Goal: Information Seeking & Learning: Learn about a topic

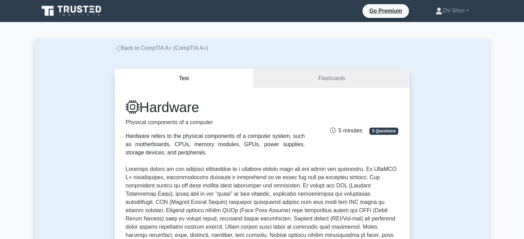
click at [134, 49] on link "Back to CompTIA A+ (CompTIA A+)" at bounding box center [161, 48] width 93 height 6
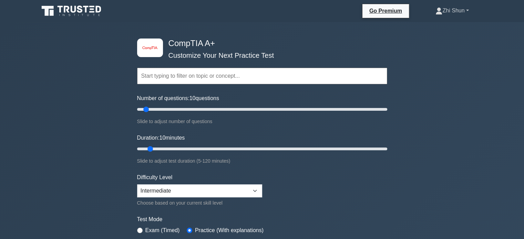
click at [455, 9] on link "Zhi Shun" at bounding box center [452, 11] width 66 height 14
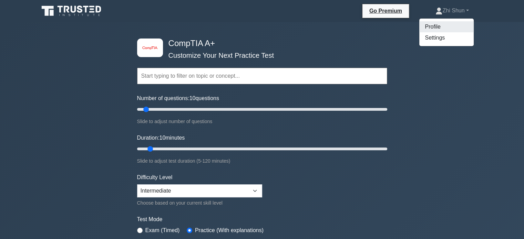
click at [434, 26] on link "Profile" at bounding box center [446, 26] width 54 height 11
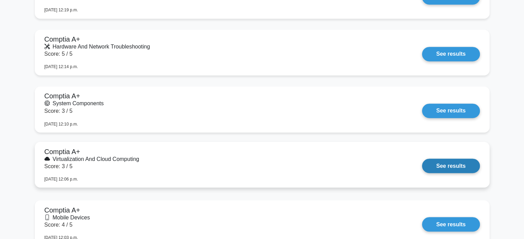
scroll to position [1143, 0]
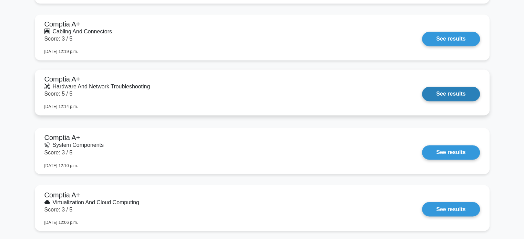
click at [422, 87] on link "See results" at bounding box center [450, 94] width 57 height 14
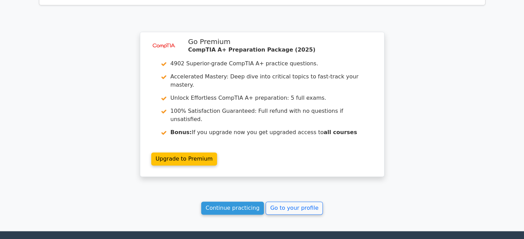
scroll to position [999, 0]
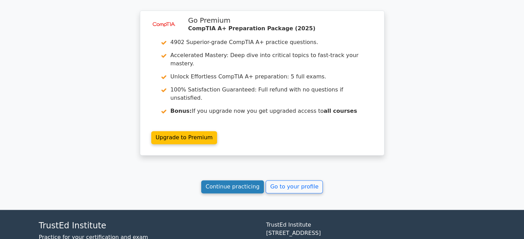
click at [218, 180] on link "Continue practicing" at bounding box center [232, 186] width 63 height 13
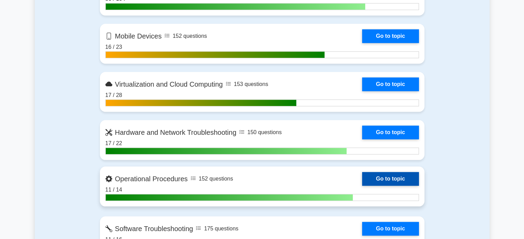
scroll to position [654, 0]
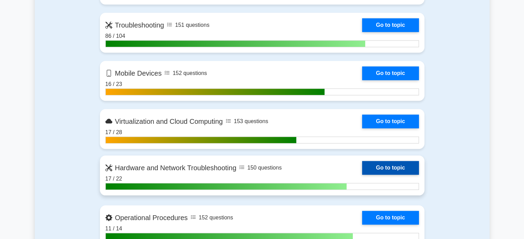
click at [362, 166] on link "Go to topic" at bounding box center [390, 168] width 56 height 14
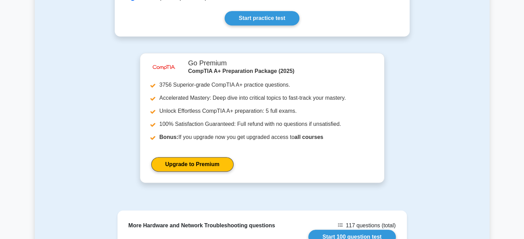
scroll to position [516, 0]
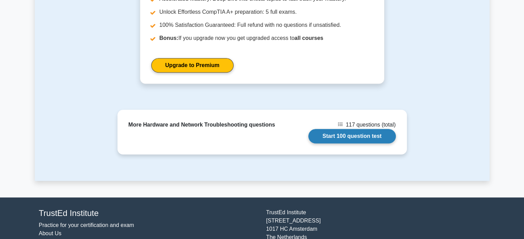
click at [335, 129] on link "Start 100 question test" at bounding box center [351, 136] width 87 height 14
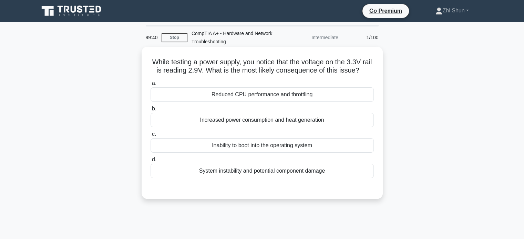
click at [243, 101] on div "Reduced CPU performance and throttling" at bounding box center [261, 94] width 223 height 14
click at [150, 86] on input "a. Reduced CPU performance and throttling" at bounding box center [150, 83] width 0 height 4
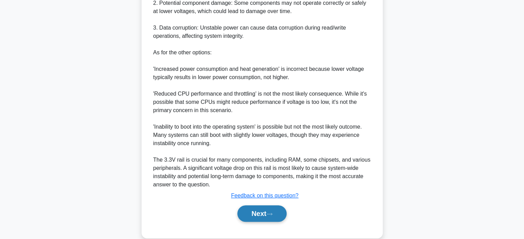
scroll to position [301, 0]
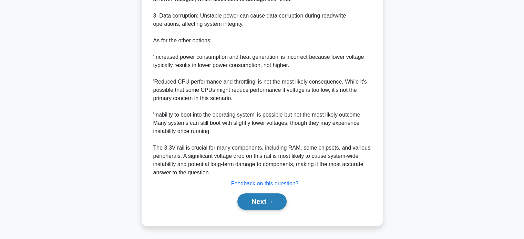
click at [258, 203] on button "Next" at bounding box center [261, 201] width 49 height 17
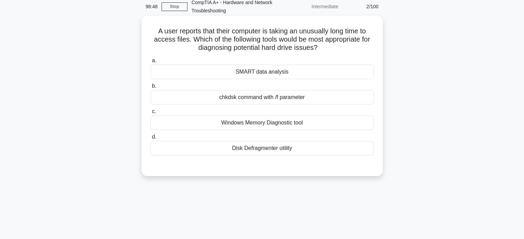
scroll to position [0, 0]
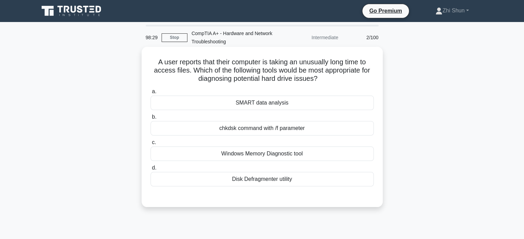
click at [294, 108] on div "SMART data analysis" at bounding box center [261, 103] width 223 height 14
click at [150, 94] on input "a. SMART data analysis" at bounding box center [150, 92] width 0 height 4
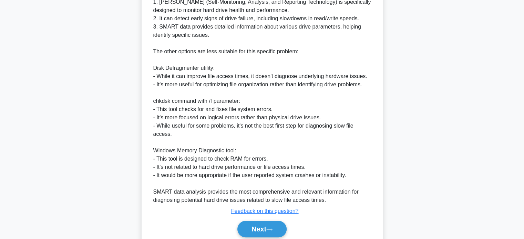
scroll to position [267, 0]
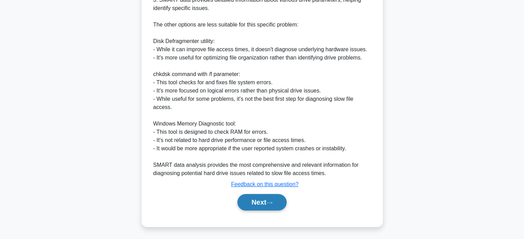
click at [265, 200] on button "Next" at bounding box center [261, 202] width 49 height 17
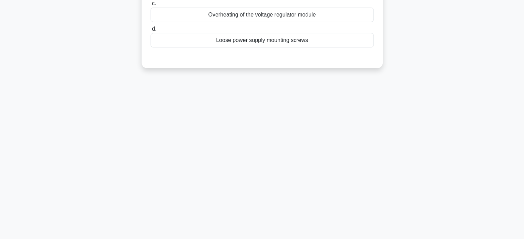
scroll to position [0, 0]
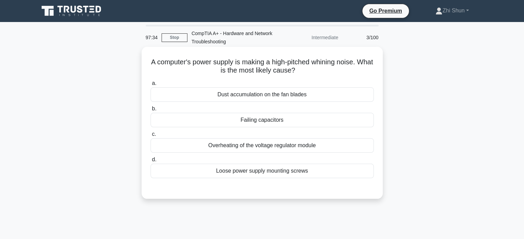
click at [246, 94] on div "Dust accumulation on the fan blades" at bounding box center [261, 94] width 223 height 14
click at [150, 86] on input "a. Dust accumulation on the fan blades" at bounding box center [150, 83] width 0 height 4
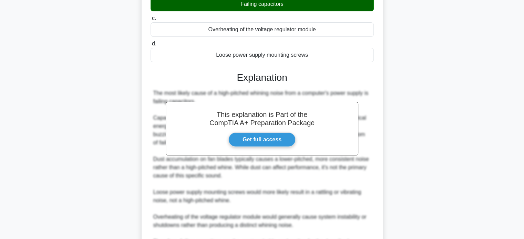
scroll to position [172, 0]
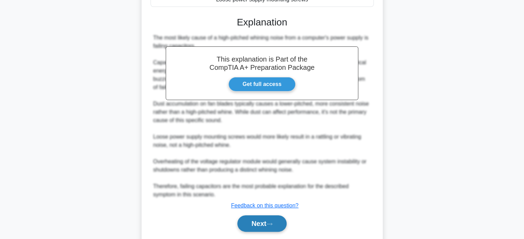
click at [253, 227] on button "Next" at bounding box center [261, 224] width 49 height 17
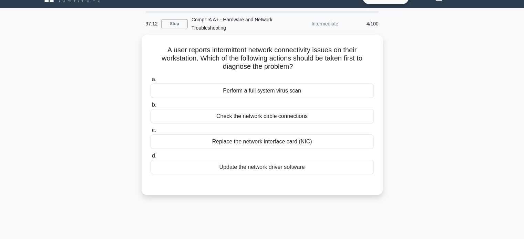
scroll to position [0, 0]
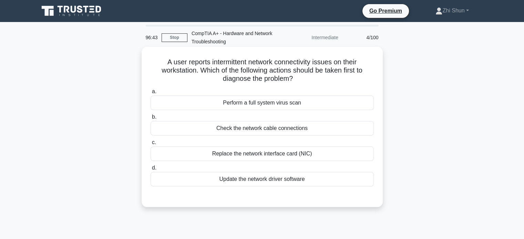
click at [284, 126] on div "Check the network cable connections" at bounding box center [261, 128] width 223 height 14
click at [150, 119] on input "b. Check the network cable connections" at bounding box center [150, 117] width 0 height 4
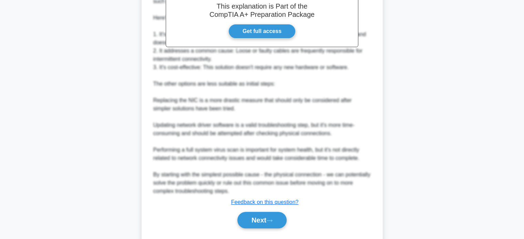
scroll to position [251, 0]
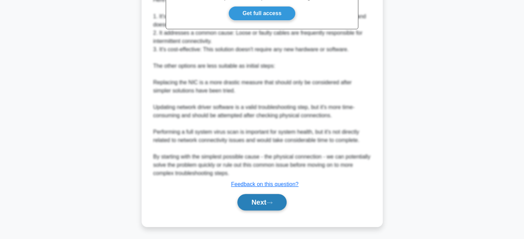
click at [248, 203] on button "Next" at bounding box center [261, 202] width 49 height 17
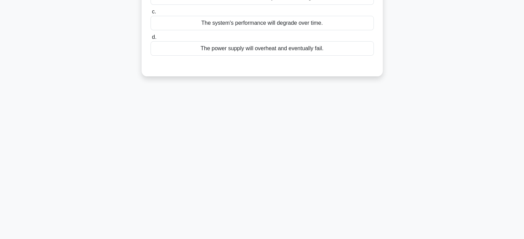
scroll to position [0, 0]
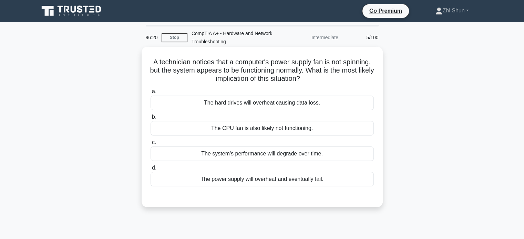
click at [269, 179] on div "The power supply will overheat and eventually fail." at bounding box center [261, 179] width 223 height 14
click at [150, 170] on input "d. The power supply will overheat and eventually fail." at bounding box center [150, 168] width 0 height 4
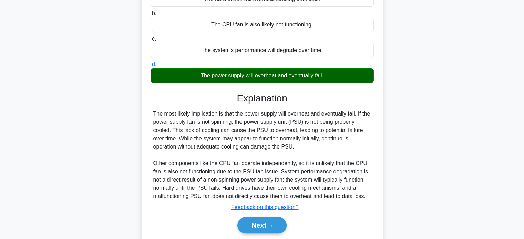
scroll to position [133, 0]
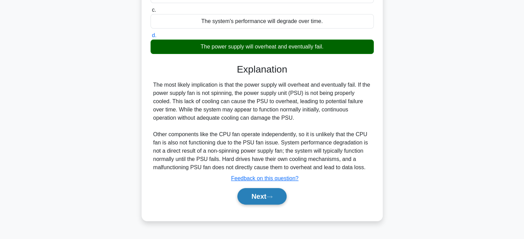
click at [262, 196] on button "Next" at bounding box center [261, 196] width 49 height 17
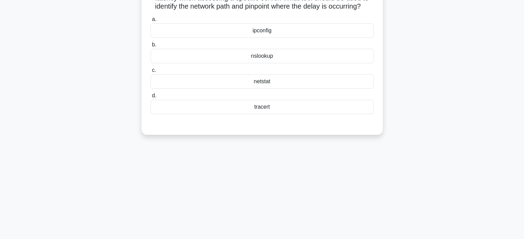
scroll to position [0, 0]
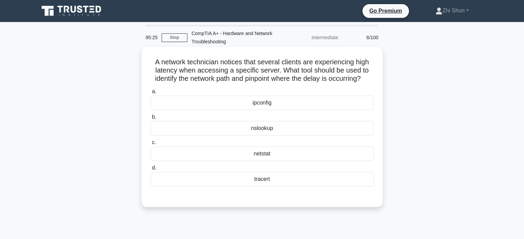
click at [260, 108] on div "ipconfig" at bounding box center [261, 103] width 223 height 14
click at [150, 94] on input "a. ipconfig" at bounding box center [150, 92] width 0 height 4
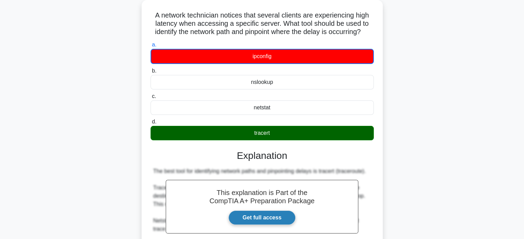
scroll to position [169, 0]
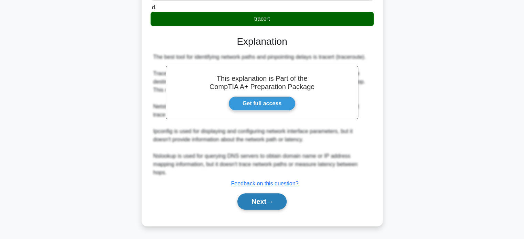
click at [260, 200] on button "Next" at bounding box center [261, 201] width 49 height 17
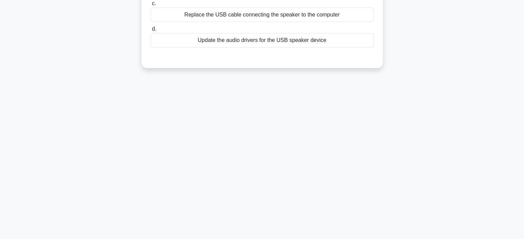
scroll to position [0, 0]
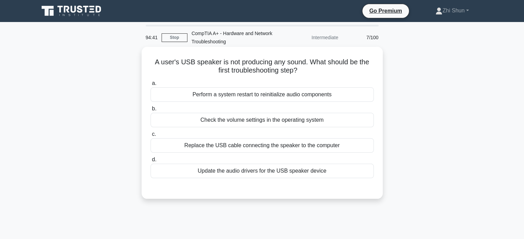
click at [283, 120] on div "Check the volume settings in the operating system" at bounding box center [261, 120] width 223 height 14
click at [150, 111] on input "b. Check the volume settings in the operating system" at bounding box center [150, 109] width 0 height 4
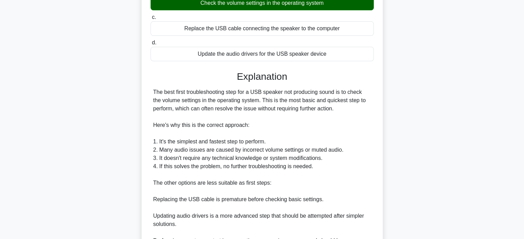
scroll to position [207, 0]
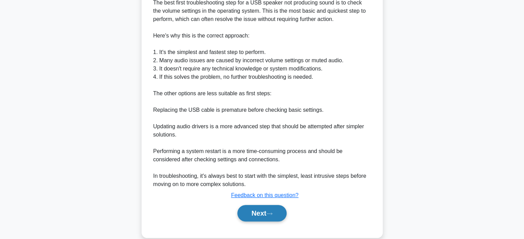
click at [272, 207] on button "Next" at bounding box center [261, 213] width 49 height 17
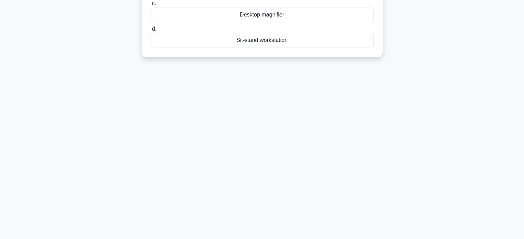
scroll to position [0, 0]
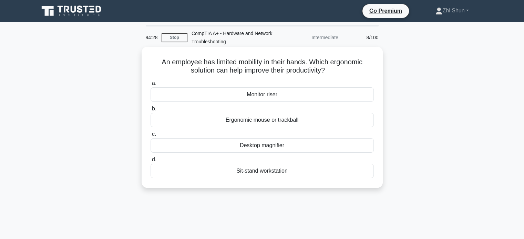
click at [292, 122] on div "Ergonomic mouse or trackball" at bounding box center [261, 120] width 223 height 14
click at [150, 111] on input "b. Ergonomic mouse or trackball" at bounding box center [150, 109] width 0 height 4
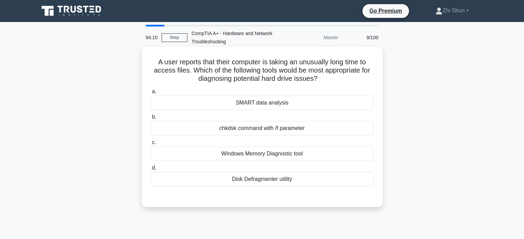
click at [290, 106] on div "SMART data analysis" at bounding box center [261, 103] width 223 height 14
click at [150, 94] on input "a. SMART data analysis" at bounding box center [150, 92] width 0 height 4
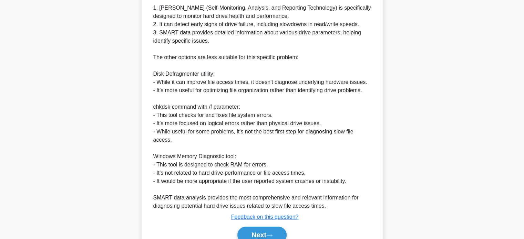
scroll to position [241, 0]
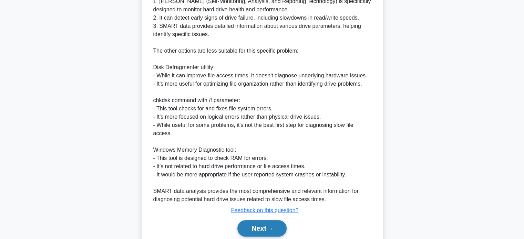
click at [261, 225] on button "Next" at bounding box center [261, 228] width 49 height 17
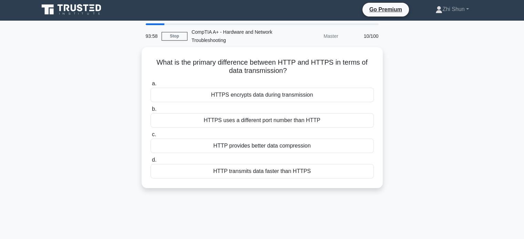
scroll to position [0, 0]
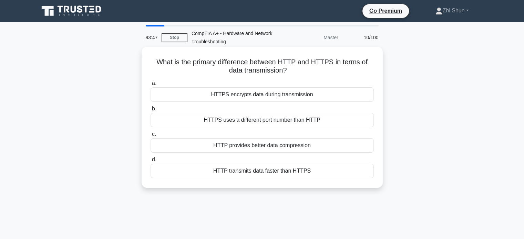
click at [276, 99] on div "HTTPS encrypts data during transmission" at bounding box center [261, 94] width 223 height 14
click at [150, 86] on input "a. HTTPS encrypts data during transmission" at bounding box center [150, 83] width 0 height 4
click at [279, 95] on div "HTTPS encrypts data during transmission" at bounding box center [261, 94] width 223 height 14
click at [150, 86] on input "a. HTTPS encrypts data during transmission" at bounding box center [150, 83] width 0 height 4
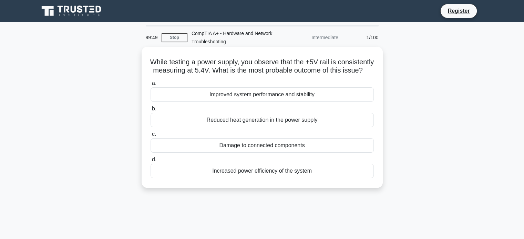
click at [286, 153] on div "Damage to connected components" at bounding box center [261, 145] width 223 height 14
click at [150, 137] on input "c. Damage to connected components" at bounding box center [150, 134] width 0 height 4
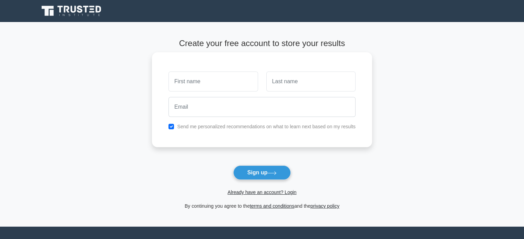
click at [218, 86] on input "text" at bounding box center [212, 82] width 89 height 20
type input "Zhi Shun"
click at [294, 82] on input "text" at bounding box center [310, 82] width 89 height 20
type input "Yeoh"
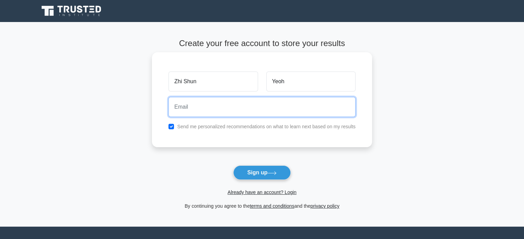
click at [272, 110] on input "email" at bounding box center [261, 107] width 187 height 20
type input "yeohzhishun@yahoo.com"
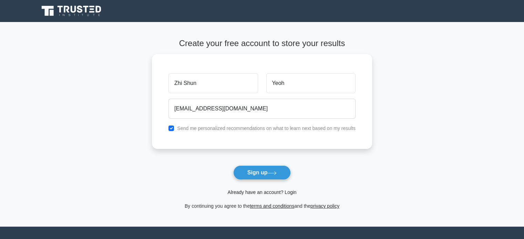
click at [257, 192] on link "Already have an account? Login" at bounding box center [261, 193] width 69 height 6
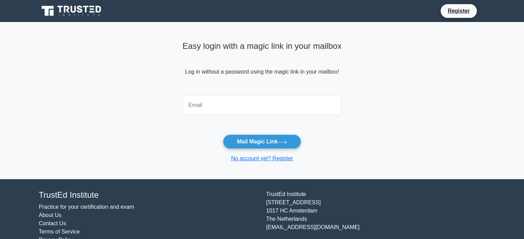
click at [225, 106] on input "email" at bounding box center [261, 105] width 159 height 20
type input "[EMAIL_ADDRESS][DOMAIN_NAME]"
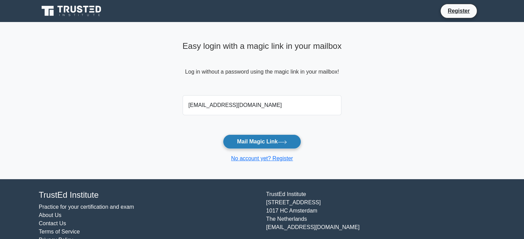
click at [247, 144] on button "Mail Magic Link" at bounding box center [262, 142] width 78 height 14
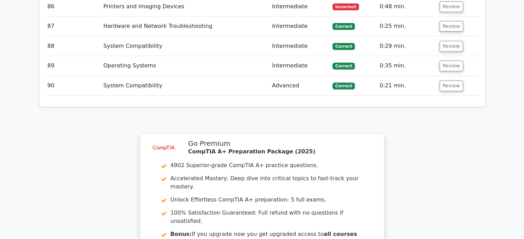
scroll to position [3030, 0]
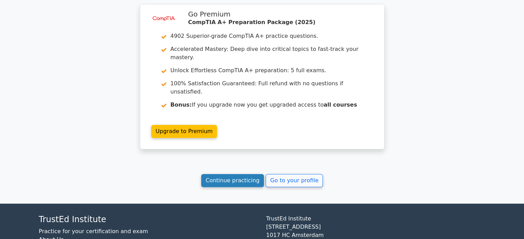
click at [251, 174] on link "Continue practicing" at bounding box center [232, 180] width 63 height 13
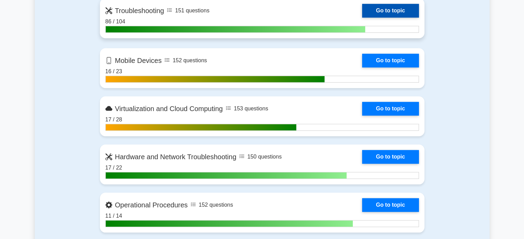
scroll to position [689, 0]
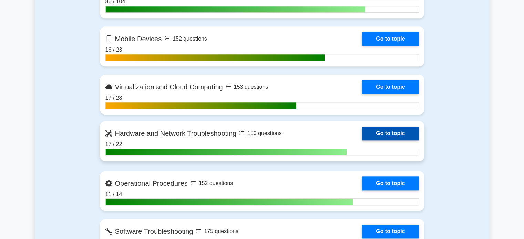
click at [373, 132] on link "Go to topic" at bounding box center [390, 134] width 56 height 14
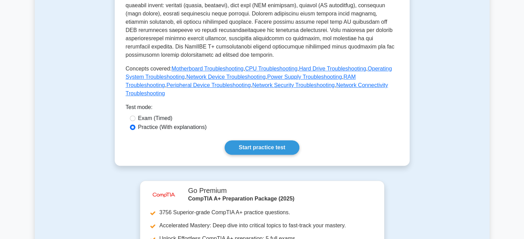
scroll to position [413, 0]
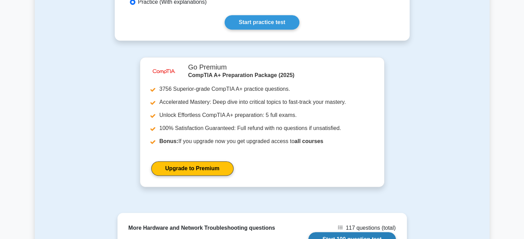
click at [340, 232] on link "Start 100 question test" at bounding box center [351, 239] width 87 height 14
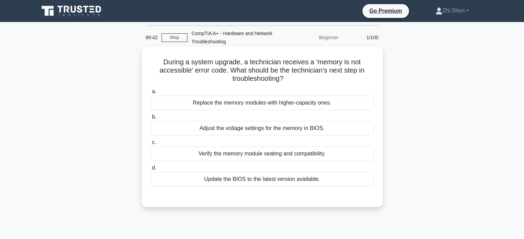
click at [314, 155] on div "Verify the memory module seating and compatibility." at bounding box center [261, 154] width 223 height 14
click at [150, 145] on input "c. Verify the memory module seating and compatibility." at bounding box center [150, 142] width 0 height 4
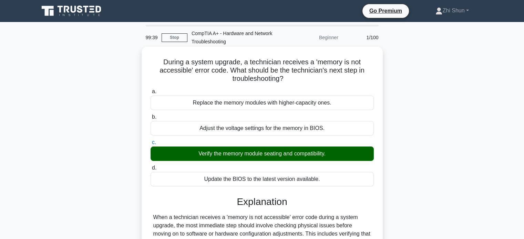
scroll to position [172, 0]
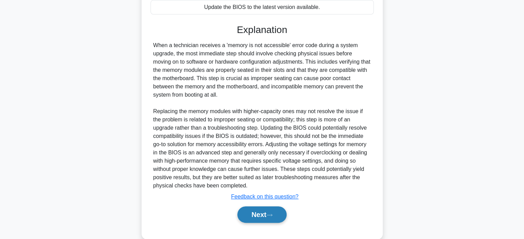
click at [258, 211] on button "Next" at bounding box center [261, 215] width 49 height 17
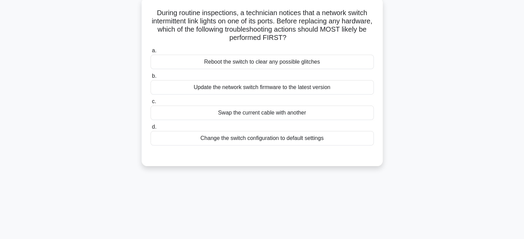
scroll to position [0, 0]
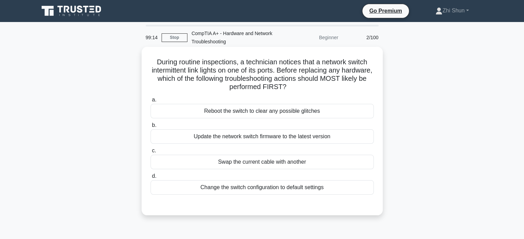
click at [312, 112] on div "Reboot the switch to clear any possible glitches" at bounding box center [261, 111] width 223 height 14
click at [150, 102] on input "a. Reboot the switch to clear any possible glitches" at bounding box center [150, 100] width 0 height 4
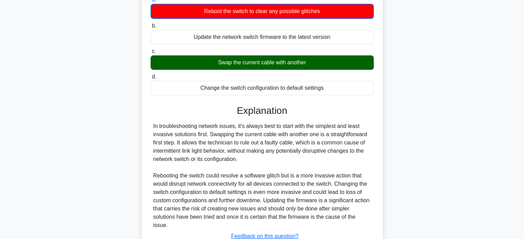
scroll to position [138, 0]
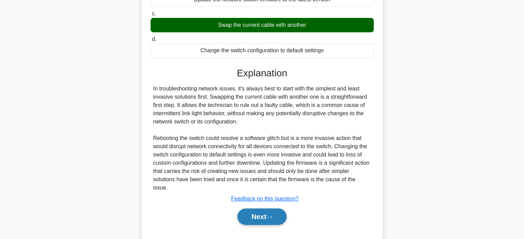
click at [261, 210] on button "Next" at bounding box center [261, 217] width 49 height 17
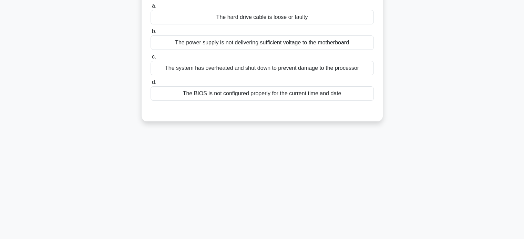
scroll to position [0, 0]
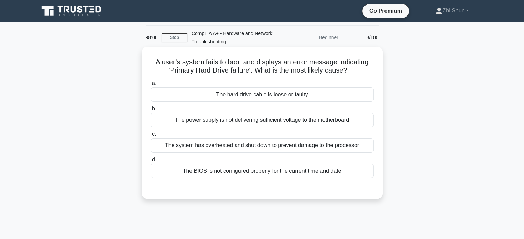
click at [267, 94] on div "The hard drive cable is loose or faulty" at bounding box center [261, 94] width 223 height 14
click at [150, 86] on input "a. The hard drive cable is loose or faulty" at bounding box center [150, 83] width 0 height 4
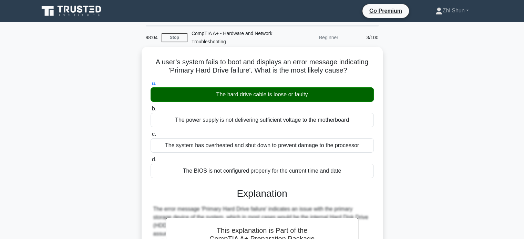
scroll to position [172, 0]
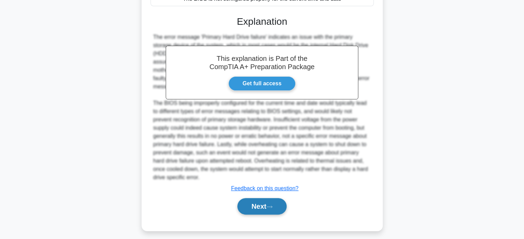
click at [270, 210] on button "Next" at bounding box center [261, 206] width 49 height 17
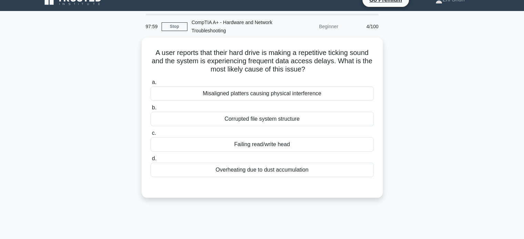
scroll to position [0, 0]
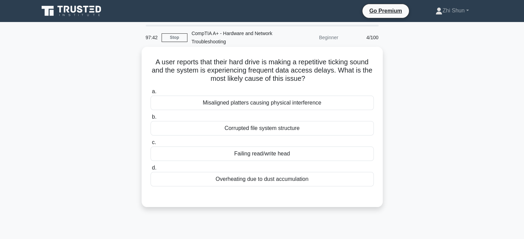
click at [291, 154] on div "Failing read/write head" at bounding box center [261, 154] width 223 height 14
click at [150, 145] on input "c. Failing read/write head" at bounding box center [150, 142] width 0 height 4
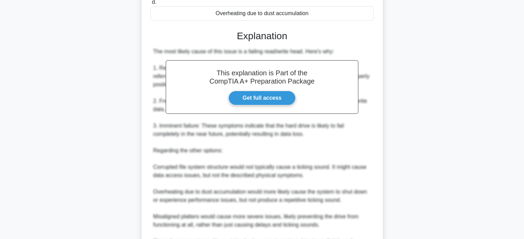
scroll to position [241, 0]
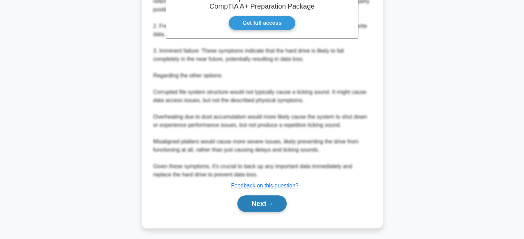
click at [255, 196] on button "Next" at bounding box center [261, 204] width 49 height 17
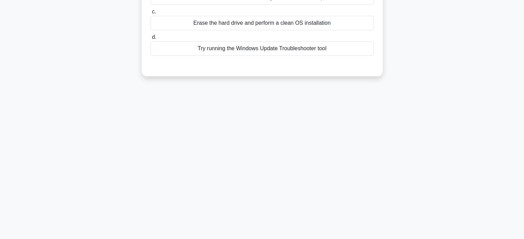
scroll to position [0, 0]
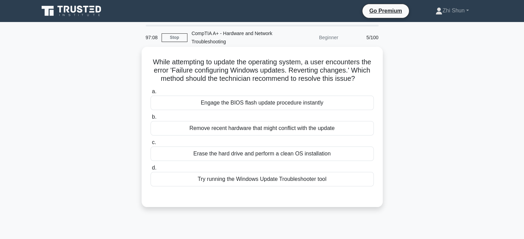
click at [280, 184] on div "Try running the Windows Update Troubleshooter tool" at bounding box center [261, 179] width 223 height 14
click at [150, 170] on input "d. Try running the Windows Update Troubleshooter tool" at bounding box center [150, 168] width 0 height 4
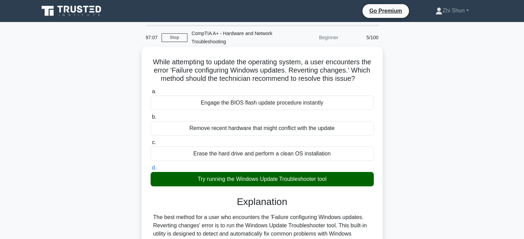
scroll to position [207, 0]
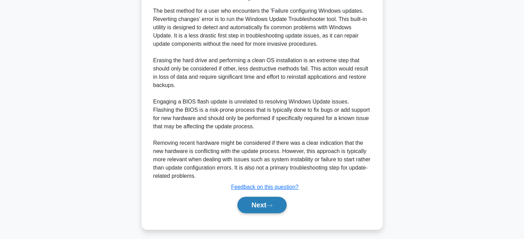
click at [261, 208] on button "Next" at bounding box center [261, 205] width 49 height 17
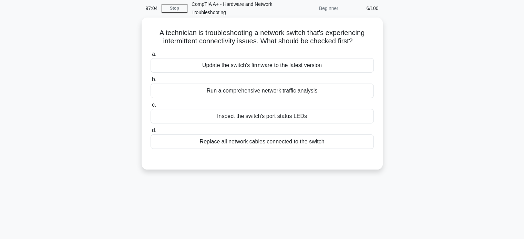
scroll to position [0, 0]
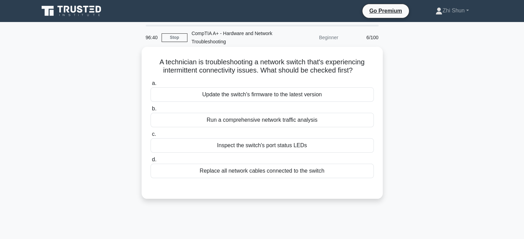
click at [282, 146] on div "Inspect the switch's port status LEDs" at bounding box center [261, 145] width 223 height 14
click at [150, 137] on input "c. Inspect the switch's port status LEDs" at bounding box center [150, 134] width 0 height 4
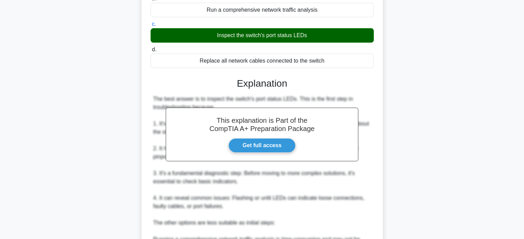
scroll to position [241, 0]
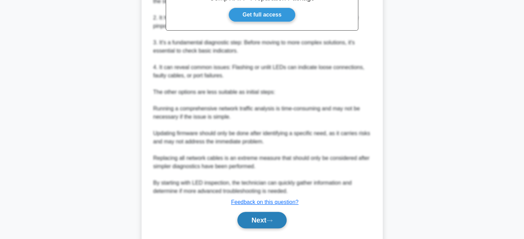
click at [261, 216] on button "Next" at bounding box center [261, 220] width 49 height 17
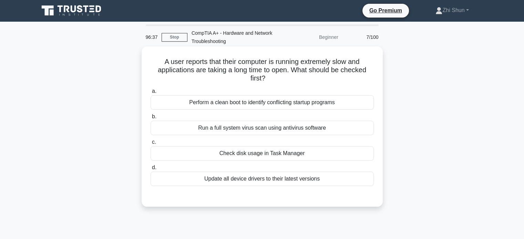
scroll to position [0, 0]
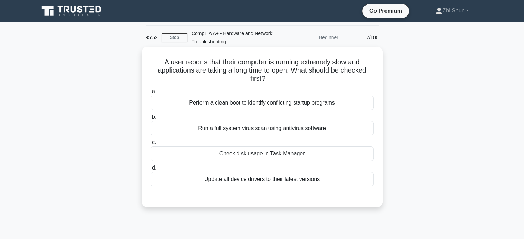
click at [285, 154] on div "Check disk usage in Task Manager" at bounding box center [261, 154] width 223 height 14
click at [150, 145] on input "c. Check disk usage in Task Manager" at bounding box center [150, 142] width 0 height 4
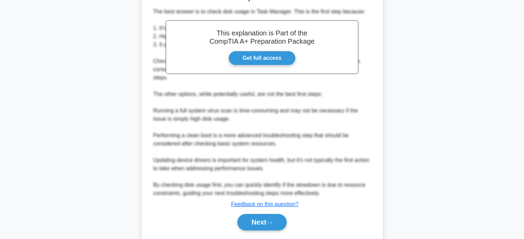
scroll to position [218, 0]
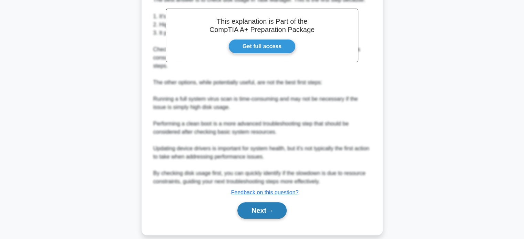
click at [273, 202] on button "Next" at bounding box center [261, 210] width 49 height 17
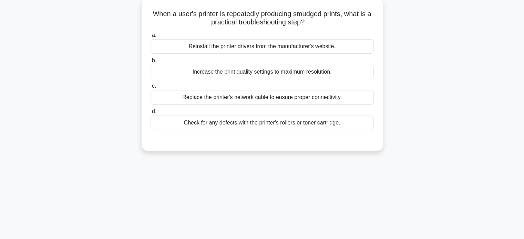
scroll to position [0, 0]
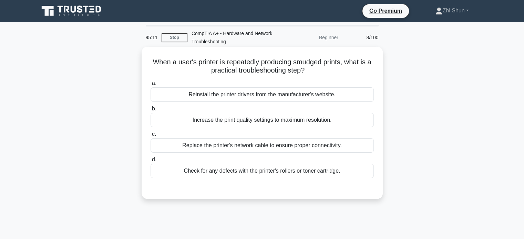
click at [353, 173] on div "Check for any defects with the printer's rollers or toner cartridge." at bounding box center [261, 171] width 223 height 14
click at [150, 162] on input "d. Check for any defects with the printer's rollers or toner cartridge." at bounding box center [150, 160] width 0 height 4
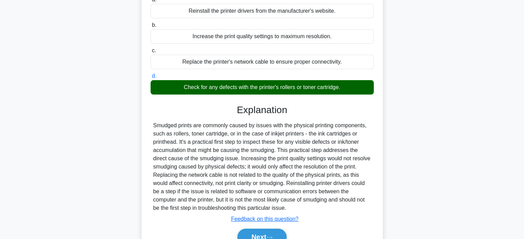
scroll to position [133, 0]
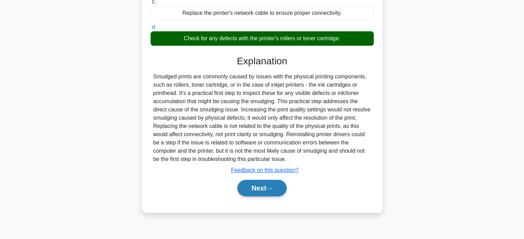
click at [273, 184] on button "Next" at bounding box center [261, 188] width 49 height 17
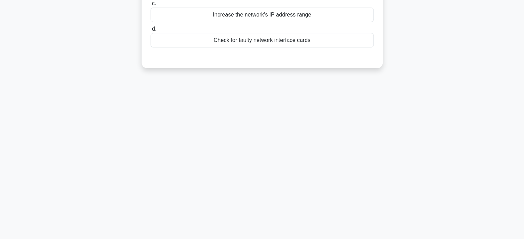
scroll to position [0, 0]
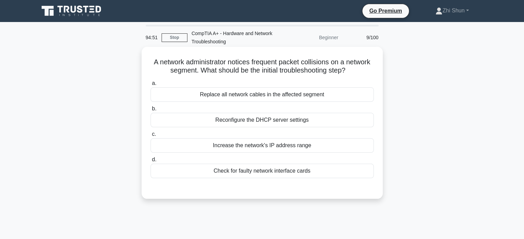
click at [278, 173] on div "Check for faulty network interface cards" at bounding box center [261, 171] width 223 height 14
click at [150, 162] on input "d. Check for faulty network interface cards" at bounding box center [150, 160] width 0 height 4
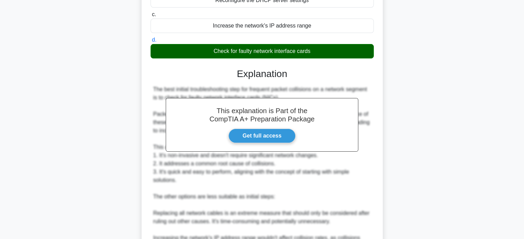
scroll to position [234, 0]
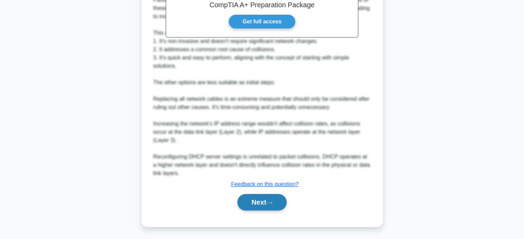
click at [264, 205] on button "Next" at bounding box center [261, 202] width 49 height 17
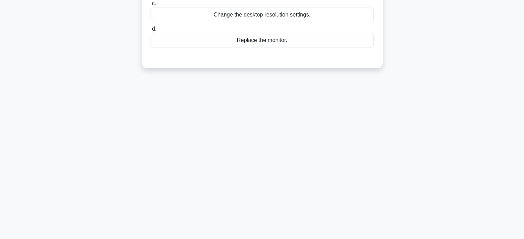
scroll to position [0, 0]
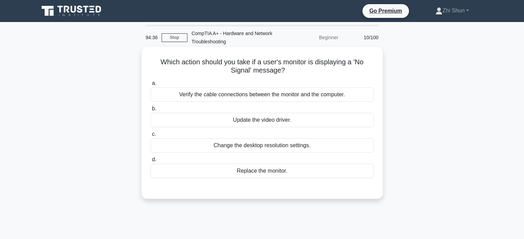
click at [308, 97] on div "Verify the cable connections between the monitor and the computer." at bounding box center [261, 94] width 223 height 14
click at [150, 86] on input "a. Verify the cable connections between the monitor and the computer." at bounding box center [150, 83] width 0 height 4
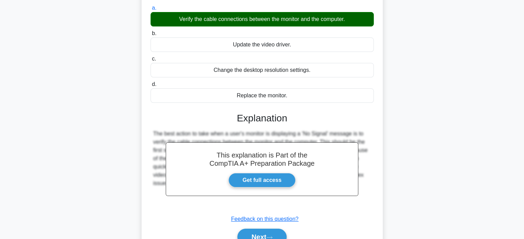
scroll to position [133, 0]
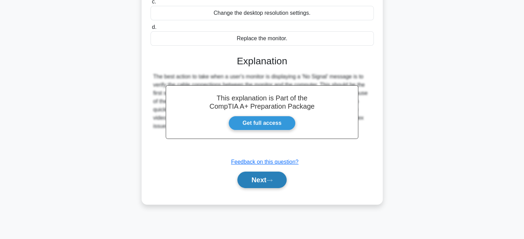
click at [272, 179] on icon at bounding box center [269, 181] width 6 height 4
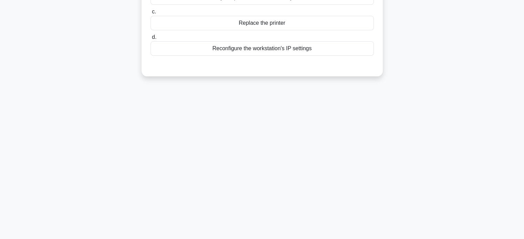
scroll to position [0, 0]
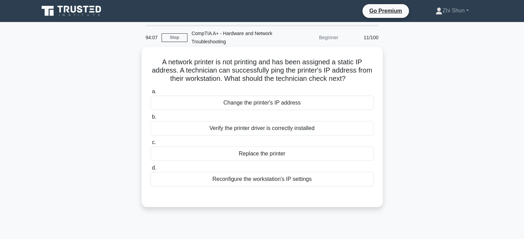
click at [311, 130] on div "Verify the printer driver is correctly installed" at bounding box center [261, 128] width 223 height 14
click at [150, 119] on input "b. Verify the printer driver is correctly installed" at bounding box center [150, 117] width 0 height 4
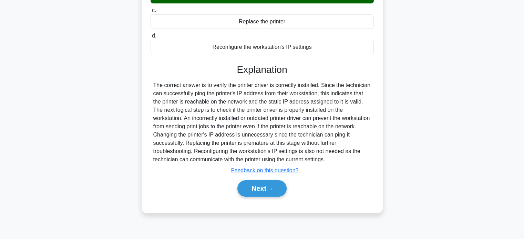
scroll to position [133, 0]
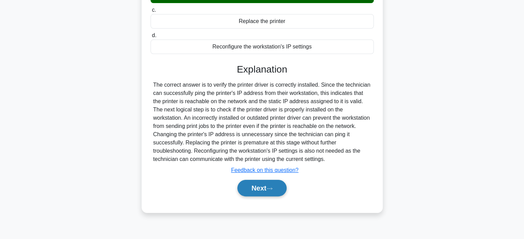
click at [261, 183] on button "Next" at bounding box center [261, 188] width 49 height 17
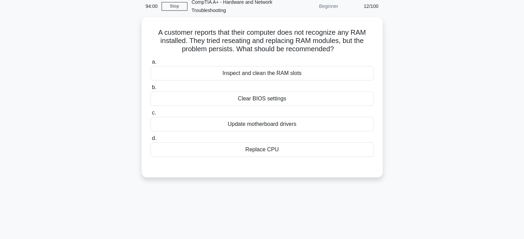
scroll to position [0, 0]
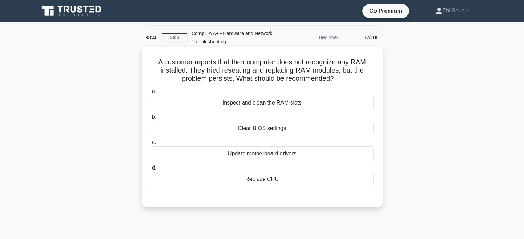
click at [325, 104] on div "Inspect and clean the RAM slots" at bounding box center [261, 103] width 223 height 14
click at [150, 94] on input "a. Inspect and clean the RAM slots" at bounding box center [150, 92] width 0 height 4
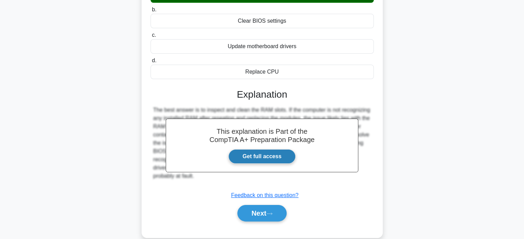
scroll to position [133, 0]
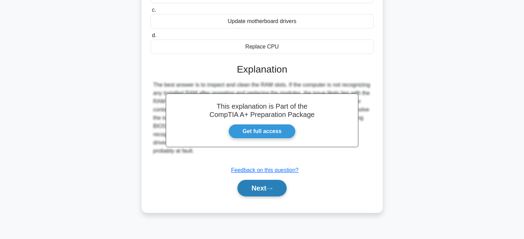
click at [255, 185] on button "Next" at bounding box center [261, 188] width 49 height 17
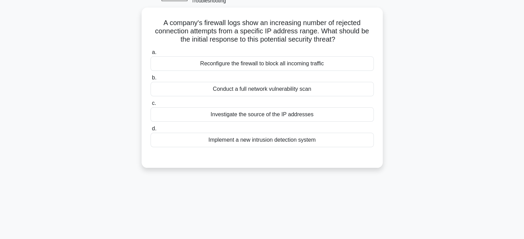
scroll to position [0, 0]
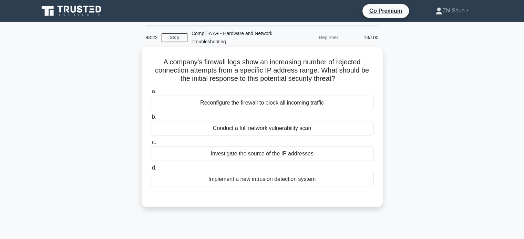
click at [299, 132] on div "Conduct a full network vulnerability scan" at bounding box center [261, 128] width 223 height 14
click at [150, 119] on input "b. Conduct a full network vulnerability scan" at bounding box center [150, 117] width 0 height 4
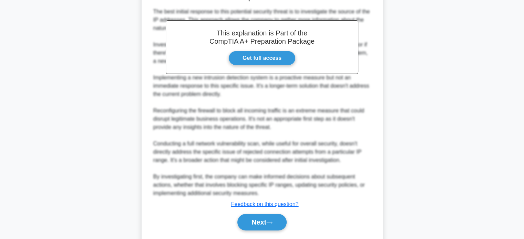
scroll to position [227, 0]
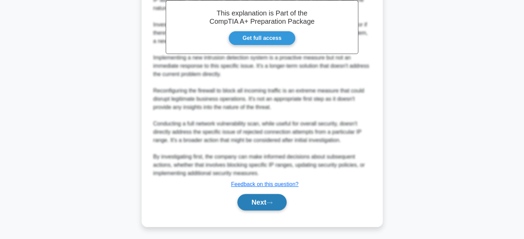
click at [264, 204] on button "Next" at bounding box center [261, 202] width 49 height 17
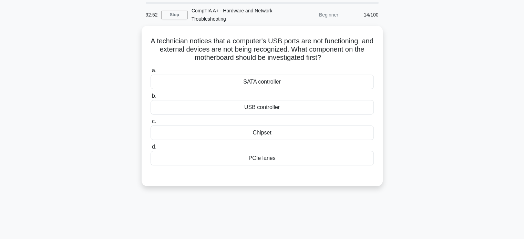
scroll to position [0, 0]
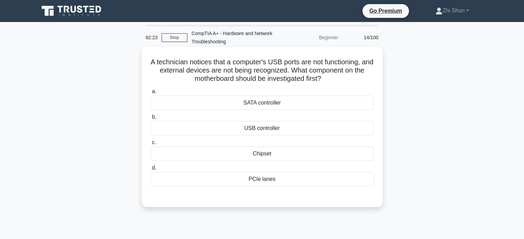
click at [276, 130] on div "USB controller" at bounding box center [261, 128] width 223 height 14
click at [150, 119] on input "b. USB controller" at bounding box center [150, 117] width 0 height 4
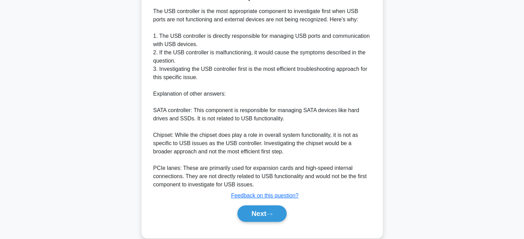
scroll to position [207, 0]
click at [253, 214] on button "Next" at bounding box center [261, 213] width 49 height 17
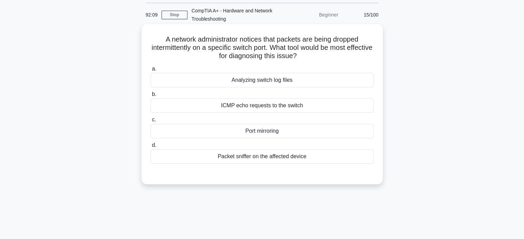
scroll to position [0, 0]
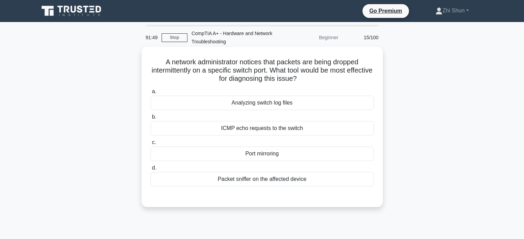
click at [275, 181] on div "Packet sniffer on the affected device" at bounding box center [261, 179] width 223 height 14
click at [150, 170] on input "d. Packet sniffer on the affected device" at bounding box center [150, 168] width 0 height 4
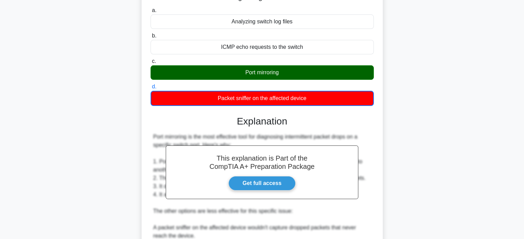
scroll to position [193, 0]
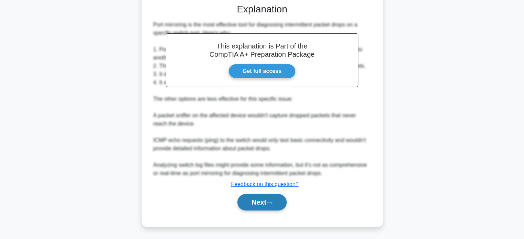
click at [280, 205] on button "Next" at bounding box center [261, 202] width 49 height 17
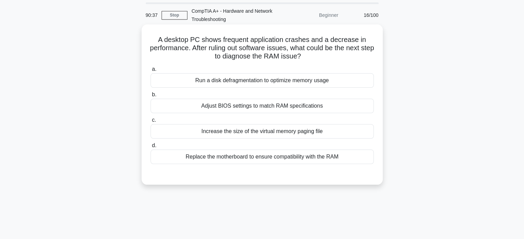
scroll to position [34, 0]
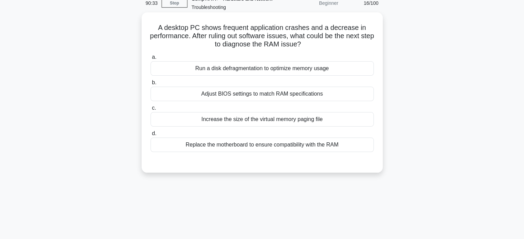
click at [314, 69] on div "Run a disk defragmentation to optimize memory usage" at bounding box center [261, 68] width 223 height 14
click at [150, 60] on input "a. Run a disk defragmentation to optimize memory usage" at bounding box center [150, 57] width 0 height 4
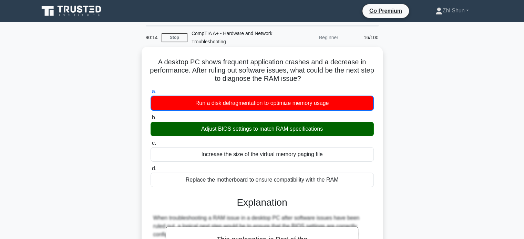
scroll to position [138, 0]
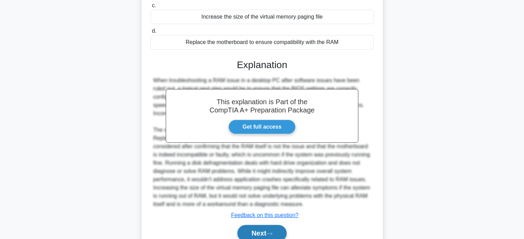
click at [249, 229] on button "Next" at bounding box center [261, 233] width 49 height 17
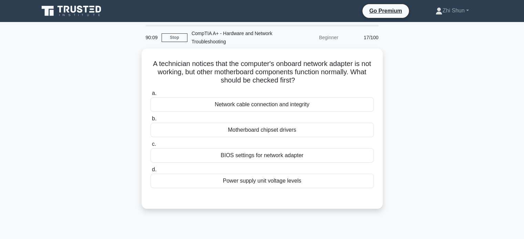
scroll to position [0, 0]
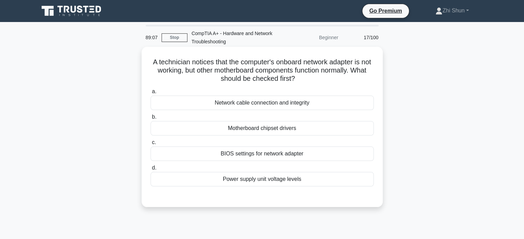
click at [313, 100] on div "Network cable connection and integrity" at bounding box center [261, 103] width 223 height 14
click at [150, 94] on input "a. Network cable connection and integrity" at bounding box center [150, 92] width 0 height 4
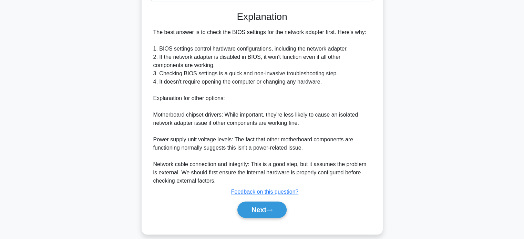
scroll to position [193, 0]
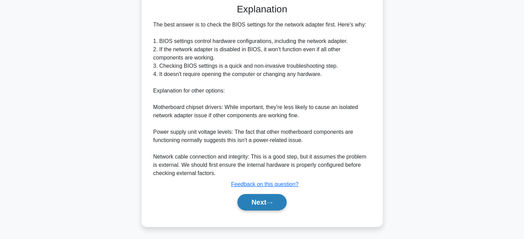
click at [271, 202] on icon at bounding box center [269, 203] width 6 height 4
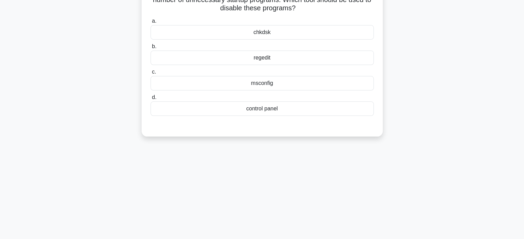
scroll to position [0, 0]
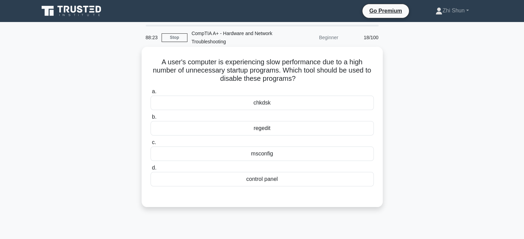
click at [247, 180] on div "control panel" at bounding box center [261, 179] width 223 height 14
click at [150, 170] on input "d. control panel" at bounding box center [150, 168] width 0 height 4
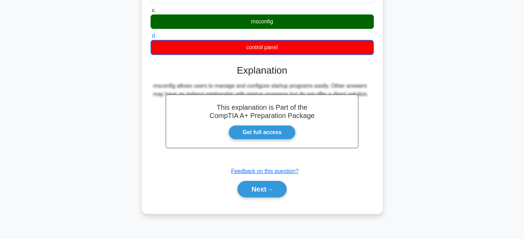
scroll to position [133, 0]
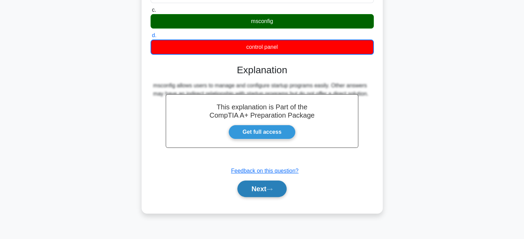
click at [275, 192] on button "Next" at bounding box center [261, 189] width 49 height 17
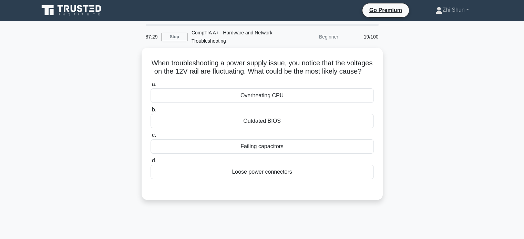
scroll to position [0, 0]
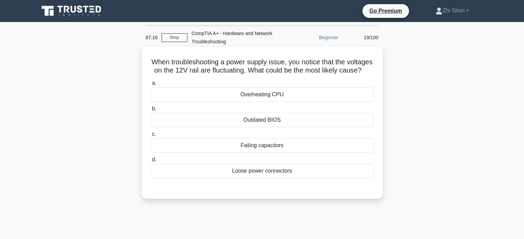
click at [261, 178] on div "Loose power connectors" at bounding box center [261, 171] width 223 height 14
click at [150, 162] on input "d. Loose power connectors" at bounding box center [150, 160] width 0 height 4
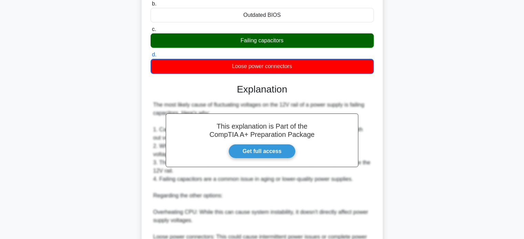
scroll to position [235, 0]
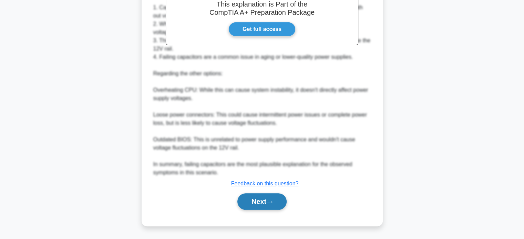
click at [278, 203] on button "Next" at bounding box center [261, 201] width 49 height 17
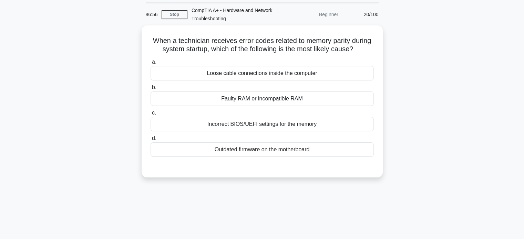
scroll to position [0, 0]
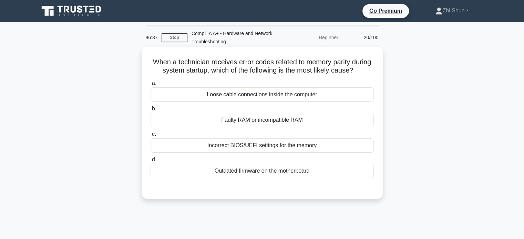
click at [321, 148] on div "Incorrect BIOS/UEFI settings for the memory" at bounding box center [261, 145] width 223 height 14
click at [150, 137] on input "c. Incorrect BIOS/UEFI settings for the memory" at bounding box center [150, 134] width 0 height 4
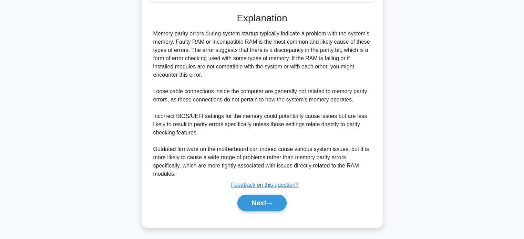
scroll to position [177, 0]
click at [243, 201] on button "Next" at bounding box center [261, 202] width 49 height 17
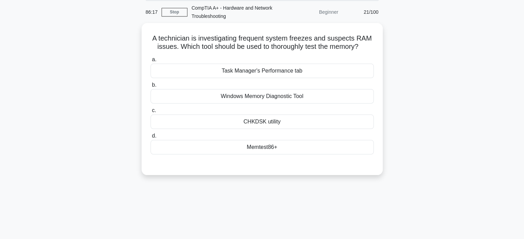
scroll to position [0, 0]
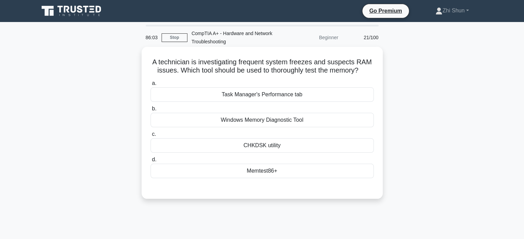
click at [271, 147] on div "CHKDSK utility" at bounding box center [261, 145] width 223 height 14
click at [150, 137] on input "c. CHKDSK utility" at bounding box center [150, 134] width 0 height 4
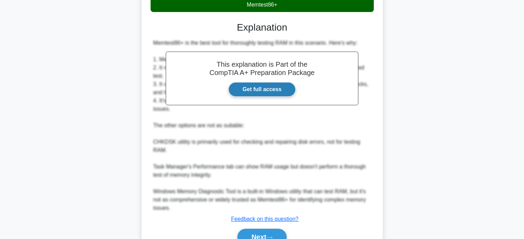
scroll to position [172, 0]
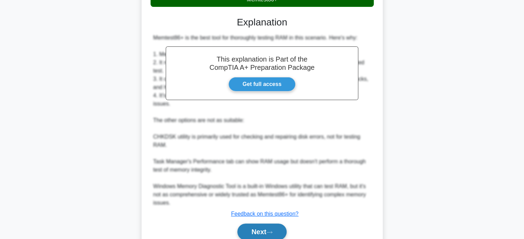
click at [258, 224] on button "Next" at bounding box center [261, 232] width 49 height 17
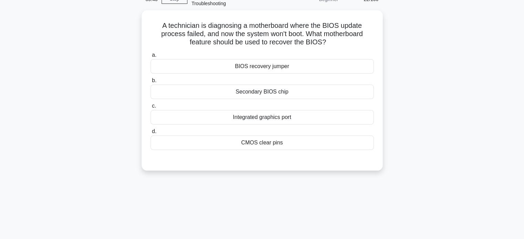
scroll to position [0, 0]
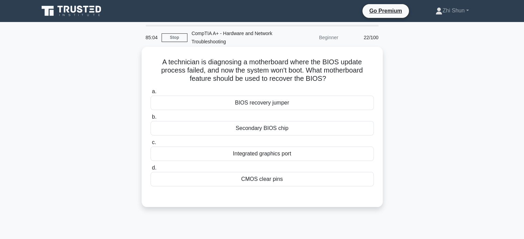
click at [273, 105] on div "BIOS recovery jumper" at bounding box center [261, 103] width 223 height 14
click at [150, 94] on input "a. BIOS recovery jumper" at bounding box center [150, 92] width 0 height 4
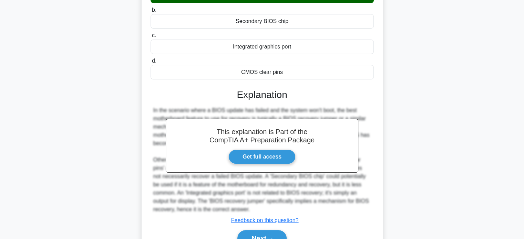
scroll to position [138, 0]
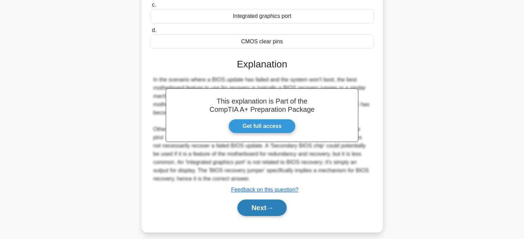
click at [258, 209] on button "Next" at bounding box center [261, 208] width 49 height 17
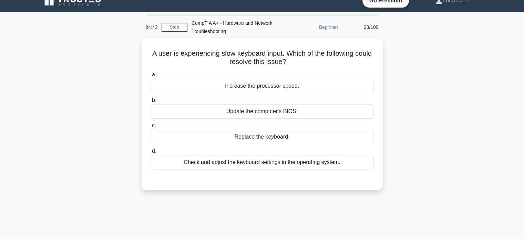
scroll to position [0, 0]
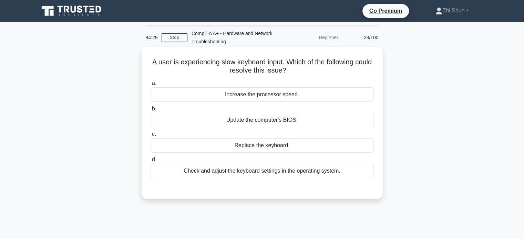
click at [277, 176] on div "Check and adjust the keyboard settings in the operating system." at bounding box center [261, 171] width 223 height 14
click at [150, 162] on input "d. Check and adjust the keyboard settings in the operating system." at bounding box center [150, 160] width 0 height 4
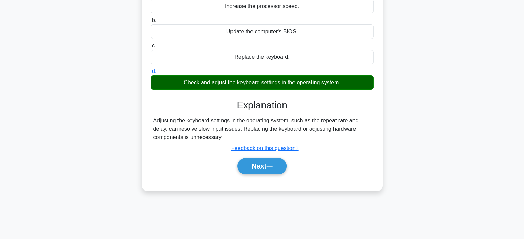
scroll to position [133, 0]
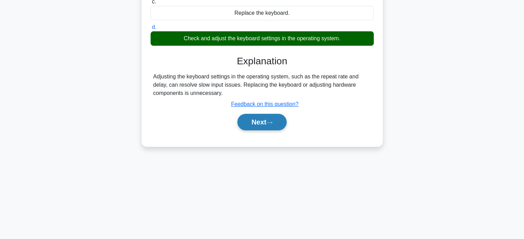
click at [268, 121] on button "Next" at bounding box center [261, 122] width 49 height 17
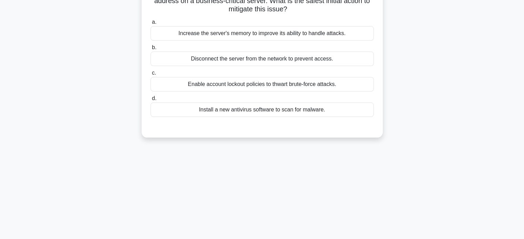
scroll to position [0, 0]
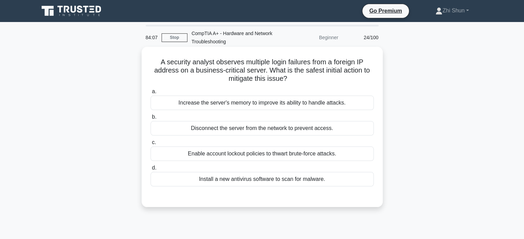
click at [263, 158] on div "Enable account lockout policies to thwart brute-force attacks." at bounding box center [261, 154] width 223 height 14
click at [150, 145] on input "c. Enable account lockout policies to thwart brute-force attacks." at bounding box center [150, 142] width 0 height 4
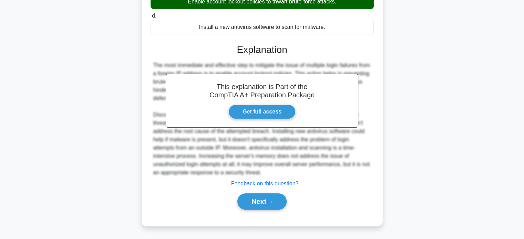
scroll to position [160, 0]
click at [261, 200] on button "Next" at bounding box center [261, 201] width 49 height 17
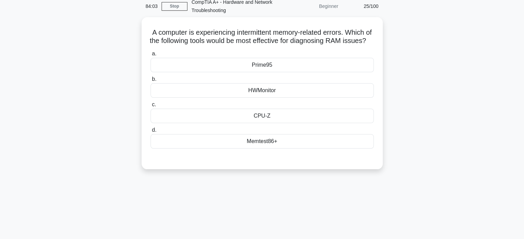
scroll to position [0, 0]
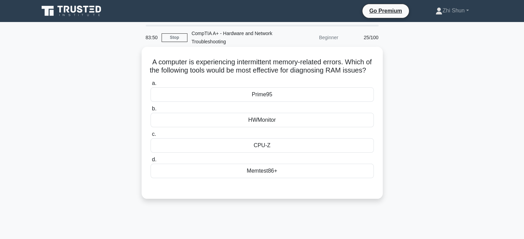
click at [317, 178] on div "Memtest86+" at bounding box center [261, 171] width 223 height 14
click at [150, 162] on input "d. Memtest86+" at bounding box center [150, 160] width 0 height 4
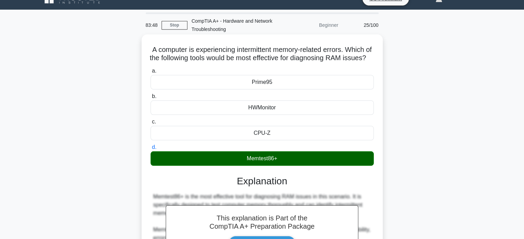
scroll to position [207, 0]
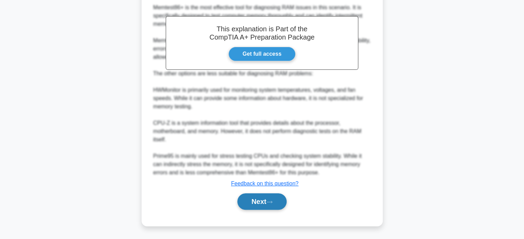
click at [271, 204] on icon at bounding box center [269, 202] width 6 height 4
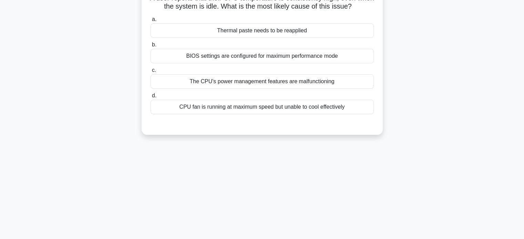
scroll to position [0, 0]
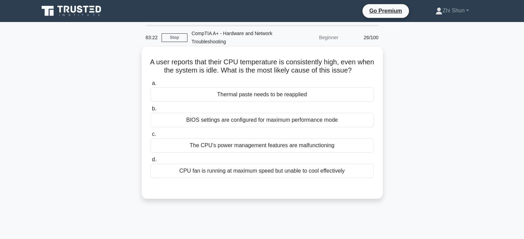
click at [292, 98] on div "Thermal paste needs to be reapplied" at bounding box center [261, 94] width 223 height 14
click at [150, 86] on input "a. Thermal paste needs to be reapplied" at bounding box center [150, 83] width 0 height 4
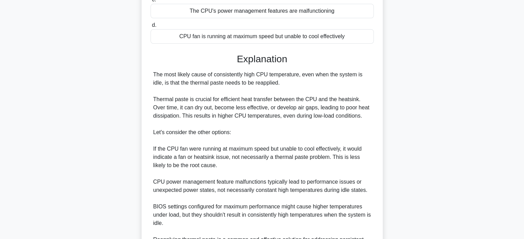
scroll to position [207, 0]
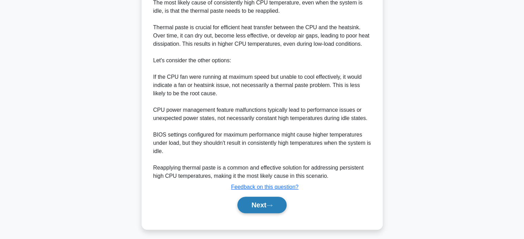
click at [255, 209] on button "Next" at bounding box center [261, 205] width 49 height 17
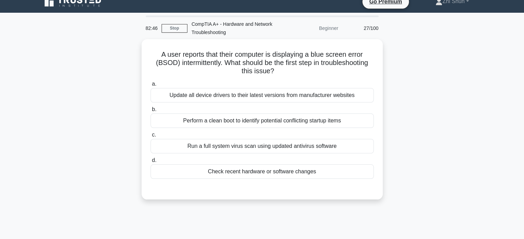
scroll to position [0, 0]
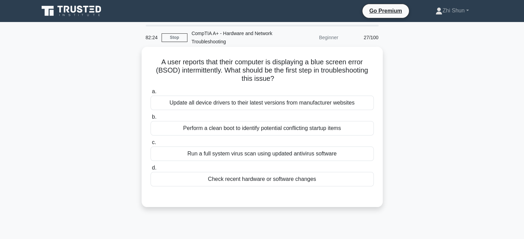
click at [245, 175] on div "Check recent hardware or software changes" at bounding box center [261, 179] width 223 height 14
click at [256, 184] on div "Check recent hardware or software changes" at bounding box center [261, 179] width 223 height 14
click at [150, 170] on input "d. Check recent hardware or software changes" at bounding box center [150, 168] width 0 height 4
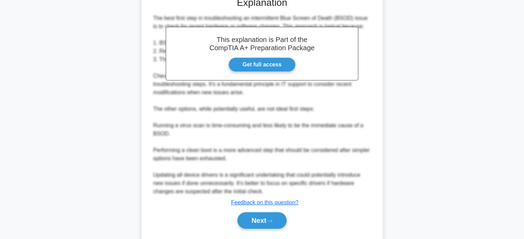
scroll to position [218, 0]
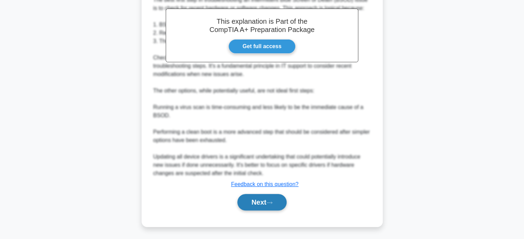
click at [261, 201] on button "Next" at bounding box center [261, 202] width 49 height 17
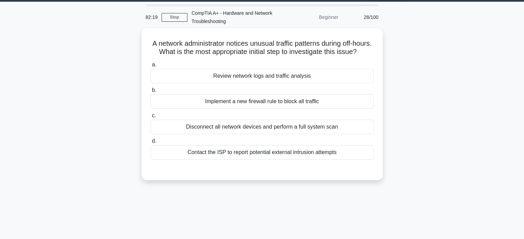
scroll to position [0, 0]
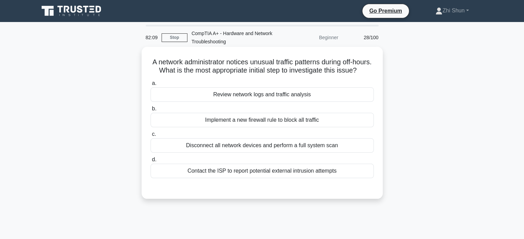
click at [262, 101] on div "Review network logs and traffic analysis" at bounding box center [261, 94] width 223 height 14
click at [150, 86] on input "a. Review network logs and traffic analysis" at bounding box center [150, 83] width 0 height 4
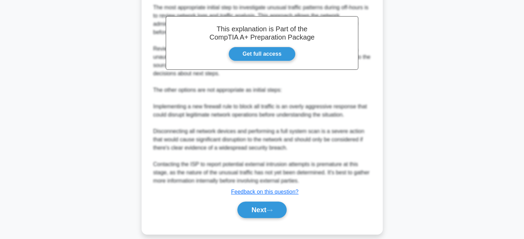
scroll to position [207, 0]
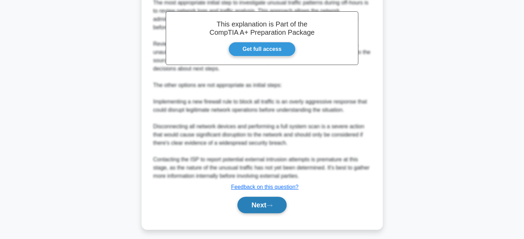
click at [268, 212] on button "Next" at bounding box center [261, 205] width 49 height 17
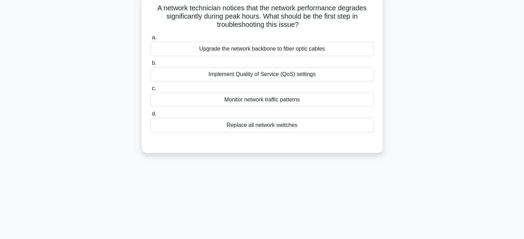
scroll to position [0, 0]
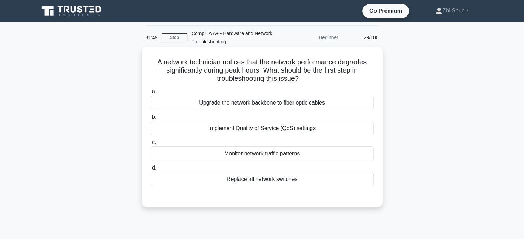
click at [252, 157] on div "Monitor network traffic patterns" at bounding box center [261, 154] width 223 height 14
click at [150, 145] on input "c. Monitor network traffic patterns" at bounding box center [150, 142] width 0 height 4
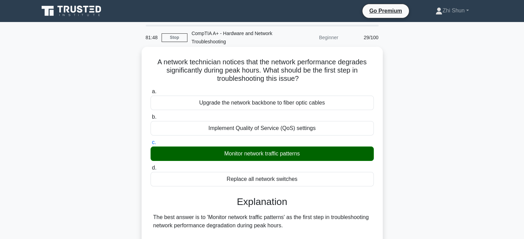
scroll to position [207, 0]
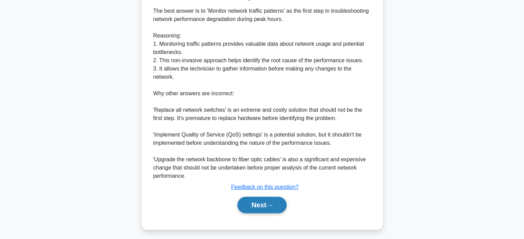
click at [267, 202] on button "Next" at bounding box center [261, 205] width 49 height 17
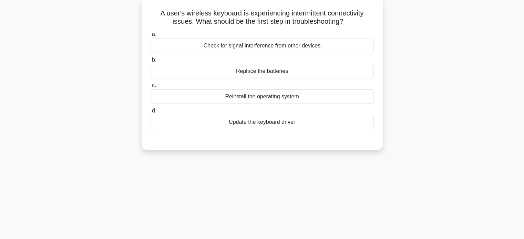
scroll to position [0, 0]
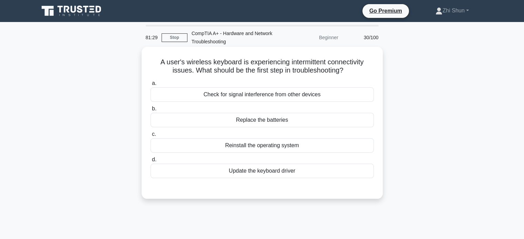
click at [320, 93] on div "Check for signal interference from other devices" at bounding box center [261, 94] width 223 height 14
click at [150, 86] on input "a. Check for signal interference from other devices" at bounding box center [150, 83] width 0 height 4
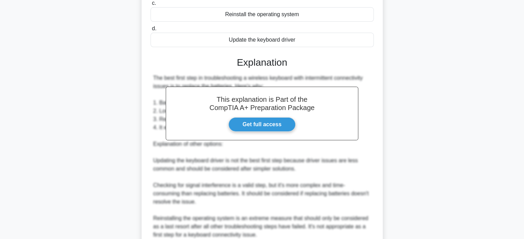
scroll to position [193, 0]
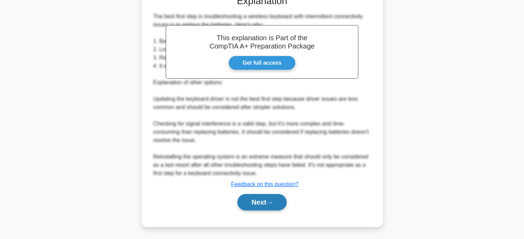
click at [262, 202] on button "Next" at bounding box center [261, 202] width 49 height 17
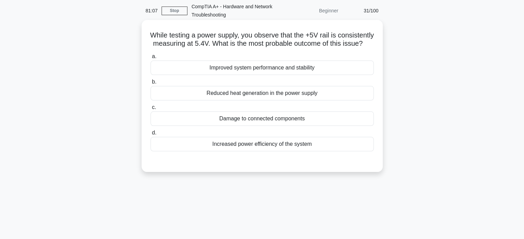
scroll to position [0, 0]
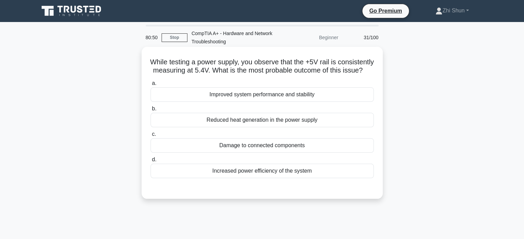
click at [294, 153] on div "Damage to connected components" at bounding box center [261, 145] width 223 height 14
click at [150, 137] on input "c. Damage to connected components" at bounding box center [150, 134] width 0 height 4
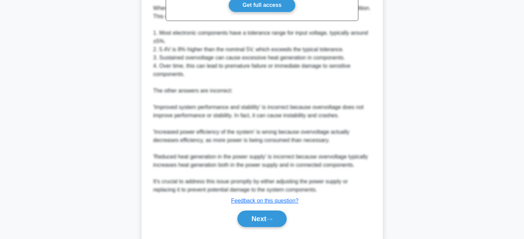
scroll to position [275, 0]
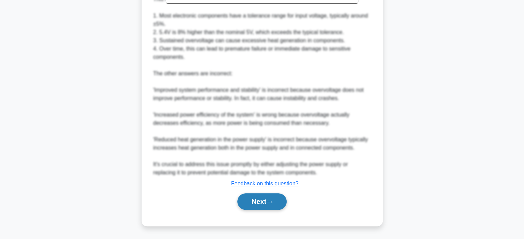
click at [261, 200] on button "Next" at bounding box center [261, 201] width 49 height 17
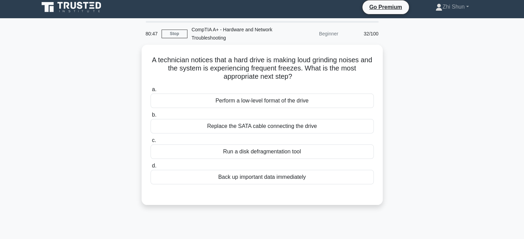
scroll to position [0, 0]
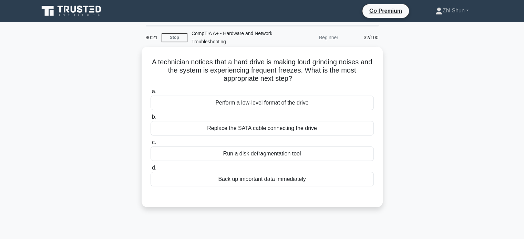
click at [270, 179] on div "Back up important data immediately" at bounding box center [261, 179] width 223 height 14
click at [150, 170] on input "d. Back up important data immediately" at bounding box center [150, 168] width 0 height 4
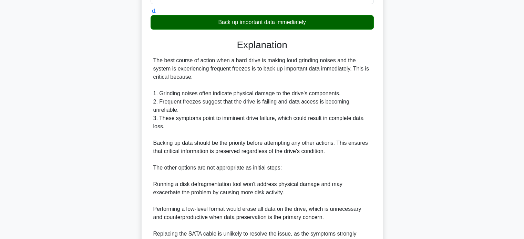
scroll to position [251, 0]
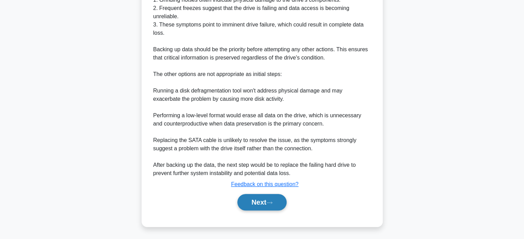
click at [274, 205] on button "Next" at bounding box center [261, 202] width 49 height 17
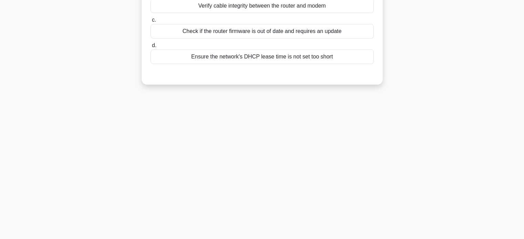
scroll to position [0, 0]
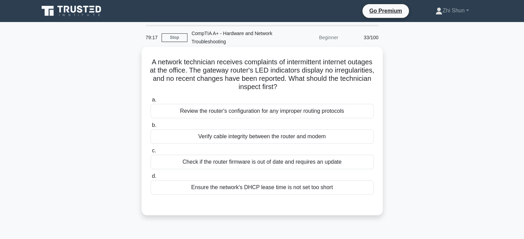
click at [301, 142] on div "Verify cable integrity between the router and modem" at bounding box center [261, 136] width 223 height 14
click at [150, 128] on input "b. Verify cable integrity between the router and modem" at bounding box center [150, 125] width 0 height 4
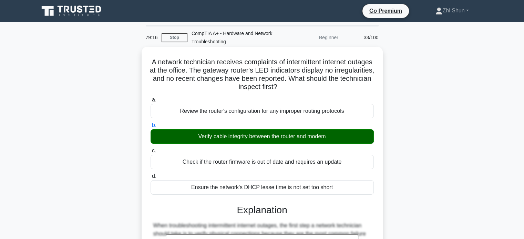
scroll to position [151, 0]
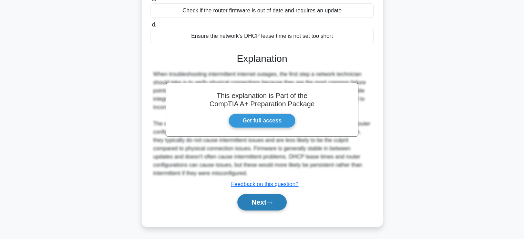
click at [261, 207] on button "Next" at bounding box center [261, 202] width 49 height 17
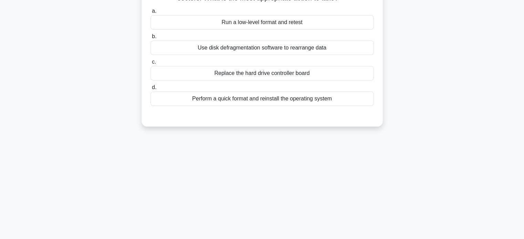
scroll to position [29, 0]
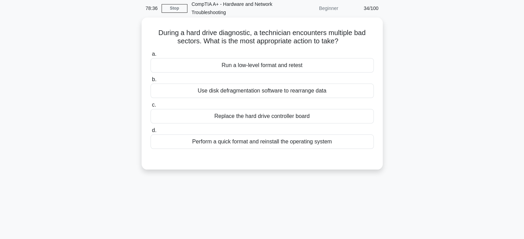
click at [286, 92] on div "Use disk defragmentation software to rearrange data" at bounding box center [261, 91] width 223 height 14
click at [150, 82] on input "b. Use disk defragmentation software to rearrange data" at bounding box center [150, 79] width 0 height 4
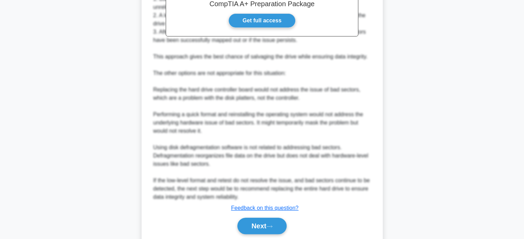
scroll to position [260, 0]
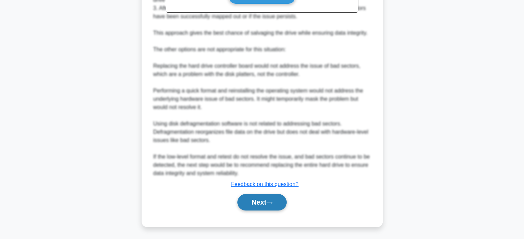
click at [265, 205] on button "Next" at bounding box center [261, 202] width 49 height 17
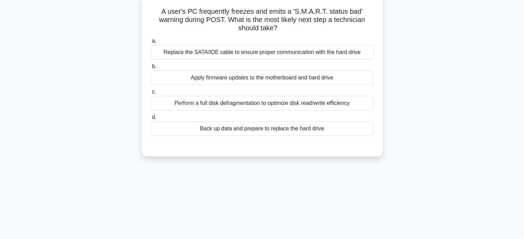
scroll to position [0, 0]
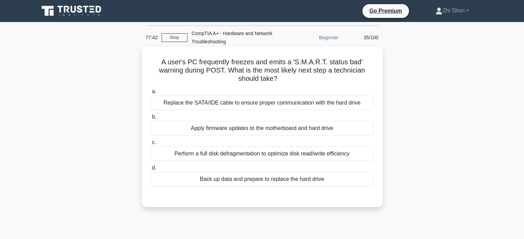
click at [235, 182] on div "Back up data and prepare to replace the hard drive" at bounding box center [261, 179] width 223 height 14
click at [150, 170] on input "d. Back up data and prepare to replace the hard drive" at bounding box center [150, 168] width 0 height 4
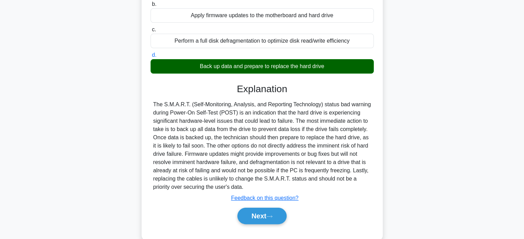
scroll to position [133, 0]
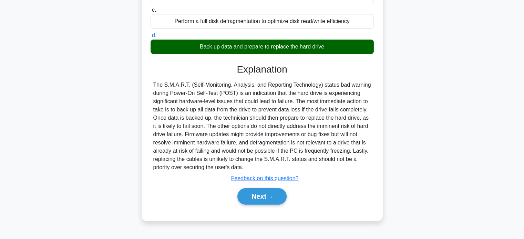
click at [273, 206] on div "Next" at bounding box center [261, 197] width 223 height 22
click at [271, 195] on icon at bounding box center [269, 197] width 6 height 4
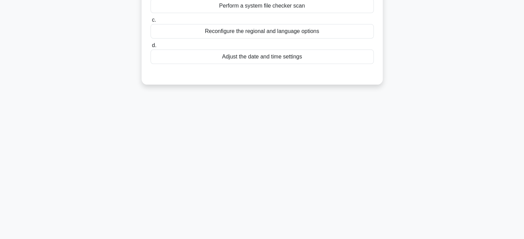
scroll to position [0, 0]
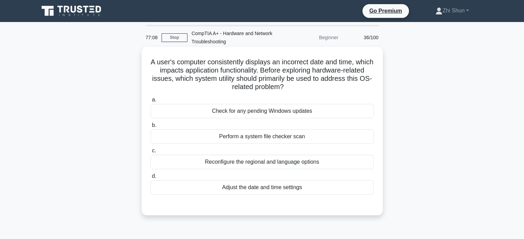
click at [273, 187] on div "Adjust the date and time settings" at bounding box center [261, 187] width 223 height 14
click at [150, 179] on input "d. Adjust the date and time settings" at bounding box center [150, 176] width 0 height 4
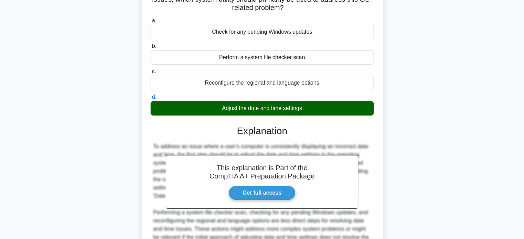
scroll to position [172, 0]
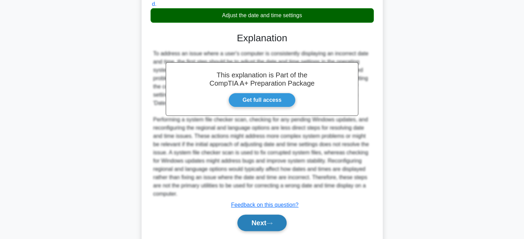
click at [262, 225] on button "Next" at bounding box center [261, 223] width 49 height 17
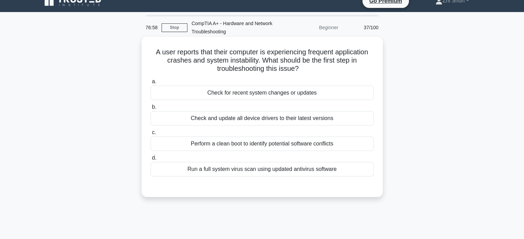
scroll to position [0, 0]
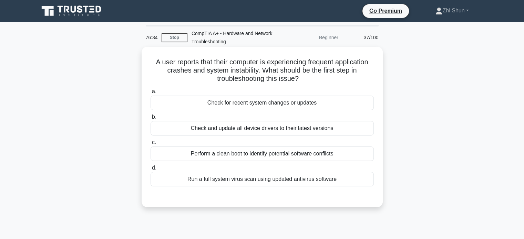
click at [302, 102] on div "Check for recent system changes or updates" at bounding box center [261, 103] width 223 height 14
click at [150, 94] on input "a. Check for recent system changes or updates" at bounding box center [150, 92] width 0 height 4
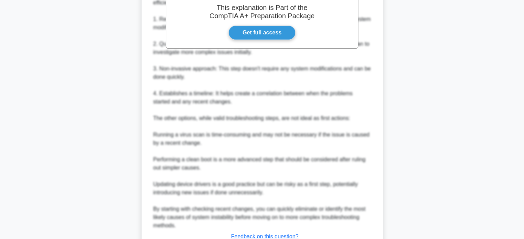
scroll to position [284, 0]
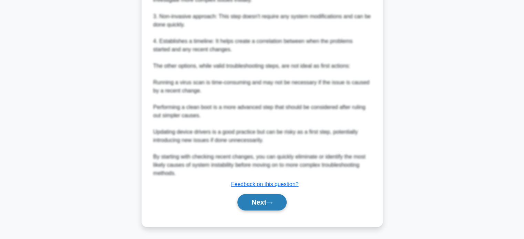
click at [254, 202] on button "Next" at bounding box center [261, 202] width 49 height 17
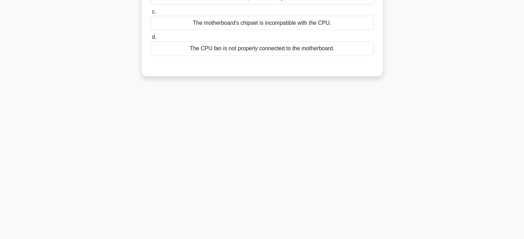
scroll to position [0, 0]
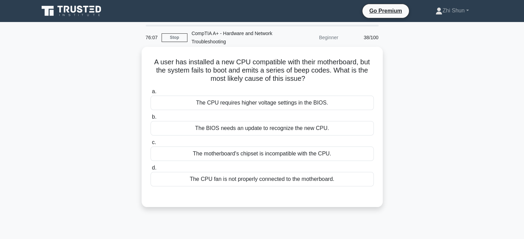
click at [257, 132] on div "The BIOS needs an update to recognize the new CPU." at bounding box center [261, 128] width 223 height 14
click at [150, 119] on input "b. The BIOS needs an update to recognize the new CPU." at bounding box center [150, 117] width 0 height 4
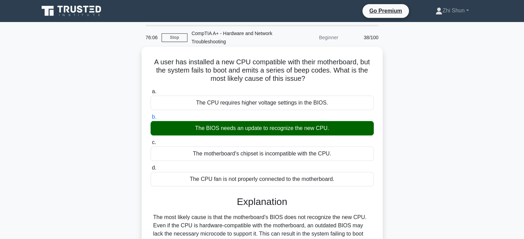
scroll to position [133, 0]
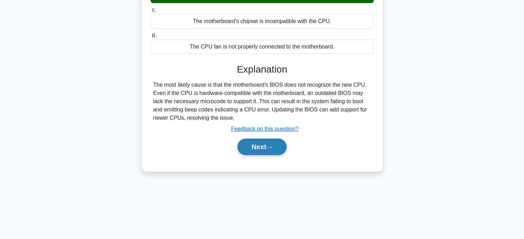
click at [279, 148] on button "Next" at bounding box center [261, 147] width 49 height 17
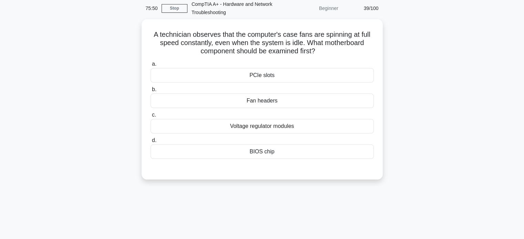
scroll to position [0, 0]
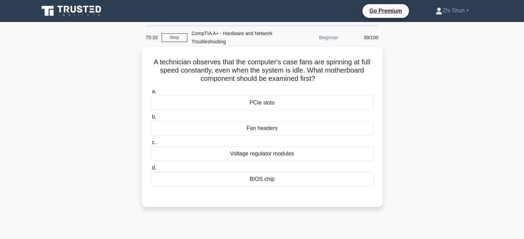
click at [280, 157] on div "Voltage regulator modules" at bounding box center [261, 154] width 223 height 14
click at [150, 145] on input "c. Voltage regulator modules" at bounding box center [150, 142] width 0 height 4
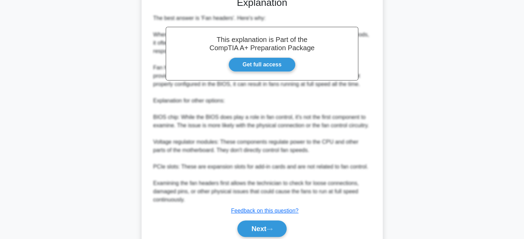
scroll to position [227, 0]
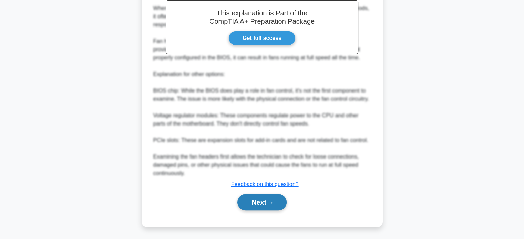
click at [256, 198] on button "Next" at bounding box center [261, 202] width 49 height 17
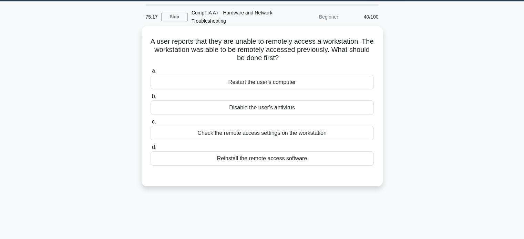
scroll to position [0, 0]
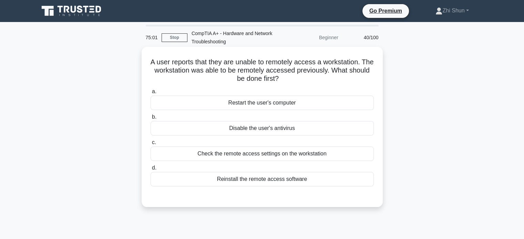
click at [279, 158] on div "Check the remote access settings on the workstation" at bounding box center [261, 154] width 223 height 14
click at [150, 145] on input "c. Check the remote access settings on the workstation" at bounding box center [150, 142] width 0 height 4
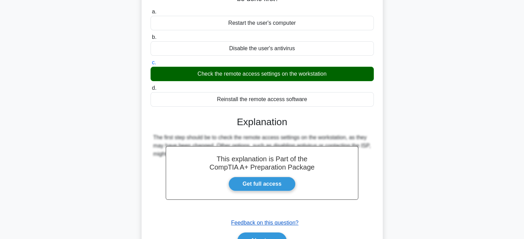
scroll to position [133, 0]
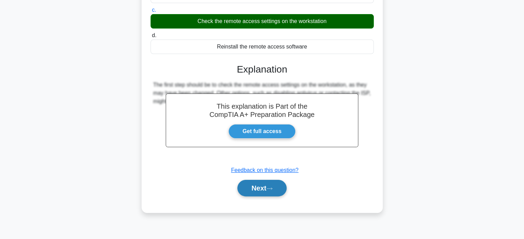
click at [269, 189] on icon at bounding box center [269, 189] width 6 height 4
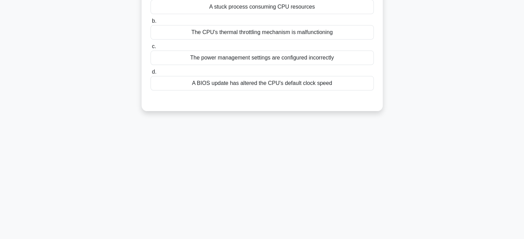
scroll to position [0, 0]
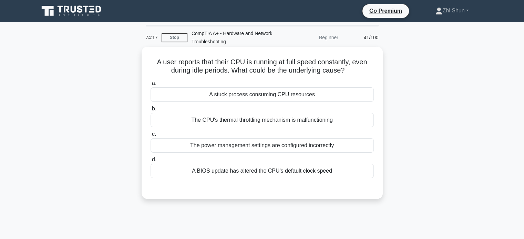
click at [299, 146] on div "The power management settings are configured incorrectly" at bounding box center [261, 145] width 223 height 14
click at [150, 137] on input "c. The power management settings are configured incorrectly" at bounding box center [150, 134] width 0 height 4
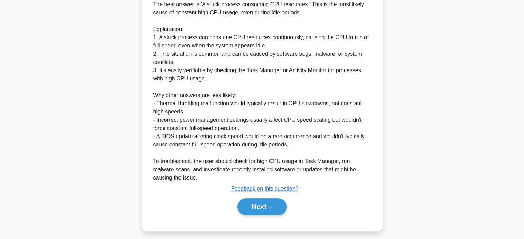
scroll to position [207, 0]
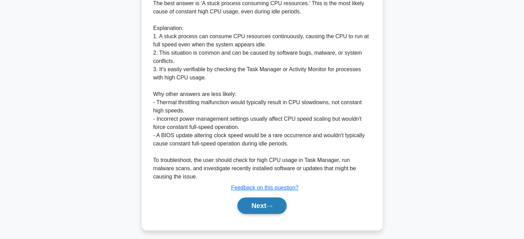
click at [278, 205] on button "Next" at bounding box center [261, 206] width 49 height 17
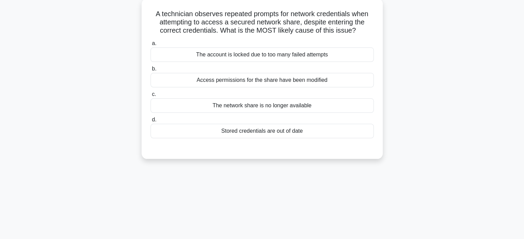
scroll to position [0, 0]
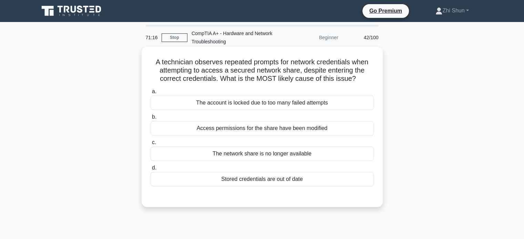
click at [304, 127] on div "Access permissions for the share have been modified" at bounding box center [261, 128] width 223 height 14
click at [150, 119] on input "b. Access permissions for the share have been modified" at bounding box center [150, 117] width 0 height 4
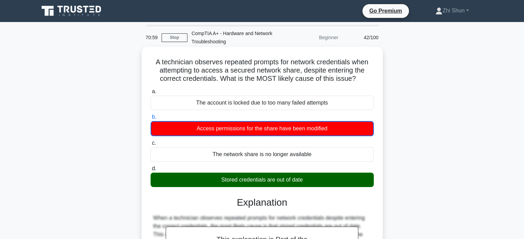
scroll to position [152, 0]
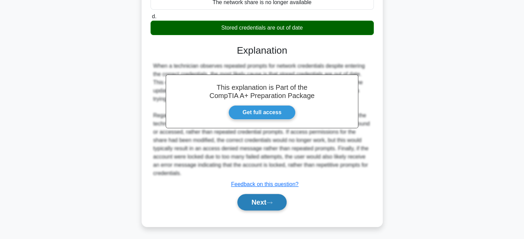
click at [258, 203] on button "Next" at bounding box center [261, 202] width 49 height 17
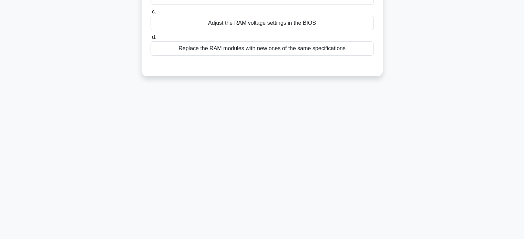
scroll to position [0, 0]
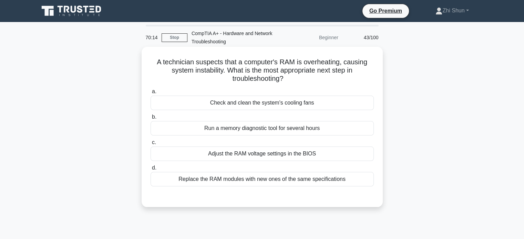
drag, startPoint x: 266, startPoint y: 129, endPoint x: 262, endPoint y: 132, distance: 5.6
click at [262, 132] on div "Run a memory diagnostic tool for several hours" at bounding box center [261, 128] width 223 height 14
click at [243, 130] on div "Run a memory diagnostic tool for several hours" at bounding box center [261, 128] width 223 height 14
click at [150, 119] on input "b. Run a memory diagnostic tool for several hours" at bounding box center [150, 117] width 0 height 4
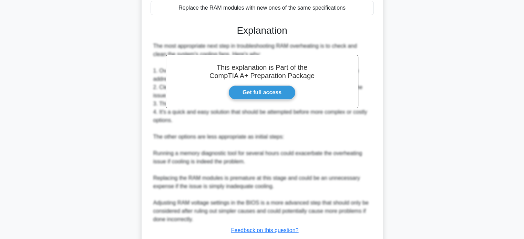
scroll to position [218, 0]
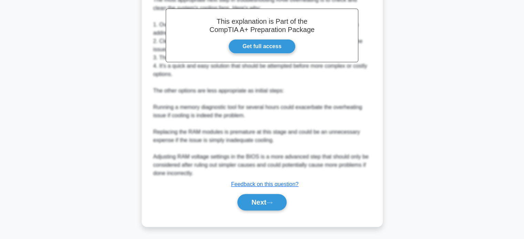
click at [275, 193] on div "Next" at bounding box center [261, 202] width 223 height 22
click at [274, 199] on button "Next" at bounding box center [261, 202] width 49 height 17
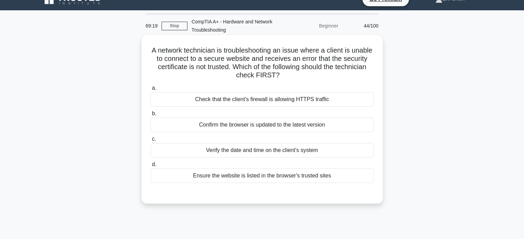
click at [315, 99] on div "Check that the client's firewall is allowing HTTPS traffic" at bounding box center [261, 99] width 223 height 14
click at [150, 91] on input "a. Check that the client's firewall is allowing HTTPS traffic" at bounding box center [150, 88] width 0 height 4
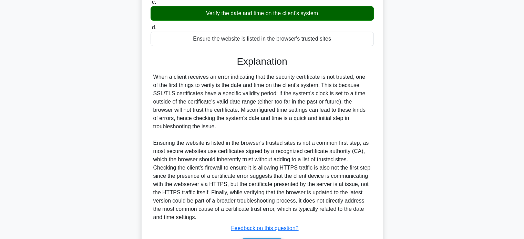
scroll to position [193, 0]
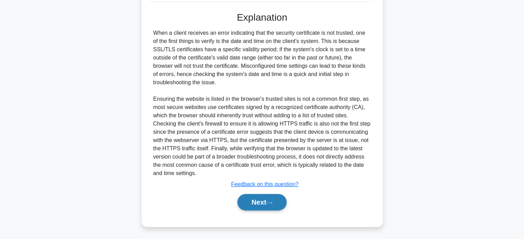
click at [253, 204] on button "Next" at bounding box center [261, 202] width 49 height 17
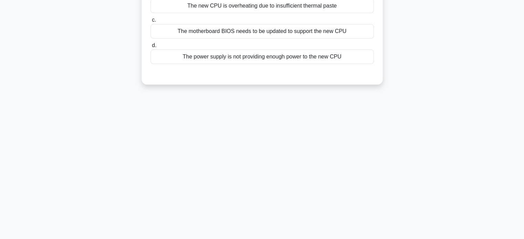
scroll to position [0, 0]
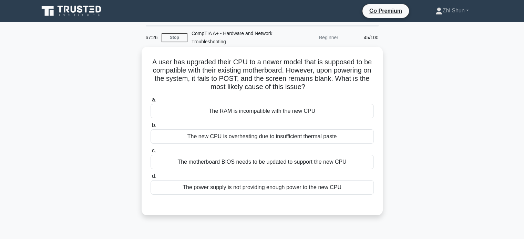
click at [234, 158] on div "The motherboard BIOS needs to be updated to support the new CPU" at bounding box center [261, 162] width 223 height 14
click at [150, 153] on input "c. The motherboard BIOS needs to be updated to support the new CPU" at bounding box center [150, 151] width 0 height 4
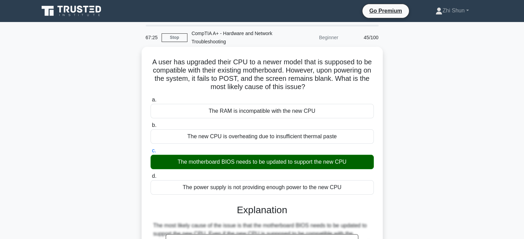
scroll to position [133, 0]
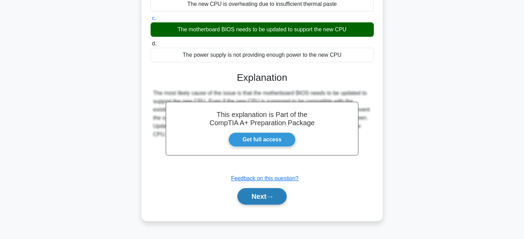
click at [250, 193] on button "Next" at bounding box center [261, 196] width 49 height 17
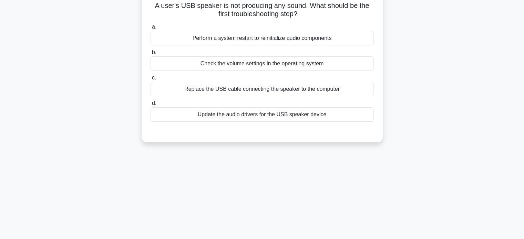
scroll to position [29, 0]
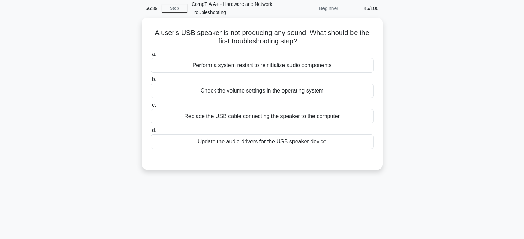
click at [215, 88] on div "Check the volume settings in the operating system" at bounding box center [261, 91] width 223 height 14
click at [150, 82] on input "b. Check the volume settings in the operating system" at bounding box center [150, 79] width 0 height 4
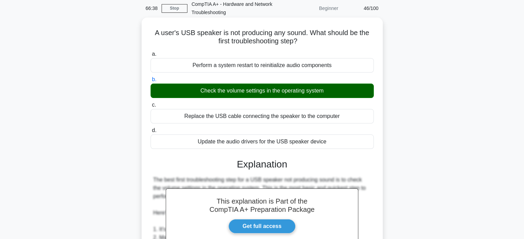
scroll to position [218, 0]
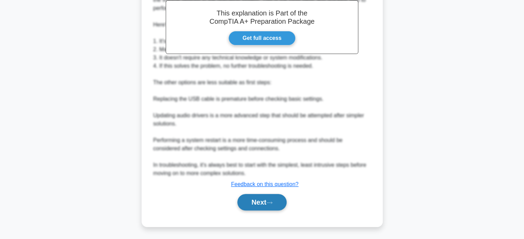
click at [262, 198] on button "Next" at bounding box center [261, 202] width 49 height 17
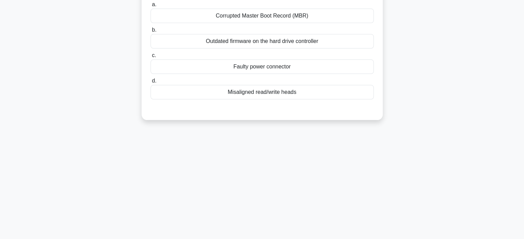
scroll to position [69, 0]
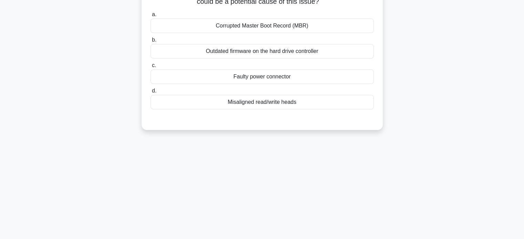
click at [304, 101] on div "Misaligned read/write heads" at bounding box center [261, 102] width 223 height 14
click at [150, 93] on input "d. Misaligned read/write heads" at bounding box center [150, 91] width 0 height 4
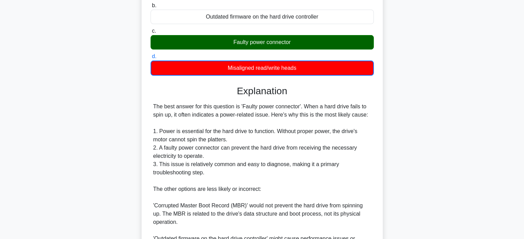
scroll to position [227, 0]
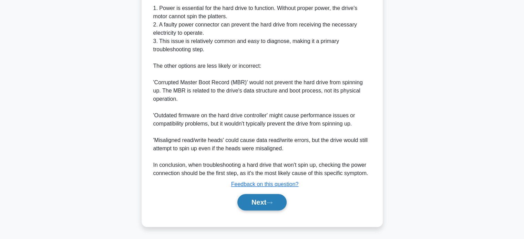
click at [272, 203] on icon at bounding box center [269, 203] width 6 height 4
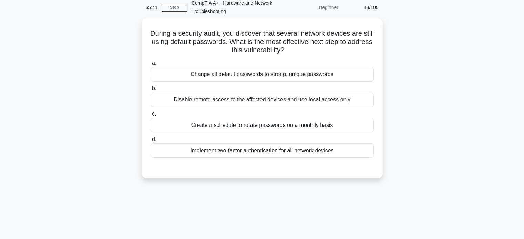
scroll to position [0, 0]
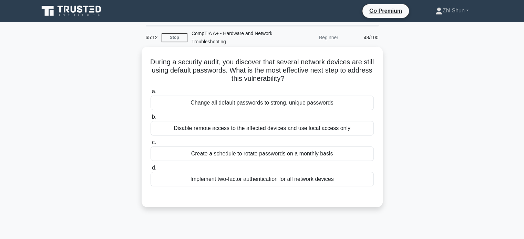
click at [242, 184] on div "Implement two-factor authentication for all network devices" at bounding box center [261, 179] width 223 height 14
click at [150, 170] on input "d. Implement two-factor authentication for all network devices" at bounding box center [150, 168] width 0 height 4
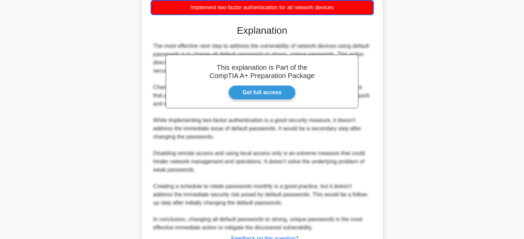
scroll to position [227, 0]
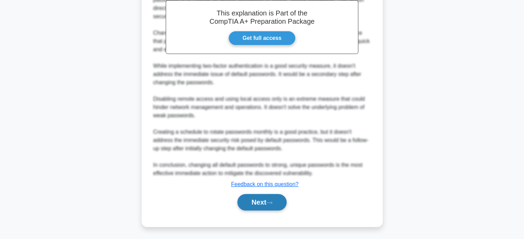
click at [260, 198] on button "Next" at bounding box center [261, 202] width 49 height 17
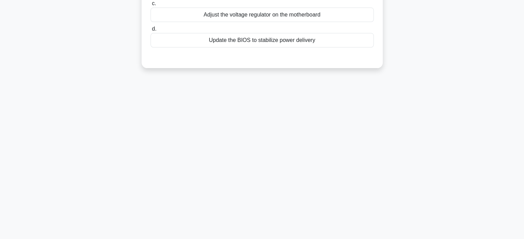
scroll to position [0, 0]
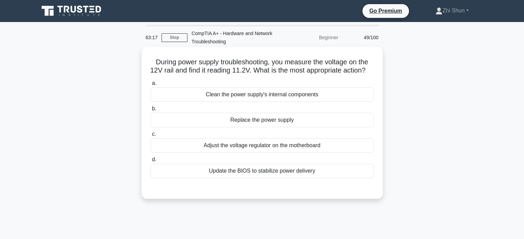
click at [292, 153] on div "Adjust the voltage regulator on the motherboard" at bounding box center [261, 145] width 223 height 14
click at [150, 137] on input "c. Adjust the voltage regulator on the motherboard" at bounding box center [150, 134] width 0 height 4
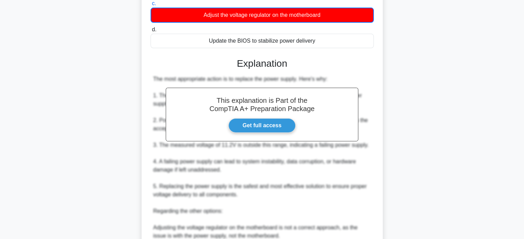
scroll to position [241, 0]
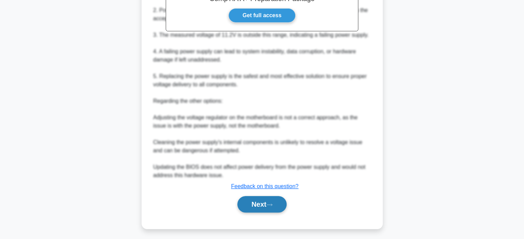
click at [268, 213] on button "Next" at bounding box center [261, 204] width 49 height 17
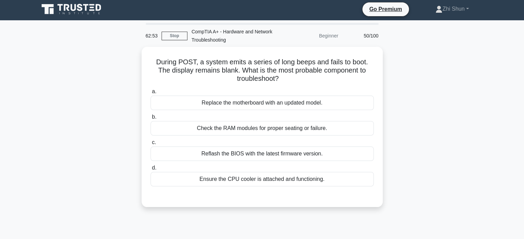
scroll to position [0, 0]
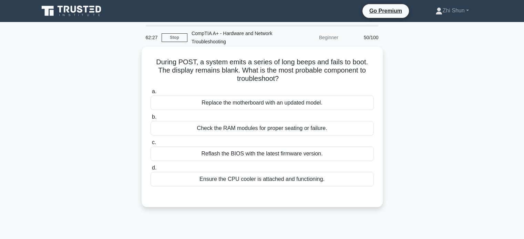
click at [316, 128] on div "Check the RAM modules for proper seating or failure." at bounding box center [261, 128] width 223 height 14
click at [150, 119] on input "b. Check the RAM modules for proper seating or failure." at bounding box center [150, 117] width 0 height 4
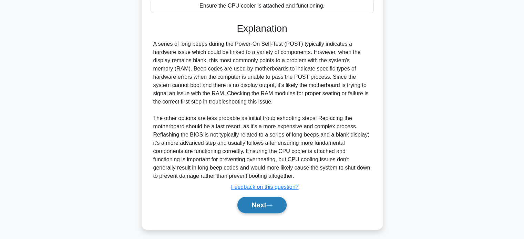
scroll to position [176, 0]
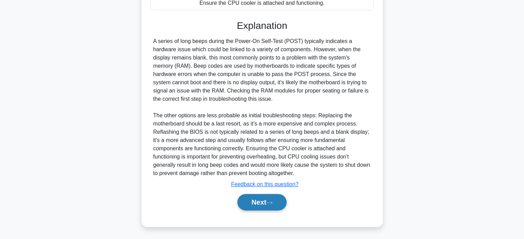
click at [260, 203] on button "Next" at bounding box center [261, 202] width 49 height 17
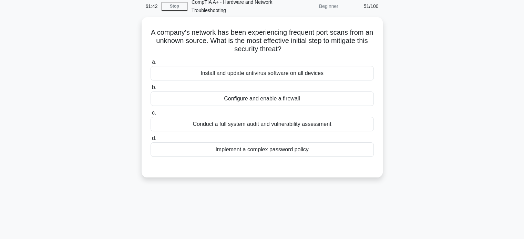
scroll to position [0, 0]
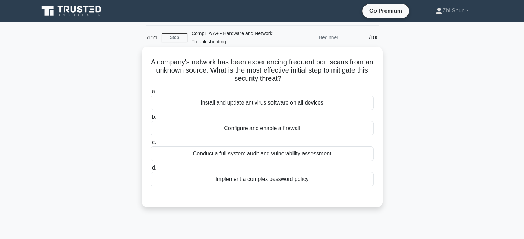
click at [287, 156] on div "Conduct a full system audit and vulnerability assessment" at bounding box center [261, 154] width 223 height 14
click at [150, 145] on input "c. Conduct a full system audit and vulnerability assessment" at bounding box center [150, 142] width 0 height 4
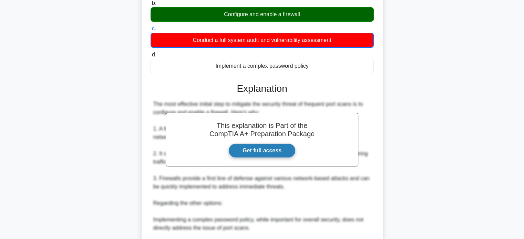
scroll to position [207, 0]
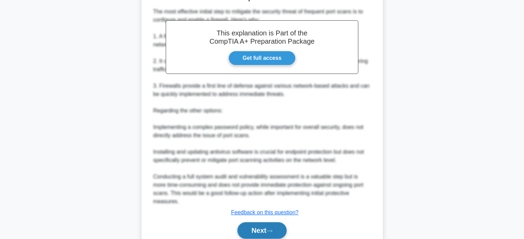
click at [270, 222] on button "Next" at bounding box center [261, 230] width 49 height 17
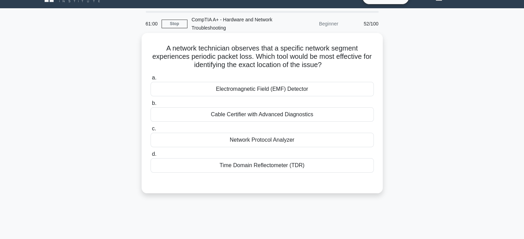
scroll to position [0, 0]
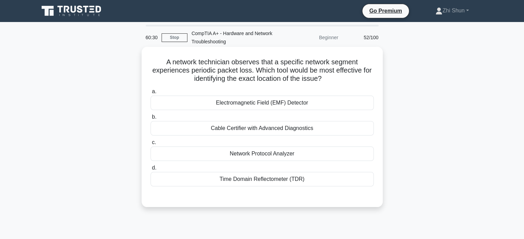
click at [261, 158] on div "Network Protocol Analyzer" at bounding box center [261, 154] width 223 height 14
click at [150, 145] on input "c. Network Protocol Analyzer" at bounding box center [150, 142] width 0 height 4
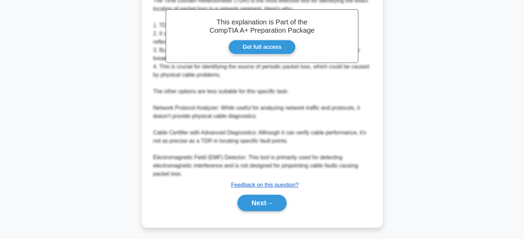
scroll to position [218, 0]
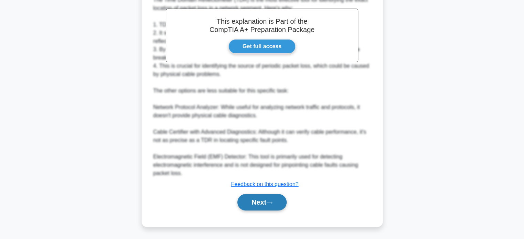
click at [266, 203] on button "Next" at bounding box center [261, 202] width 49 height 17
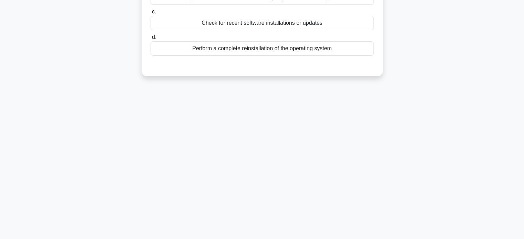
scroll to position [29, 0]
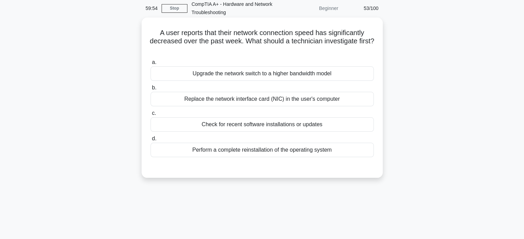
click at [277, 121] on div "Check for recent software installations or updates" at bounding box center [261, 124] width 223 height 14
click at [150, 116] on input "c. Check for recent software installations or updates" at bounding box center [150, 113] width 0 height 4
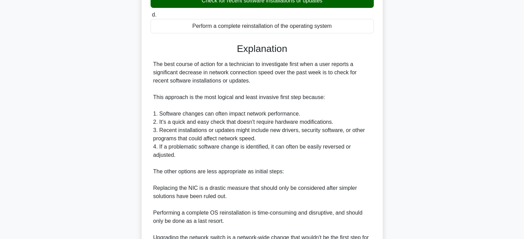
scroll to position [267, 0]
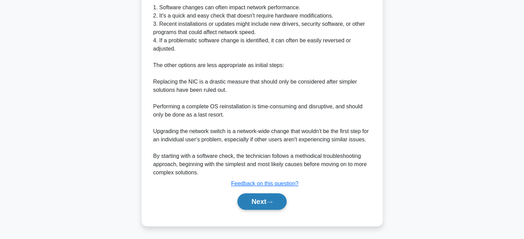
click at [256, 206] on button "Next" at bounding box center [261, 201] width 49 height 17
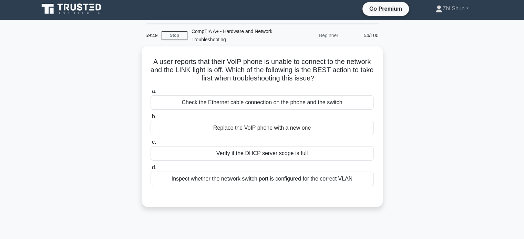
scroll to position [0, 0]
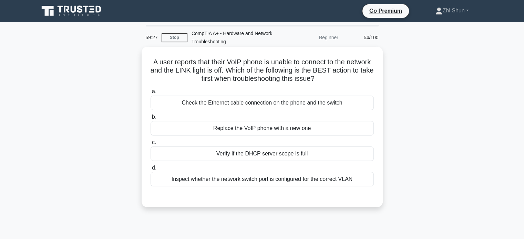
click at [290, 102] on div "Check the Ethernet cable connection on the phone and the switch" at bounding box center [261, 103] width 223 height 14
click at [150, 94] on input "a. Check the Ethernet cable connection on the phone and the switch" at bounding box center [150, 92] width 0 height 4
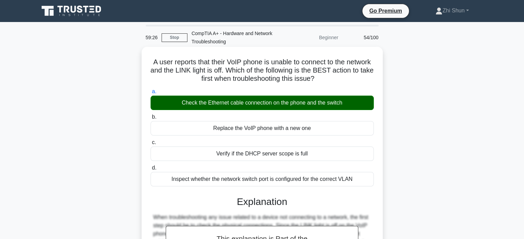
scroll to position [193, 0]
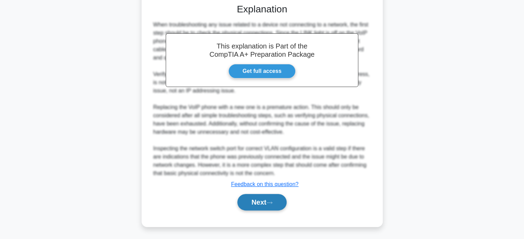
click at [274, 205] on button "Next" at bounding box center [261, 202] width 49 height 17
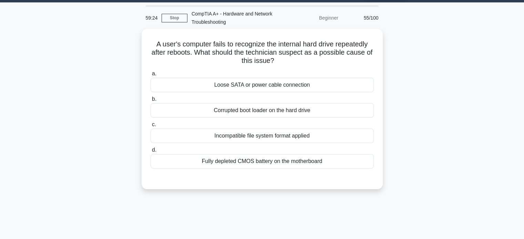
scroll to position [0, 0]
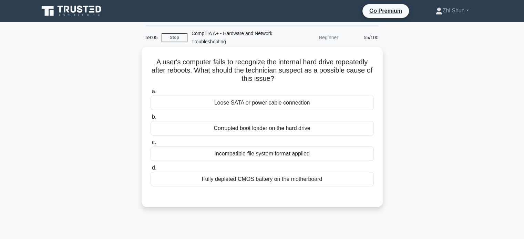
click at [304, 133] on div "Corrupted boot loader on the hard drive" at bounding box center [261, 128] width 223 height 14
click at [150, 119] on input "b. Corrupted boot loader on the hard drive" at bounding box center [150, 117] width 0 height 4
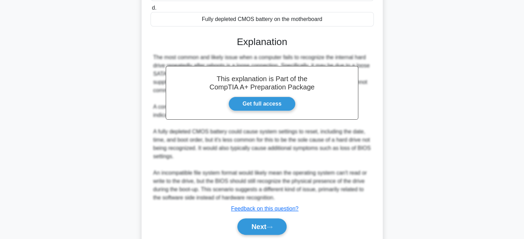
scroll to position [185, 0]
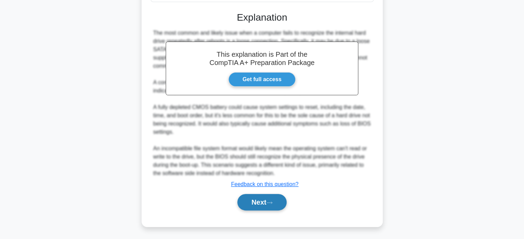
click at [256, 199] on button "Next" at bounding box center [261, 202] width 49 height 17
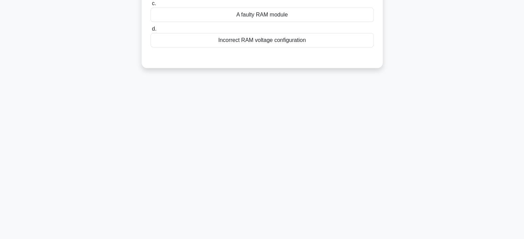
scroll to position [0, 0]
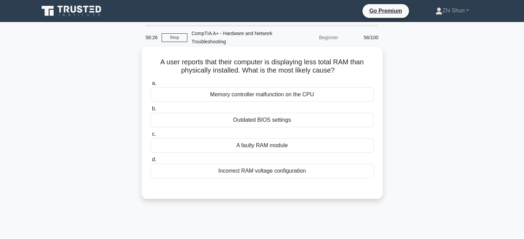
click at [281, 142] on div "A faulty RAM module" at bounding box center [261, 145] width 223 height 14
click at [150, 137] on input "c. A faulty RAM module" at bounding box center [150, 134] width 0 height 4
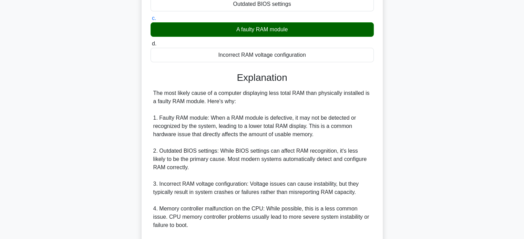
scroll to position [193, 0]
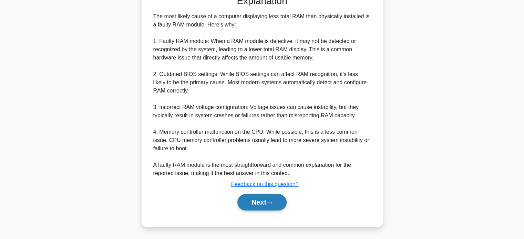
click at [264, 203] on button "Next" at bounding box center [261, 202] width 49 height 17
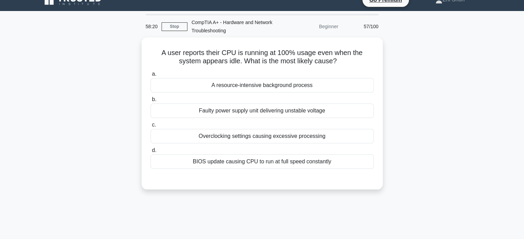
scroll to position [0, 0]
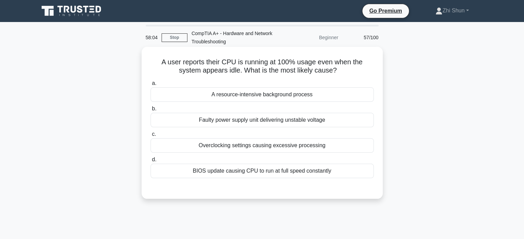
click at [290, 99] on div "A resource-intensive background process" at bounding box center [261, 94] width 223 height 14
click at [150, 86] on input "a. A resource-intensive background process" at bounding box center [150, 83] width 0 height 4
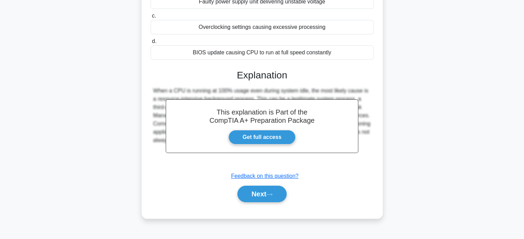
scroll to position [133, 0]
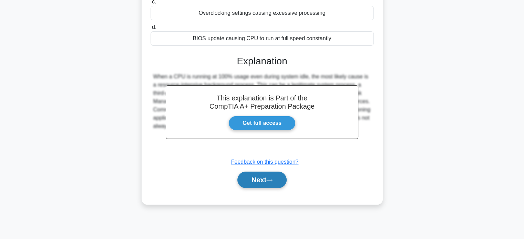
click at [261, 183] on button "Next" at bounding box center [261, 180] width 49 height 17
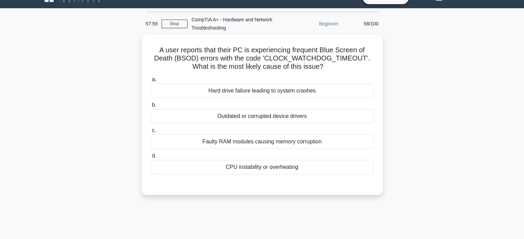
scroll to position [0, 0]
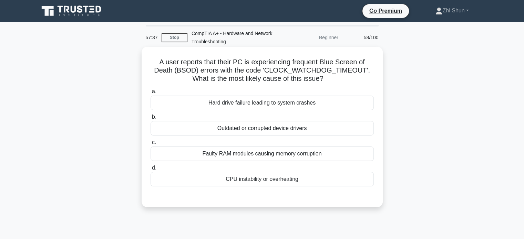
click at [292, 102] on div "Hard drive failure leading to system crashes" at bounding box center [261, 103] width 223 height 14
click at [150, 94] on input "a. Hard drive failure leading to system crashes" at bounding box center [150, 92] width 0 height 4
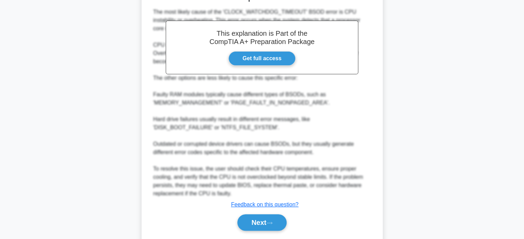
scroll to position [207, 0]
click at [276, 219] on button "Next" at bounding box center [261, 222] width 49 height 17
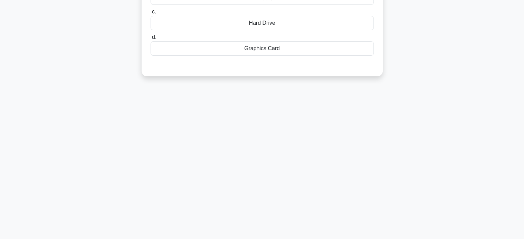
scroll to position [0, 0]
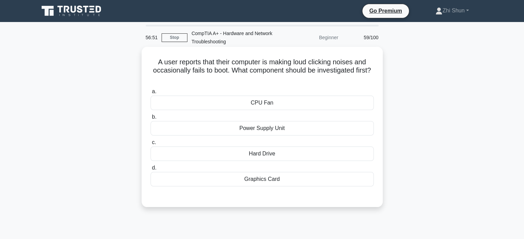
click at [233, 155] on div "Hard Drive" at bounding box center [261, 154] width 223 height 14
click at [150, 145] on input "c. Hard Drive" at bounding box center [150, 142] width 0 height 4
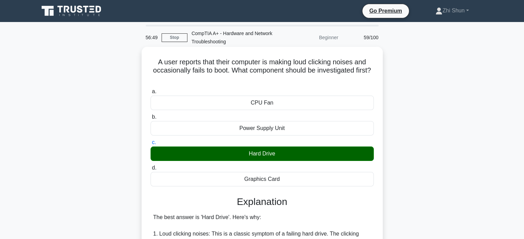
scroll to position [241, 0]
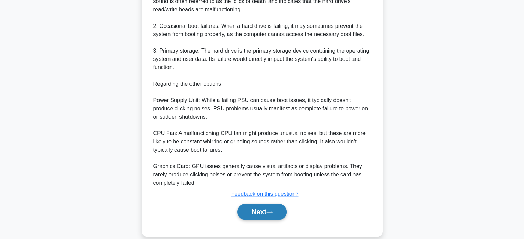
click at [266, 214] on button "Next" at bounding box center [261, 212] width 49 height 17
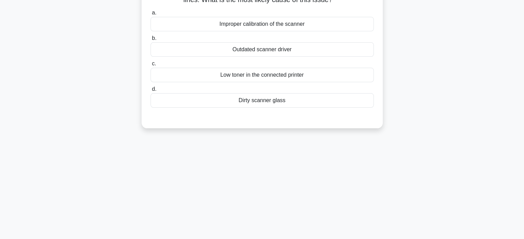
scroll to position [0, 0]
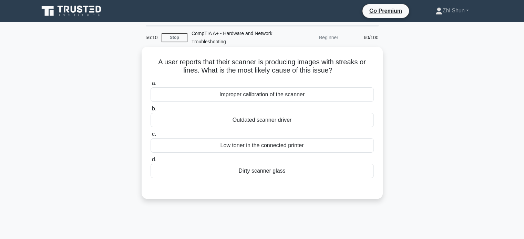
click at [297, 97] on div "Improper calibration of the scanner" at bounding box center [261, 94] width 223 height 14
click at [150, 86] on input "a. Improper calibration of the scanner" at bounding box center [150, 83] width 0 height 4
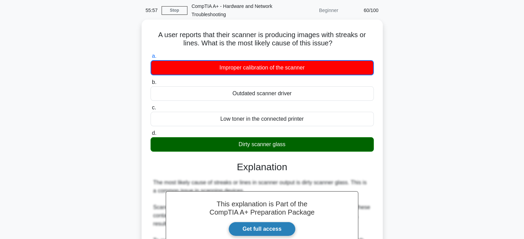
scroll to position [193, 0]
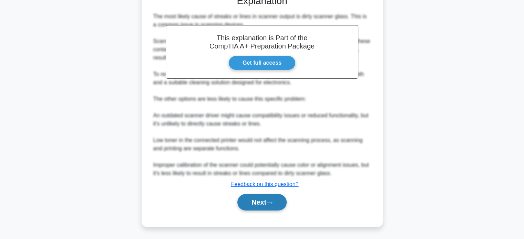
click at [284, 201] on button "Next" at bounding box center [261, 202] width 49 height 17
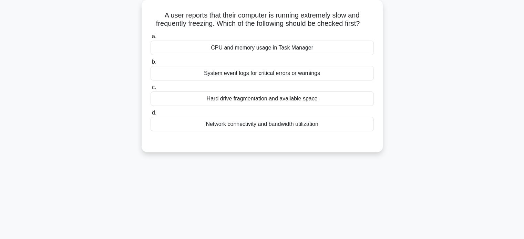
scroll to position [0, 0]
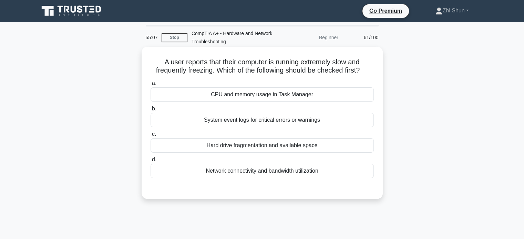
click at [286, 93] on div "CPU and memory usage in Task Manager" at bounding box center [261, 94] width 223 height 14
click at [150, 86] on input "a. CPU and memory usage in Task Manager" at bounding box center [150, 83] width 0 height 4
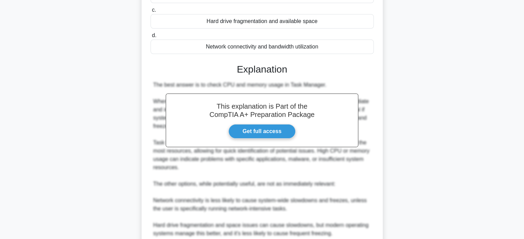
scroll to position [207, 0]
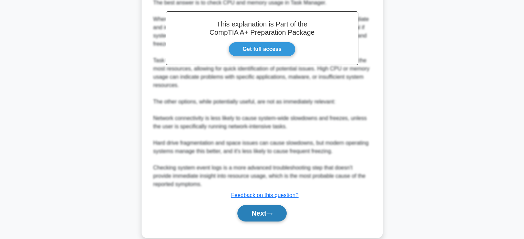
click at [267, 212] on button "Next" at bounding box center [261, 213] width 49 height 17
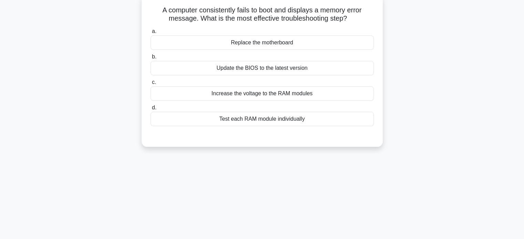
scroll to position [0, 0]
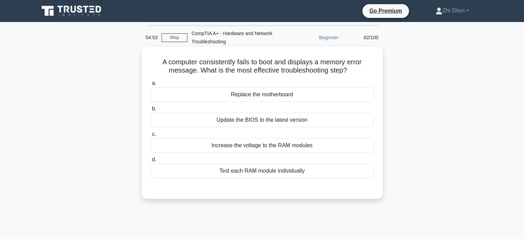
click at [302, 166] on div "Test each RAM module individually" at bounding box center [261, 171] width 223 height 14
click at [150, 162] on input "d. Test each RAM module individually" at bounding box center [150, 160] width 0 height 4
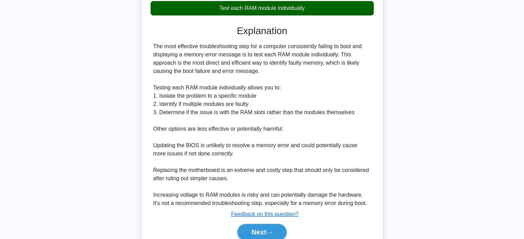
scroll to position [193, 0]
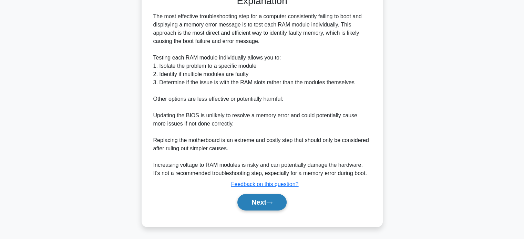
click at [272, 202] on icon at bounding box center [269, 203] width 6 height 4
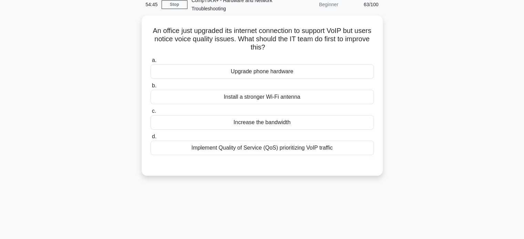
scroll to position [0, 0]
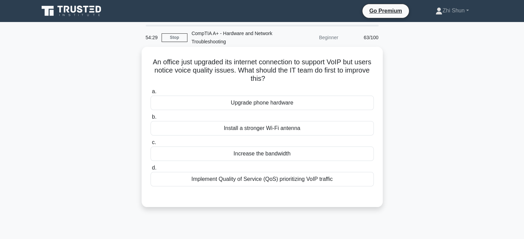
click at [285, 178] on div "Implement Quality of Service (QoS) prioritizing VoIP traffic" at bounding box center [261, 179] width 223 height 14
click at [150, 170] on input "d. Implement Quality of Service (QoS) prioritizing VoIP traffic" at bounding box center [150, 168] width 0 height 4
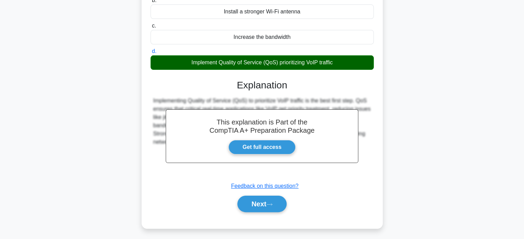
scroll to position [133, 0]
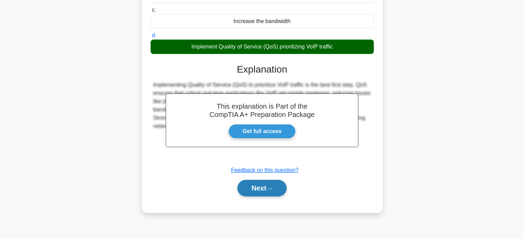
click at [280, 190] on button "Next" at bounding box center [261, 188] width 49 height 17
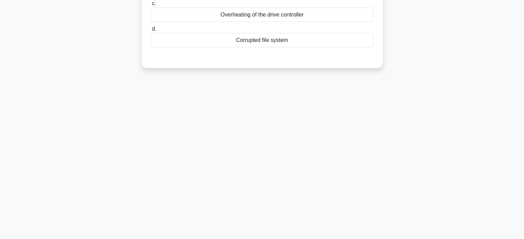
scroll to position [0, 0]
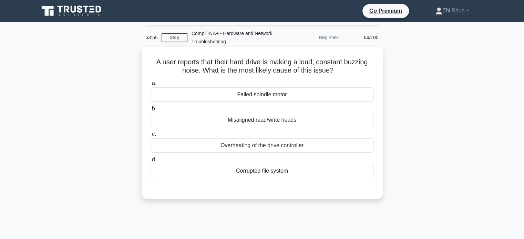
click at [285, 97] on div "Failed spindle motor" at bounding box center [261, 94] width 223 height 14
click at [150, 86] on input "a. Failed spindle motor" at bounding box center [150, 83] width 0 height 4
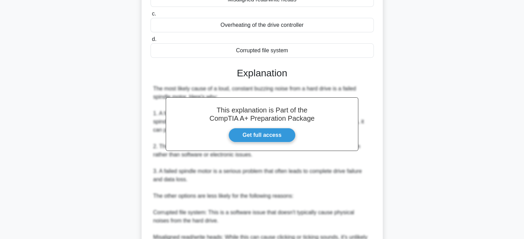
scroll to position [242, 0]
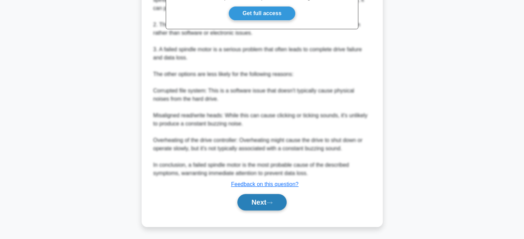
click at [263, 197] on button "Next" at bounding box center [261, 202] width 49 height 17
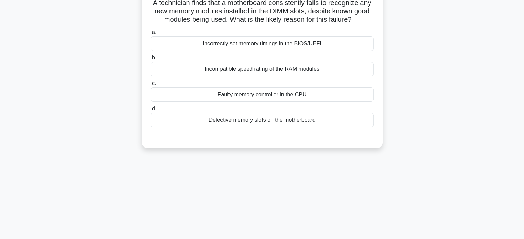
scroll to position [0, 0]
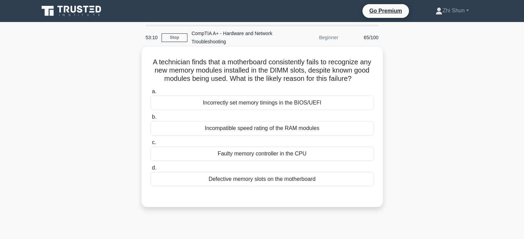
click at [298, 107] on div "Incorrectly set memory timings in the BIOS/UEFI" at bounding box center [261, 103] width 223 height 14
click at [150, 94] on input "a. Incorrectly set memory timings in the BIOS/UEFI" at bounding box center [150, 92] width 0 height 4
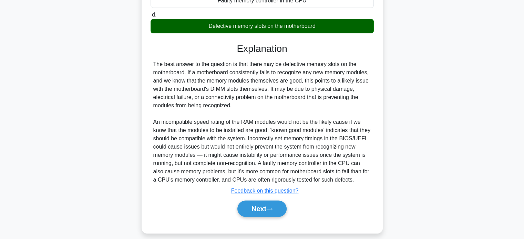
scroll to position [160, 0]
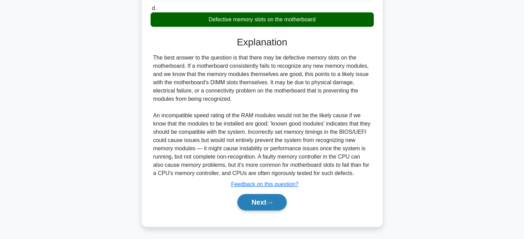
click at [257, 208] on button "Next" at bounding box center [261, 202] width 49 height 17
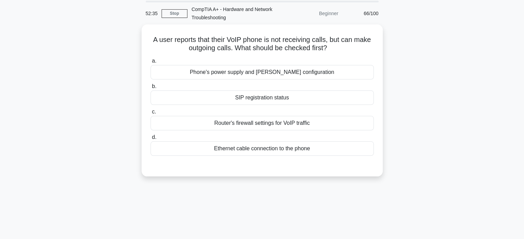
scroll to position [0, 0]
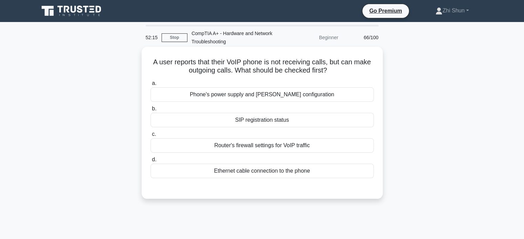
click at [274, 148] on div "Router's firewall settings for VoIP traffic" at bounding box center [261, 145] width 223 height 14
click at [150, 137] on input "c. Router's firewall settings for VoIP traffic" at bounding box center [150, 134] width 0 height 4
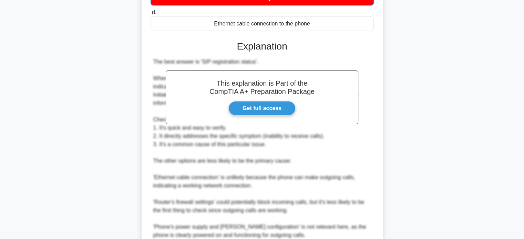
scroll to position [235, 0]
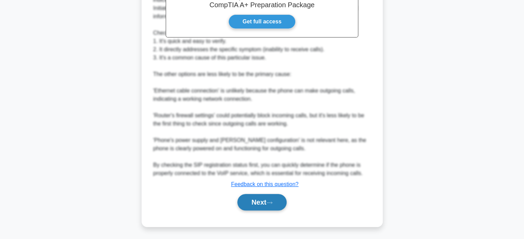
click at [242, 199] on button "Next" at bounding box center [261, 202] width 49 height 17
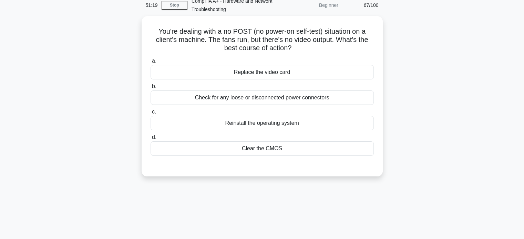
scroll to position [0, 0]
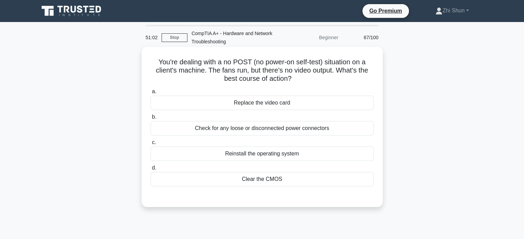
click at [289, 132] on div "Check for any loose or disconnected power connectors" at bounding box center [261, 128] width 223 height 14
click at [150, 119] on input "b. Check for any loose or disconnected power connectors" at bounding box center [150, 117] width 0 height 4
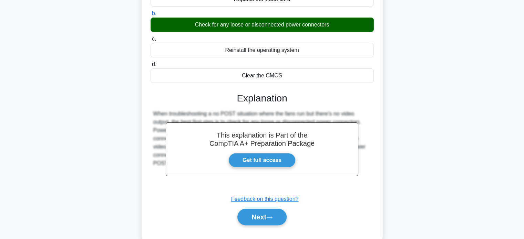
scroll to position [133, 0]
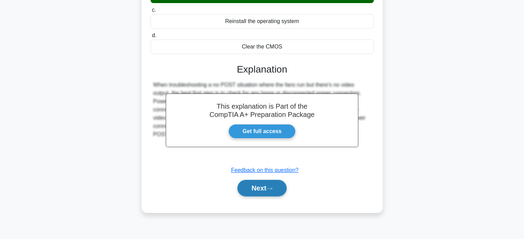
click at [255, 190] on button "Next" at bounding box center [261, 188] width 49 height 17
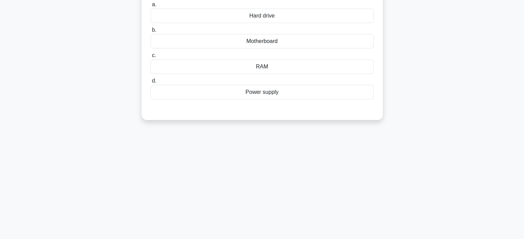
scroll to position [0, 0]
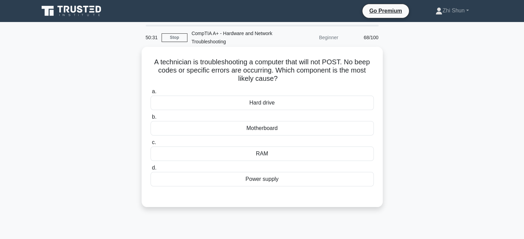
click at [265, 102] on div "Hard drive" at bounding box center [261, 103] width 223 height 14
click at [150, 94] on input "a. Hard drive" at bounding box center [150, 92] width 0 height 4
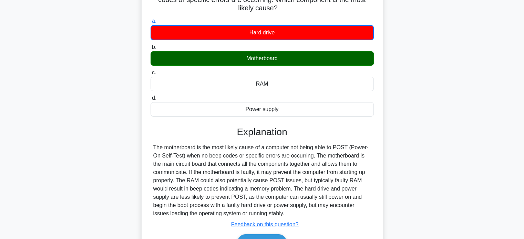
scroll to position [133, 0]
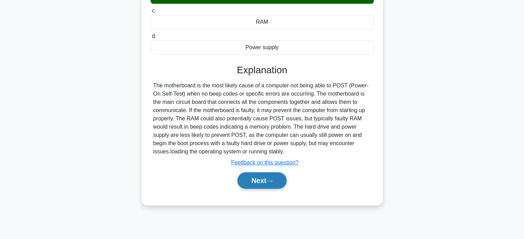
click at [280, 183] on button "Next" at bounding box center [261, 180] width 49 height 17
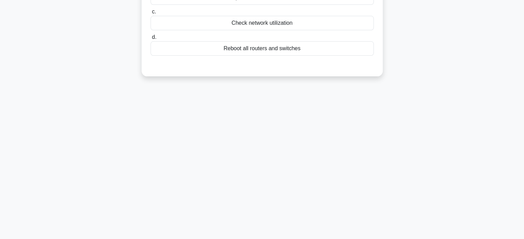
scroll to position [0, 0]
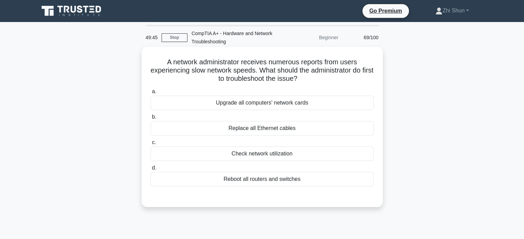
click at [301, 155] on div "Check network utilization" at bounding box center [261, 154] width 223 height 14
click at [150, 145] on input "c. Check network utilization" at bounding box center [150, 142] width 0 height 4
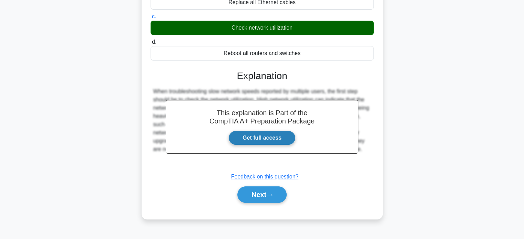
scroll to position [133, 0]
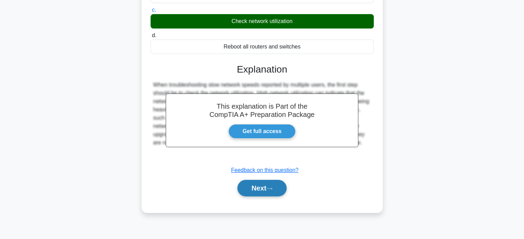
click at [280, 188] on button "Next" at bounding box center [261, 188] width 49 height 17
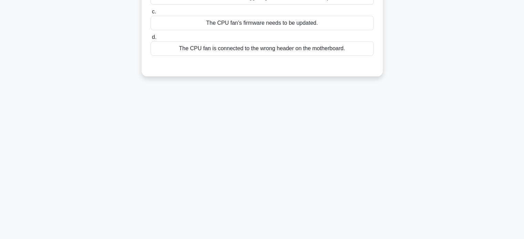
scroll to position [0, 0]
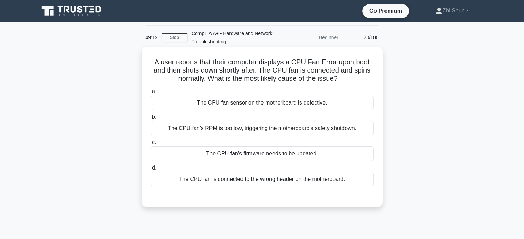
click at [283, 129] on div "The CPU fan's RPM is too low, triggering the motherboard's safety shutdown." at bounding box center [261, 128] width 223 height 14
click at [150, 119] on input "b. The CPU fan's RPM is too low, triggering the motherboard's safety shutdown." at bounding box center [150, 117] width 0 height 4
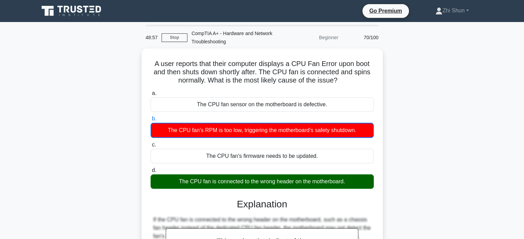
scroll to position [133, 0]
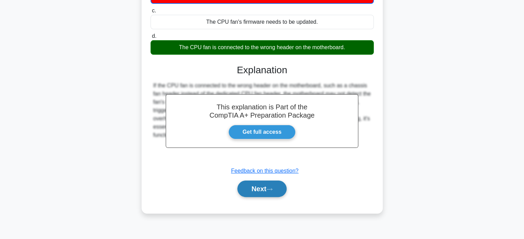
click at [279, 192] on button "Next" at bounding box center [261, 189] width 49 height 17
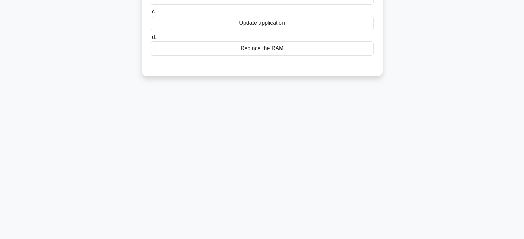
scroll to position [0, 0]
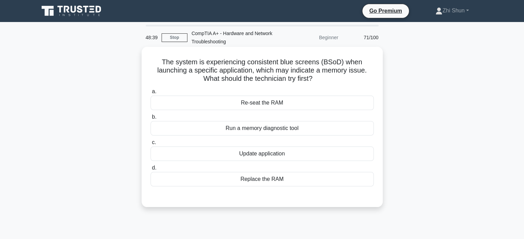
click at [257, 127] on div "Run a memory diagnostic tool" at bounding box center [261, 128] width 223 height 14
click at [150, 119] on input "b. Run a memory diagnostic tool" at bounding box center [150, 117] width 0 height 4
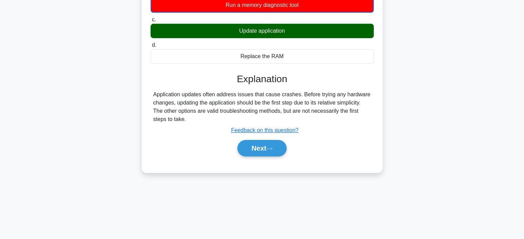
scroll to position [133, 0]
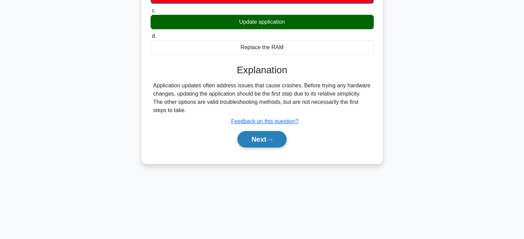
click at [282, 144] on button "Next" at bounding box center [261, 139] width 49 height 17
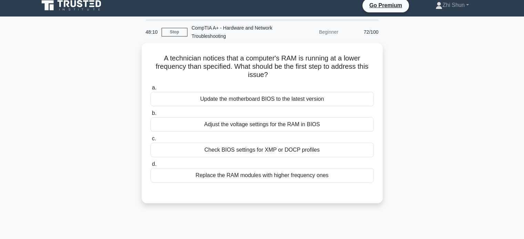
scroll to position [0, 0]
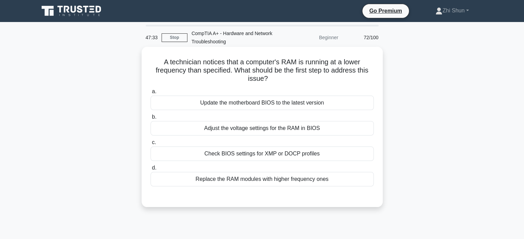
click at [293, 133] on div "Adjust the voltage settings for the RAM in BIOS" at bounding box center [261, 128] width 223 height 14
click at [150, 119] on input "b. Adjust the voltage settings for the RAM in BIOS" at bounding box center [150, 117] width 0 height 4
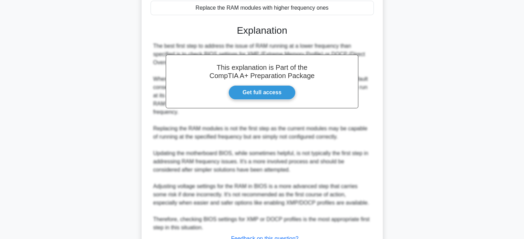
scroll to position [218, 0]
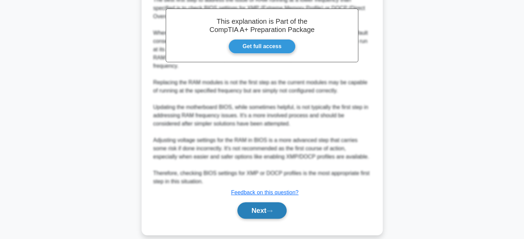
click at [260, 202] on button "Next" at bounding box center [261, 210] width 49 height 17
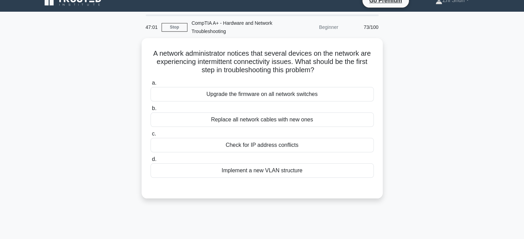
scroll to position [0, 0]
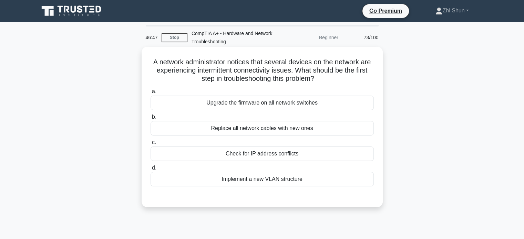
click at [304, 158] on div "Check for IP address conflicts" at bounding box center [261, 154] width 223 height 14
click at [150, 145] on input "c. Check for IP address conflicts" at bounding box center [150, 142] width 0 height 4
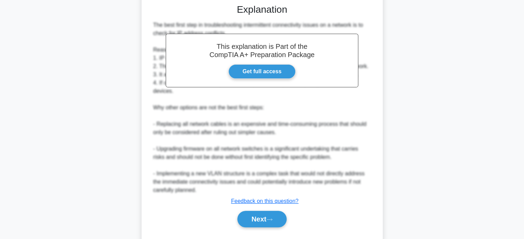
scroll to position [209, 0]
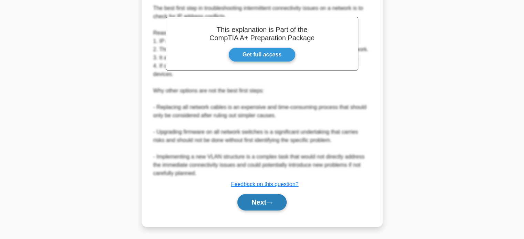
click at [263, 202] on button "Next" at bounding box center [261, 202] width 49 height 17
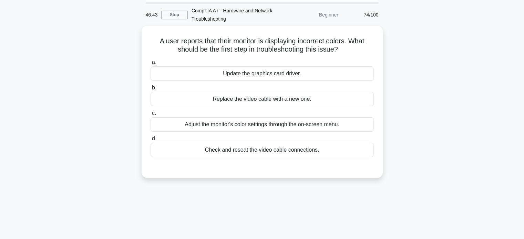
scroll to position [0, 0]
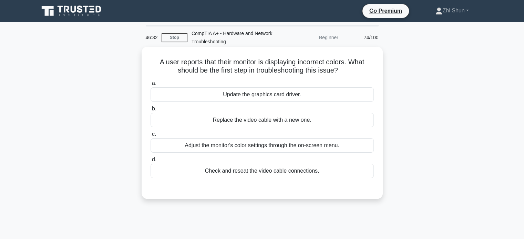
click at [257, 148] on div "Adjust the monitor's color settings through the on-screen menu." at bounding box center [261, 145] width 223 height 14
click at [150, 137] on input "c. Adjust the monitor's color settings through the on-screen menu." at bounding box center [150, 134] width 0 height 4
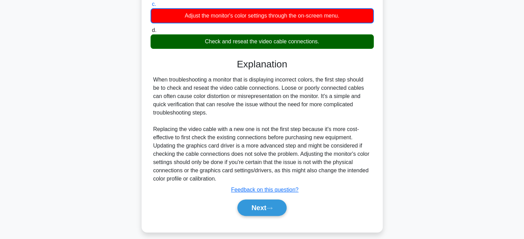
scroll to position [136, 0]
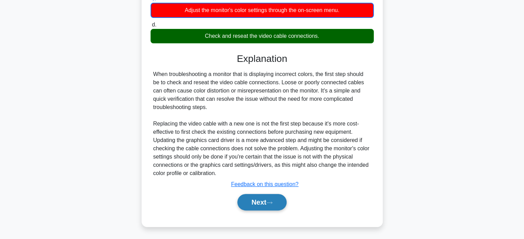
click at [280, 196] on button "Next" at bounding box center [261, 202] width 49 height 17
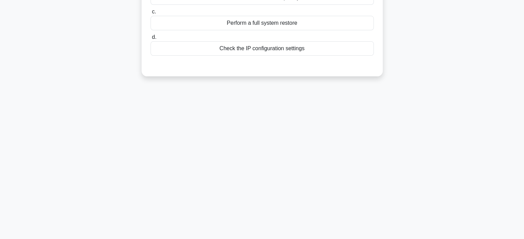
scroll to position [0, 0]
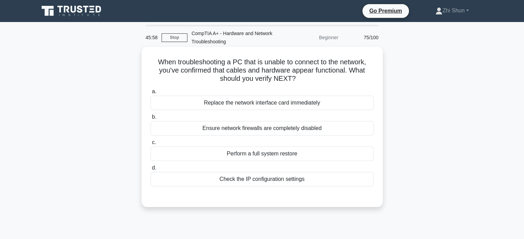
click at [269, 182] on div "Check the IP configuration settings" at bounding box center [261, 179] width 223 height 14
click at [150, 170] on input "d. Check the IP configuration settings" at bounding box center [150, 168] width 0 height 4
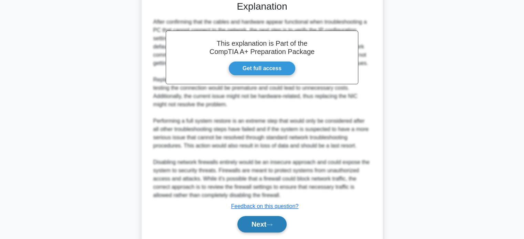
scroll to position [218, 0]
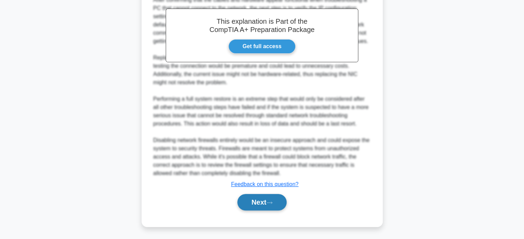
click at [271, 203] on icon at bounding box center [269, 203] width 6 height 4
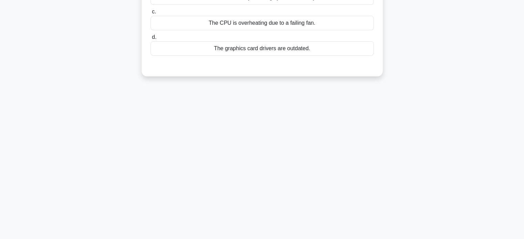
scroll to position [0, 0]
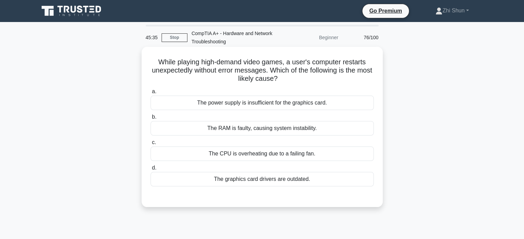
click at [304, 105] on div "The power supply is insufficient for the graphics card." at bounding box center [261, 103] width 223 height 14
click at [150, 94] on input "a. The power supply is insufficient for the graphics card." at bounding box center [150, 92] width 0 height 4
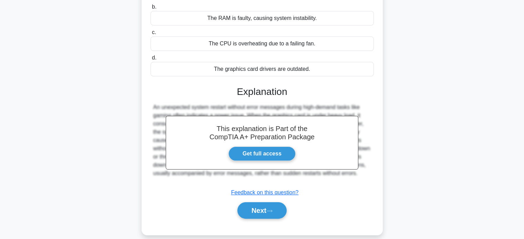
scroll to position [133, 0]
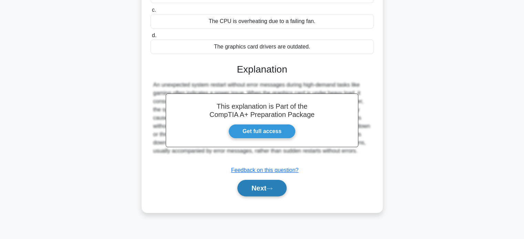
click at [269, 187] on button "Next" at bounding box center [261, 188] width 49 height 17
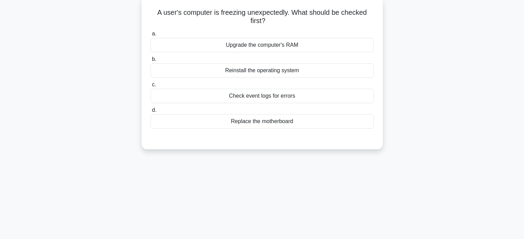
scroll to position [0, 0]
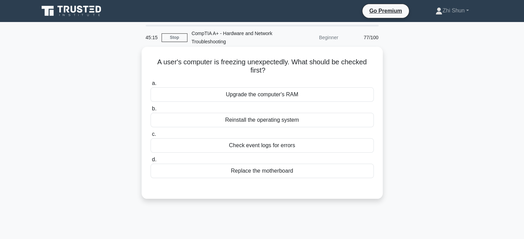
click at [283, 144] on div "Check event logs for errors" at bounding box center [261, 145] width 223 height 14
click at [150, 137] on input "c. Check event logs for errors" at bounding box center [150, 134] width 0 height 4
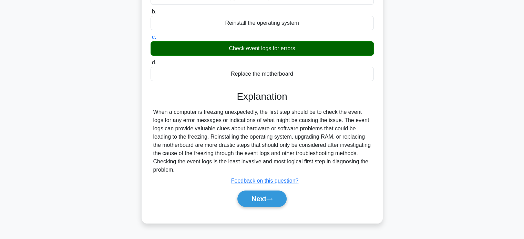
scroll to position [133, 0]
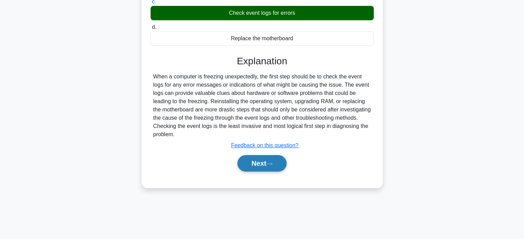
click at [277, 166] on button "Next" at bounding box center [261, 163] width 49 height 17
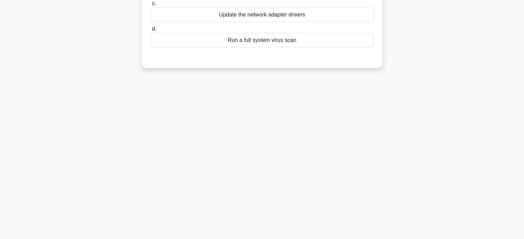
scroll to position [0, 0]
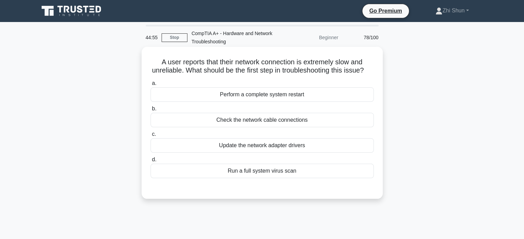
click at [291, 127] on div "Check the network cable connections" at bounding box center [261, 120] width 223 height 14
click at [150, 111] on input "b. Check the network cable connections" at bounding box center [150, 109] width 0 height 4
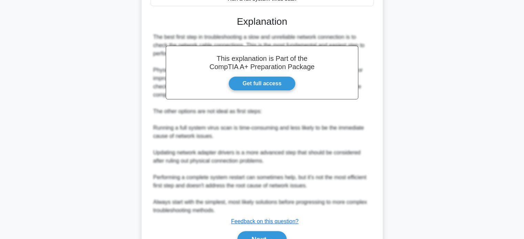
scroll to position [218, 0]
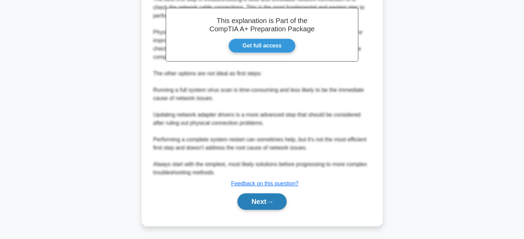
click at [262, 200] on button "Next" at bounding box center [261, 201] width 49 height 17
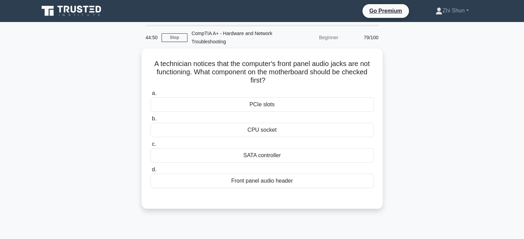
scroll to position [0, 0]
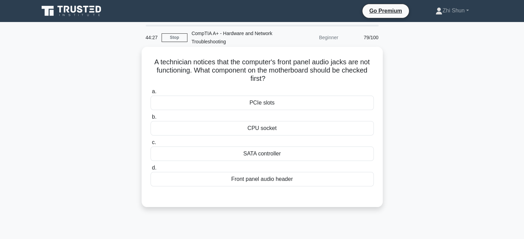
click at [256, 181] on div "Front panel audio header" at bounding box center [261, 179] width 223 height 14
click at [150, 170] on input "d. Front panel audio header" at bounding box center [150, 168] width 0 height 4
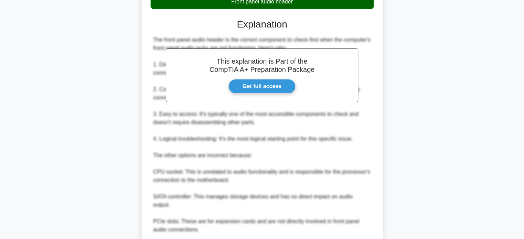
scroll to position [251, 0]
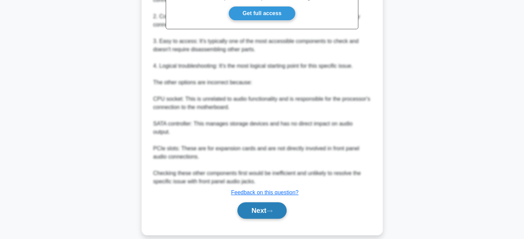
click at [257, 202] on button "Next" at bounding box center [261, 210] width 49 height 17
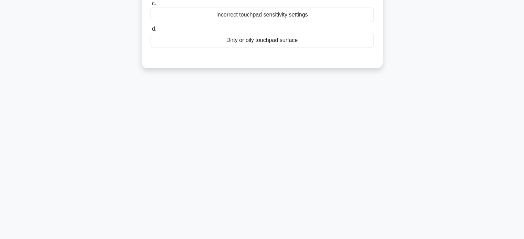
scroll to position [0, 0]
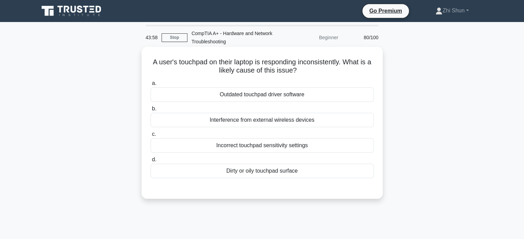
click at [293, 172] on div "Dirty or oily touchpad surface" at bounding box center [261, 171] width 223 height 14
click at [150, 162] on input "d. Dirty or oily touchpad surface" at bounding box center [150, 160] width 0 height 4
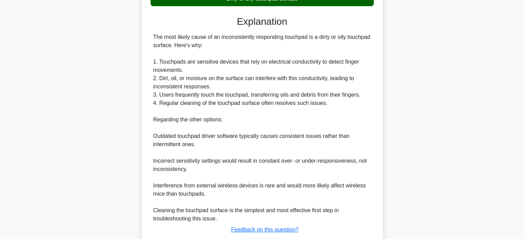
scroll to position [218, 0]
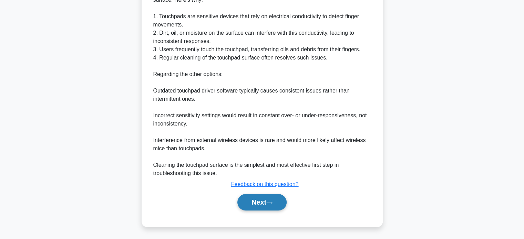
click at [269, 201] on icon at bounding box center [269, 203] width 6 height 4
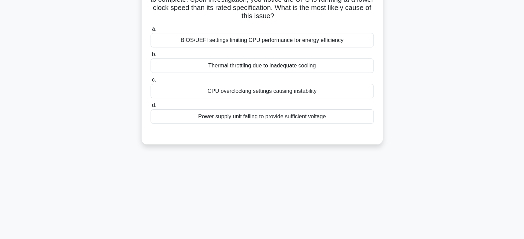
scroll to position [0, 0]
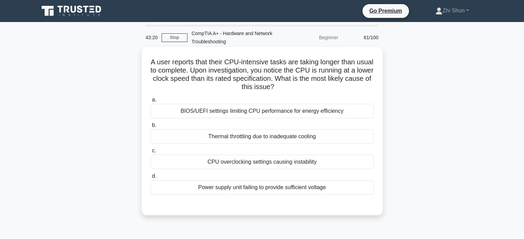
click at [273, 142] on div "Thermal throttling due to inadequate cooling" at bounding box center [261, 136] width 223 height 14
click at [150, 128] on input "b. Thermal throttling due to inadequate cooling" at bounding box center [150, 125] width 0 height 4
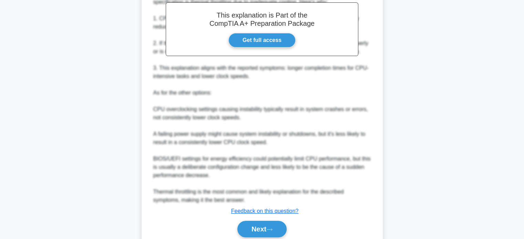
scroll to position [259, 0]
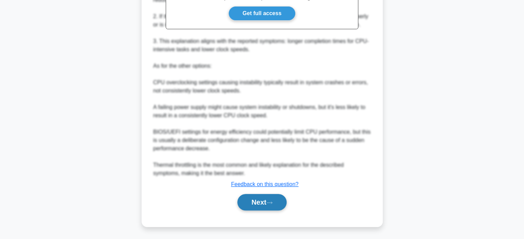
click at [263, 197] on button "Next" at bounding box center [261, 202] width 49 height 17
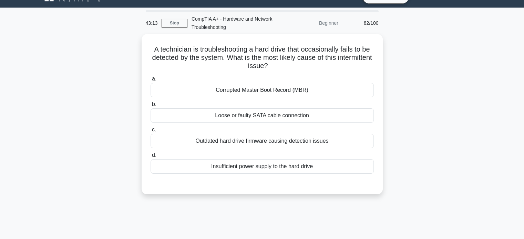
scroll to position [0, 0]
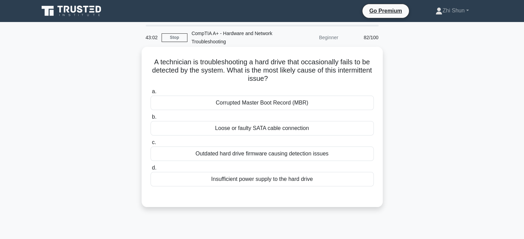
click at [249, 130] on div "Loose or faulty SATA cable connection" at bounding box center [261, 128] width 223 height 14
click at [150, 119] on input "b. Loose or faulty SATA cable connection" at bounding box center [150, 117] width 0 height 4
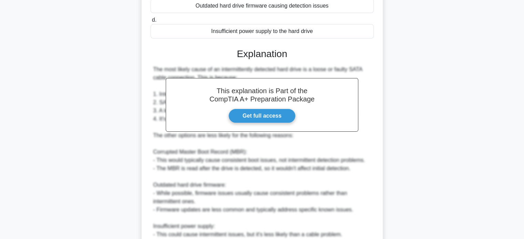
scroll to position [241, 0]
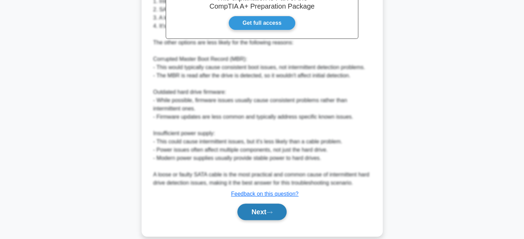
click at [262, 209] on button "Next" at bounding box center [261, 212] width 49 height 17
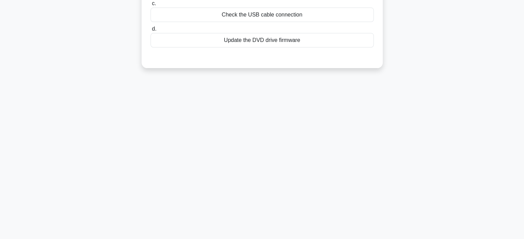
scroll to position [0, 0]
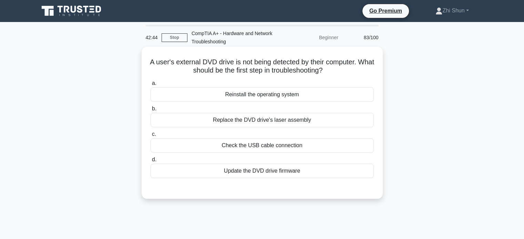
click at [269, 148] on div "Check the USB cable connection" at bounding box center [261, 145] width 223 height 14
click at [150, 137] on input "c. Check the USB cable connection" at bounding box center [150, 134] width 0 height 4
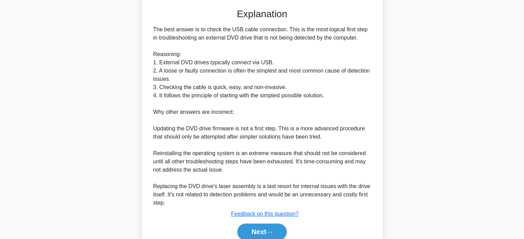
scroll to position [209, 0]
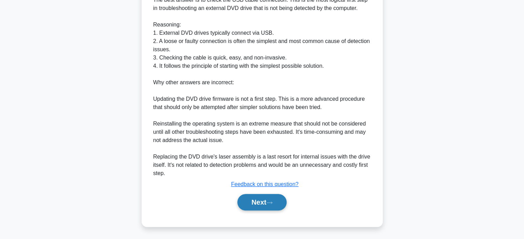
click at [267, 199] on button "Next" at bounding box center [261, 202] width 49 height 17
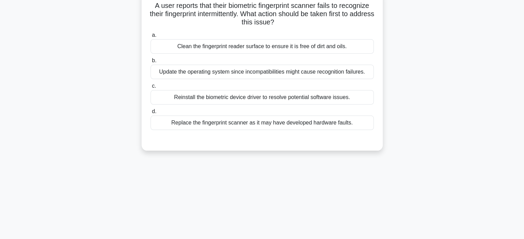
scroll to position [0, 0]
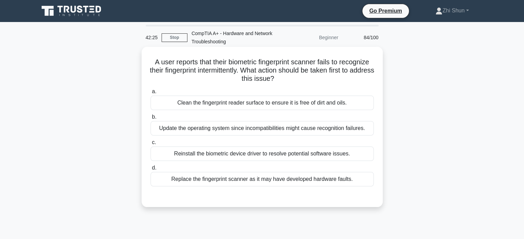
click at [280, 106] on div "Clean the fingerprint reader surface to ensure it is free of dirt and oils." at bounding box center [261, 103] width 223 height 14
click at [150, 94] on input "a. Clean the fingerprint reader surface to ensure it is free of dirt and oils." at bounding box center [150, 92] width 0 height 4
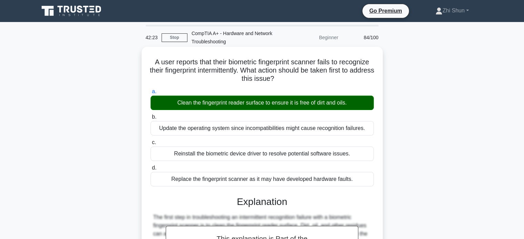
scroll to position [133, 0]
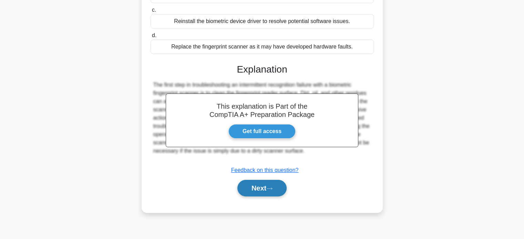
click at [267, 187] on button "Next" at bounding box center [261, 188] width 49 height 17
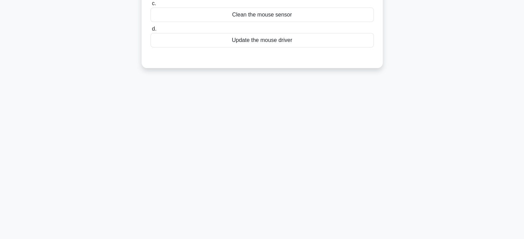
scroll to position [0, 0]
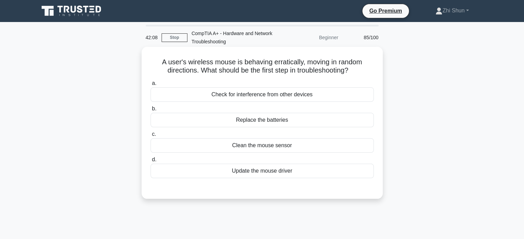
click at [280, 146] on div "Clean the mouse sensor" at bounding box center [261, 145] width 223 height 14
click at [150, 137] on input "c. Clean the mouse sensor" at bounding box center [150, 134] width 0 height 4
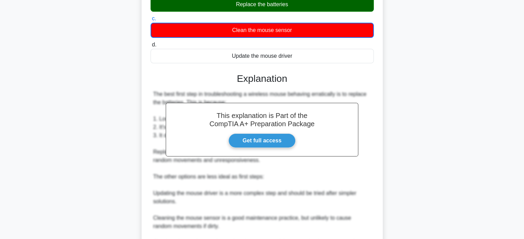
scroll to position [207, 0]
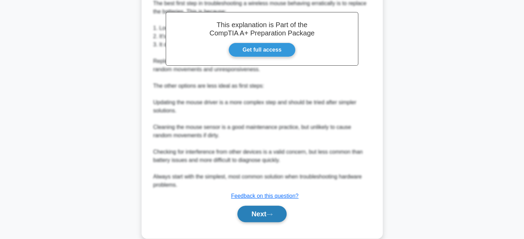
click at [277, 213] on button "Next" at bounding box center [261, 214] width 49 height 17
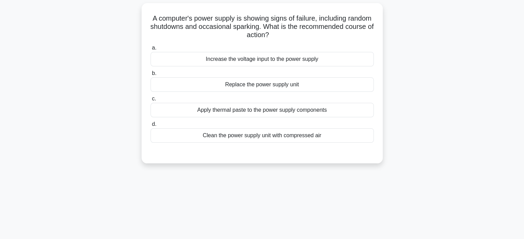
scroll to position [0, 0]
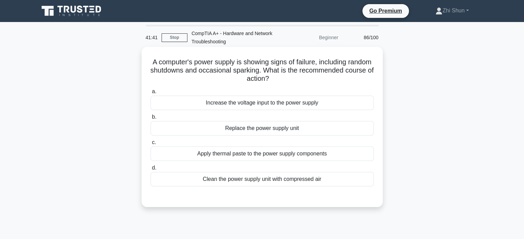
click at [275, 130] on div "Replace the power supply unit" at bounding box center [261, 128] width 223 height 14
click at [150, 119] on input "b. Replace the power supply unit" at bounding box center [150, 117] width 0 height 4
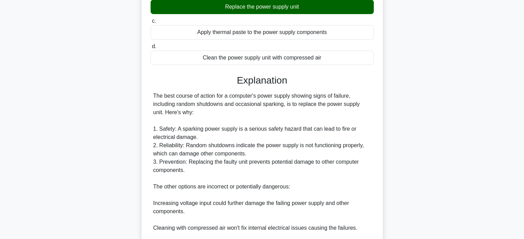
scroll to position [207, 0]
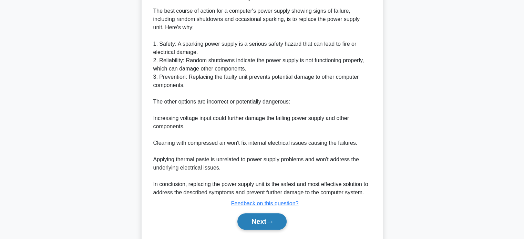
click at [270, 220] on icon at bounding box center [269, 222] width 6 height 4
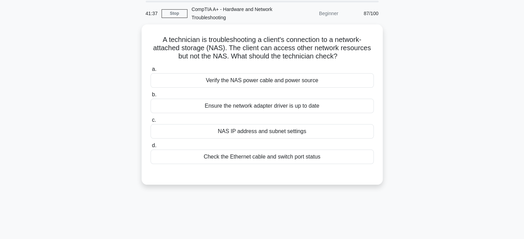
scroll to position [0, 0]
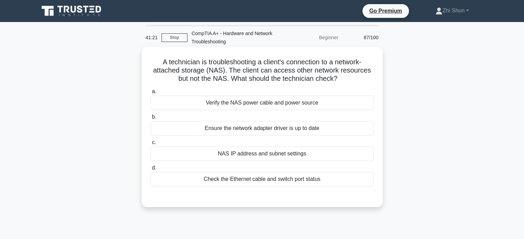
click at [286, 157] on div "NAS IP address and subnet settings" at bounding box center [261, 154] width 223 height 14
click at [150, 145] on input "c. NAS IP address and subnet settings" at bounding box center [150, 142] width 0 height 4
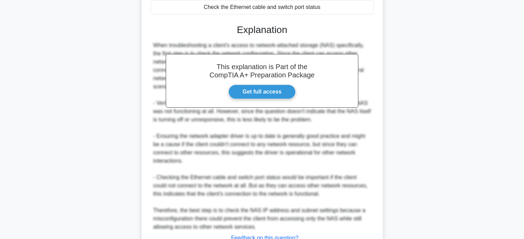
scroll to position [226, 0]
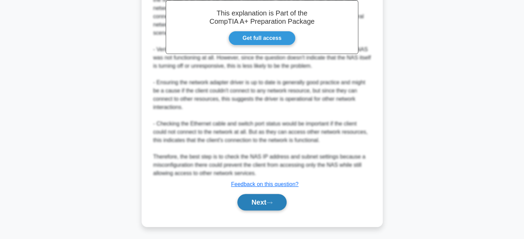
click at [272, 207] on button "Next" at bounding box center [261, 202] width 49 height 17
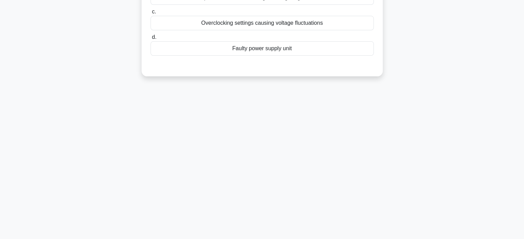
scroll to position [0, 0]
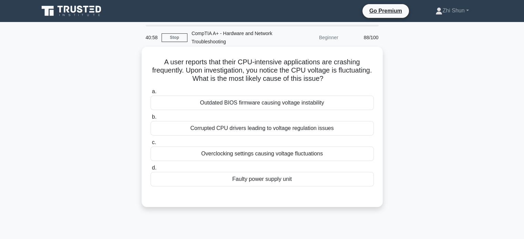
click at [305, 181] on div "Faulty power supply unit" at bounding box center [261, 179] width 223 height 14
click at [150, 170] on input "d. Faulty power supply unit" at bounding box center [150, 168] width 0 height 4
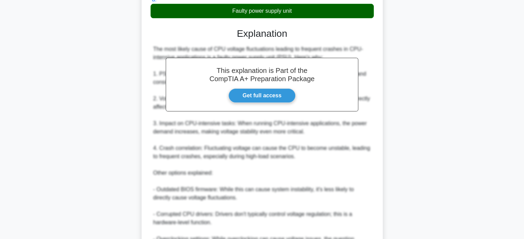
scroll to position [241, 0]
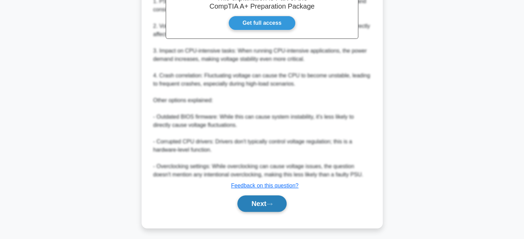
click at [262, 202] on button "Next" at bounding box center [261, 204] width 49 height 17
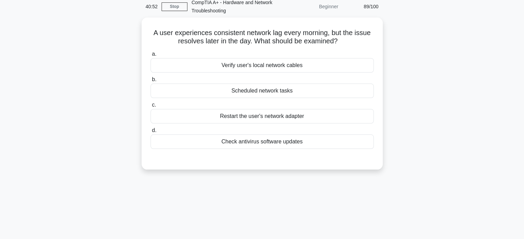
scroll to position [0, 0]
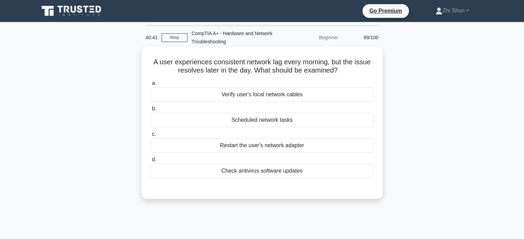
click at [302, 121] on div "Scheduled network tasks" at bounding box center [261, 120] width 223 height 14
click at [150, 111] on input "b. Scheduled network tasks" at bounding box center [150, 109] width 0 height 4
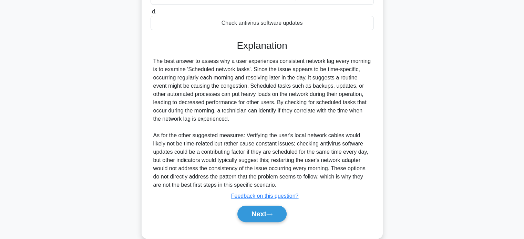
scroll to position [160, 0]
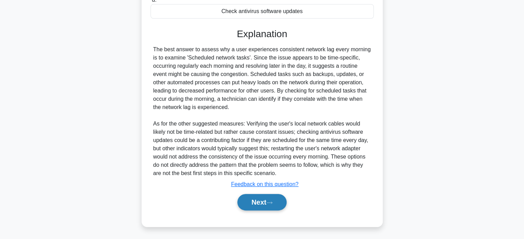
click at [254, 206] on button "Next" at bounding box center [261, 202] width 49 height 17
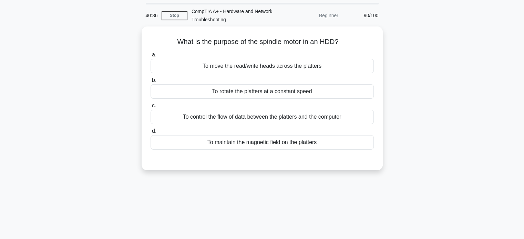
scroll to position [0, 0]
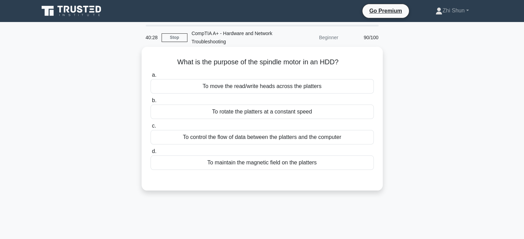
click at [310, 90] on div "To move the read/write heads across the platters" at bounding box center [261, 86] width 223 height 14
click at [150, 77] on input "a. To move the read/write heads across the platters" at bounding box center [150, 75] width 0 height 4
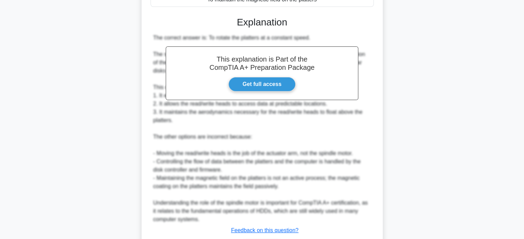
scroll to position [210, 0]
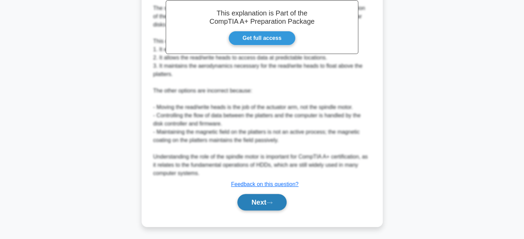
click at [264, 200] on button "Next" at bounding box center [261, 202] width 49 height 17
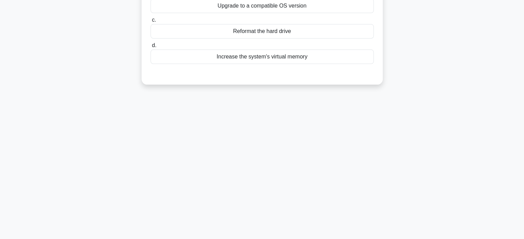
scroll to position [0, 0]
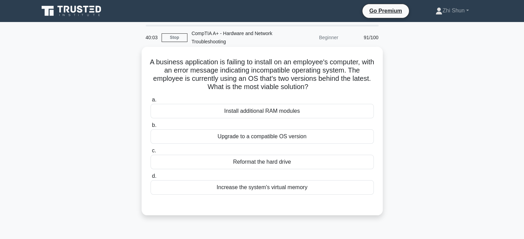
click at [247, 135] on div "Upgrade to a compatible OS version" at bounding box center [261, 136] width 223 height 14
click at [150, 128] on input "b. Upgrade to a compatible OS version" at bounding box center [150, 125] width 0 height 4
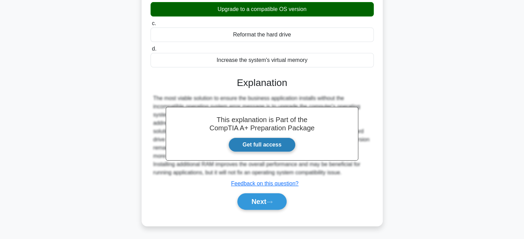
scroll to position [133, 0]
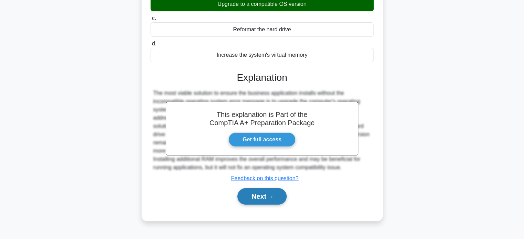
click at [253, 191] on button "Next" at bounding box center [261, 196] width 49 height 17
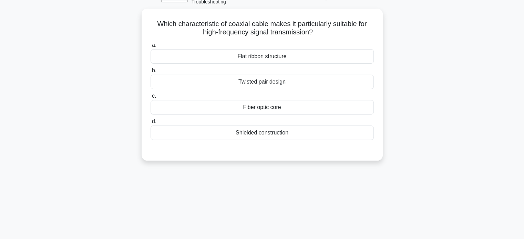
scroll to position [0, 0]
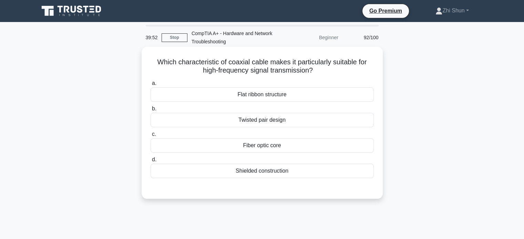
click at [258, 169] on div "Shielded construction" at bounding box center [261, 171] width 223 height 14
click at [150, 162] on input "d. Shielded construction" at bounding box center [150, 160] width 0 height 4
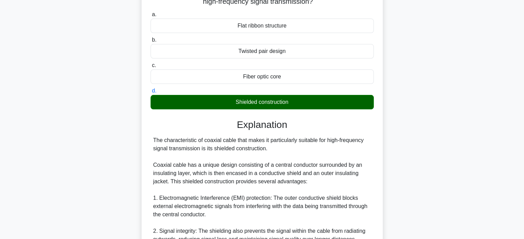
scroll to position [275, 0]
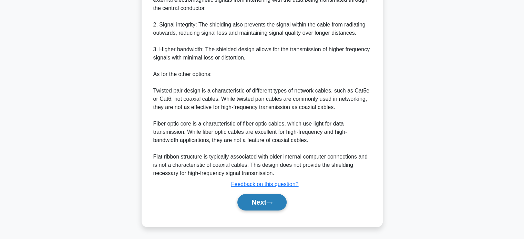
click at [280, 199] on button "Next" at bounding box center [261, 202] width 49 height 17
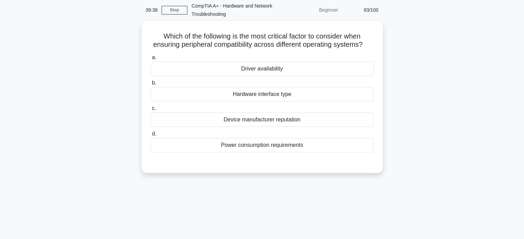
scroll to position [0, 0]
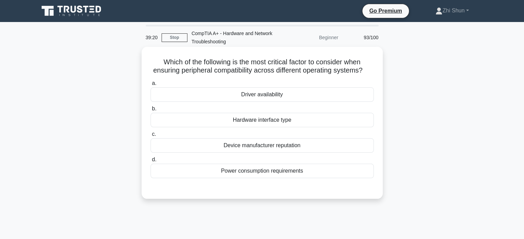
click at [256, 178] on div "Power consumption requirements" at bounding box center [261, 171] width 223 height 14
click at [150, 162] on input "d. Power consumption requirements" at bounding box center [150, 160] width 0 height 4
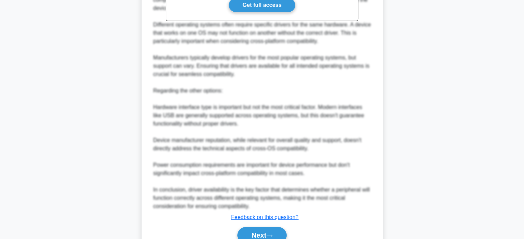
scroll to position [293, 0]
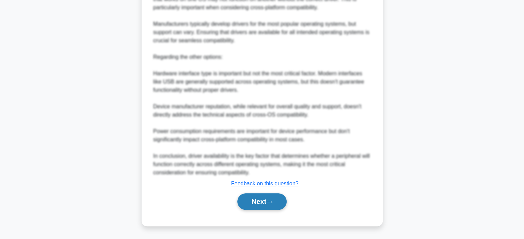
click at [271, 201] on icon at bounding box center [269, 202] width 6 height 4
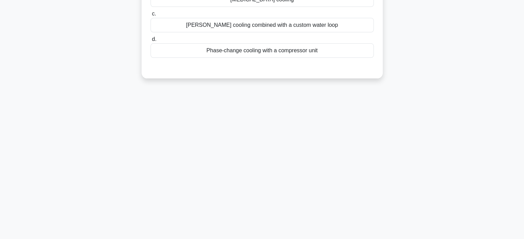
scroll to position [0, 0]
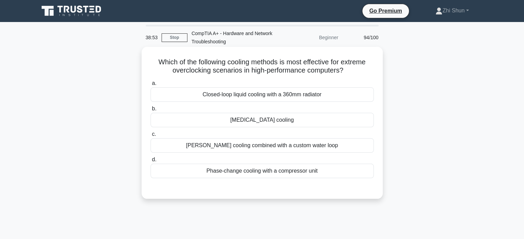
click at [327, 93] on div "Closed-loop liquid cooling with a 360mm radiator" at bounding box center [261, 94] width 223 height 14
click at [150, 86] on input "a. Closed-loop liquid cooling with a 360mm radiator" at bounding box center [150, 83] width 0 height 4
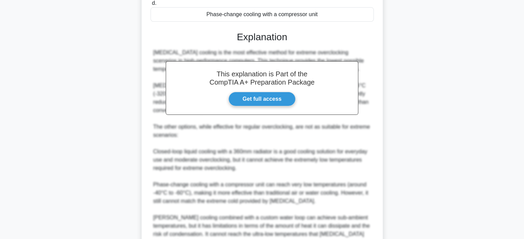
scroll to position [241, 0]
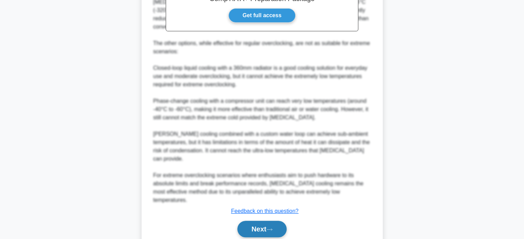
click at [269, 221] on button "Next" at bounding box center [261, 229] width 49 height 17
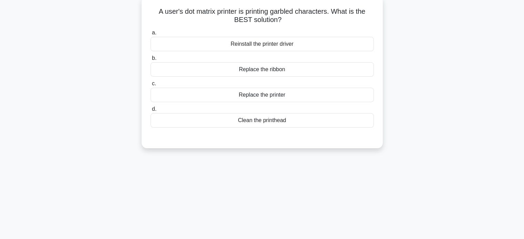
scroll to position [0, 0]
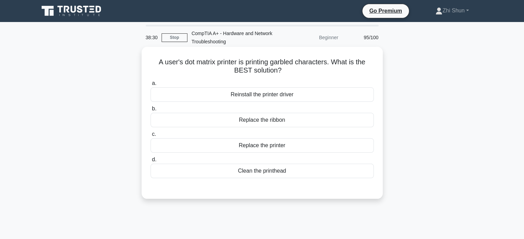
click at [276, 120] on div "Replace the ribbon" at bounding box center [261, 120] width 223 height 14
click at [150, 111] on input "b. Replace the ribbon" at bounding box center [150, 109] width 0 height 4
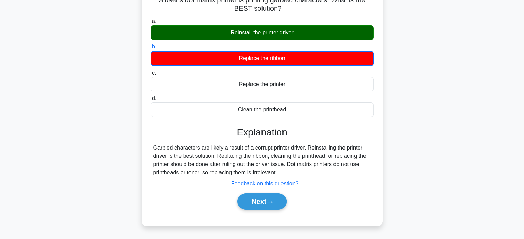
scroll to position [133, 0]
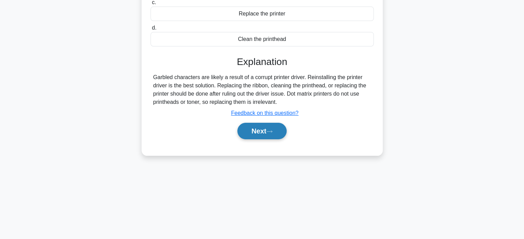
click at [282, 133] on button "Next" at bounding box center [261, 131] width 49 height 17
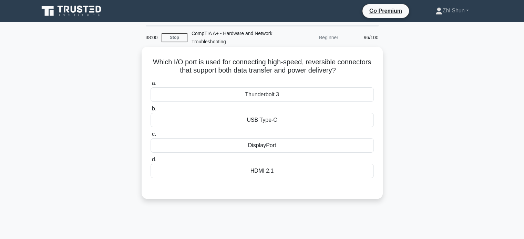
click at [262, 95] on div "Thunderbolt 3" at bounding box center [261, 94] width 223 height 14
click at [150, 86] on input "a. Thunderbolt 3" at bounding box center [150, 83] width 0 height 4
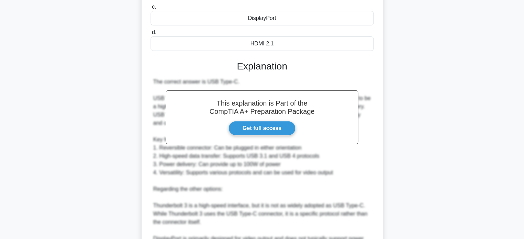
scroll to position [207, 0]
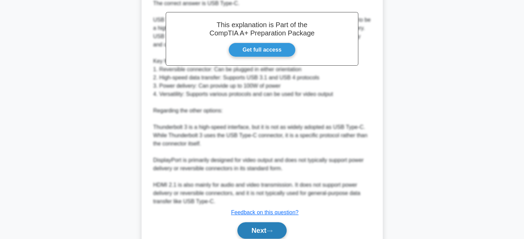
click at [248, 229] on button "Next" at bounding box center [261, 230] width 49 height 17
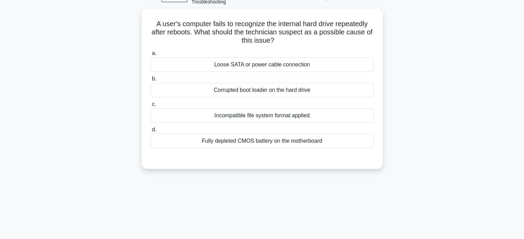
scroll to position [0, 0]
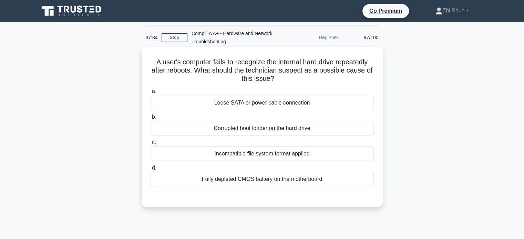
click at [292, 102] on div "Loose SATA or power cable connection" at bounding box center [261, 103] width 223 height 14
click at [150, 94] on input "a. Loose SATA or power cable connection" at bounding box center [150, 92] width 0 height 4
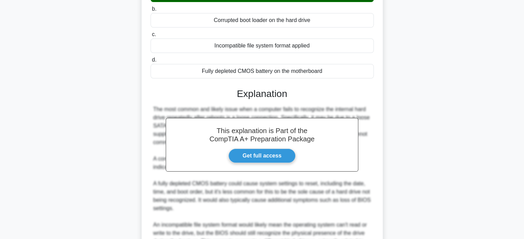
scroll to position [185, 0]
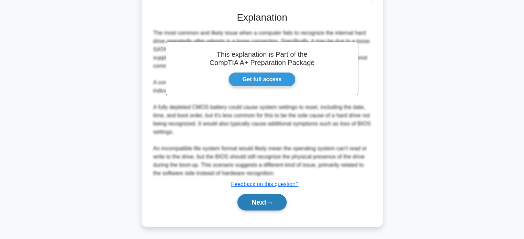
click at [272, 202] on icon at bounding box center [269, 203] width 6 height 2
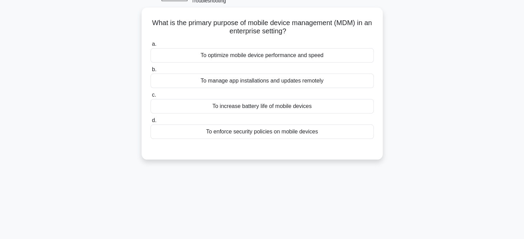
scroll to position [0, 0]
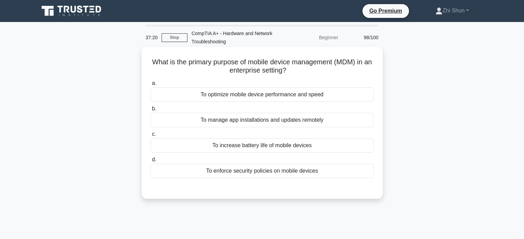
click at [311, 173] on div "To enforce security policies on mobile devices" at bounding box center [261, 171] width 223 height 14
click at [150, 162] on input "d. To enforce security policies on mobile devices" at bounding box center [150, 160] width 0 height 4
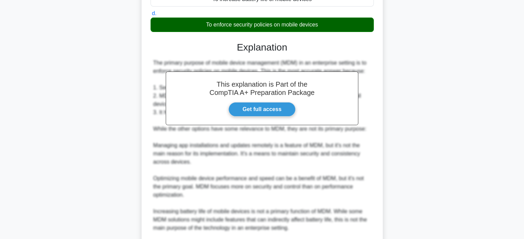
scroll to position [226, 0]
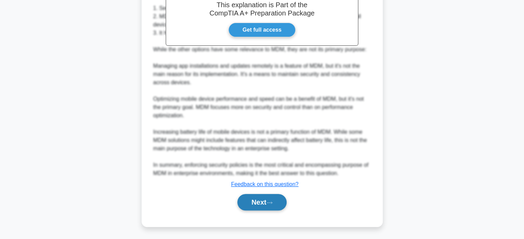
click at [267, 198] on button "Next" at bounding box center [261, 202] width 49 height 17
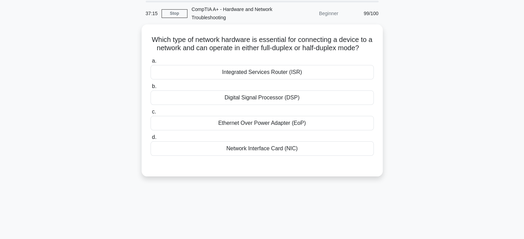
scroll to position [0, 0]
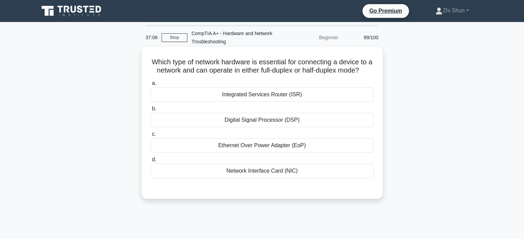
click at [233, 178] on div "Network Interface Card (NIC)" at bounding box center [261, 171] width 223 height 14
click at [150, 162] on input "d. Network Interface Card (NIC)" at bounding box center [150, 160] width 0 height 4
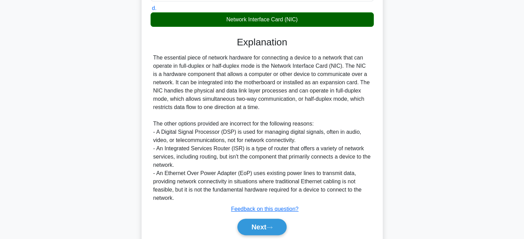
scroll to position [185, 0]
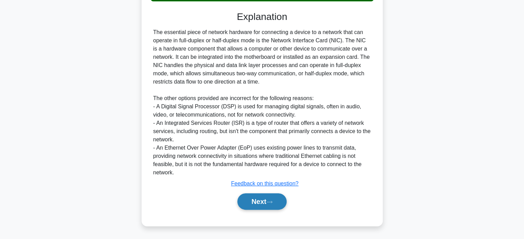
click at [256, 206] on button "Next" at bounding box center [261, 201] width 49 height 17
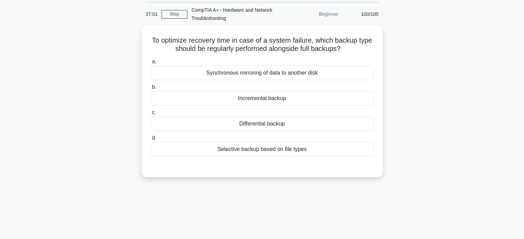
scroll to position [0, 0]
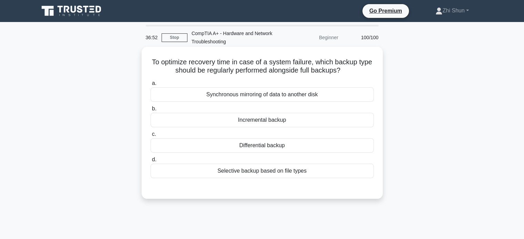
click at [258, 123] on div "Incremental backup" at bounding box center [261, 120] width 223 height 14
click at [150, 111] on input "b. Incremental backup" at bounding box center [150, 109] width 0 height 4
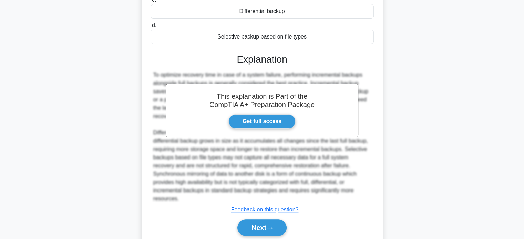
scroll to position [151, 0]
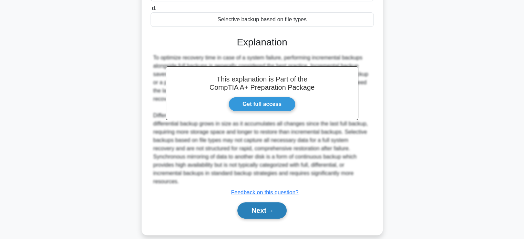
click at [276, 202] on button "Next" at bounding box center [261, 210] width 49 height 17
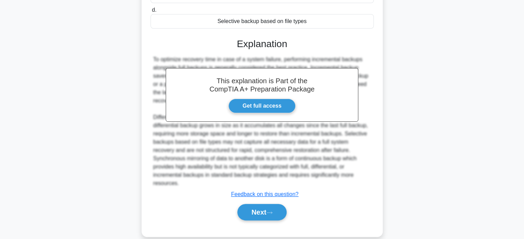
scroll to position [133, 0]
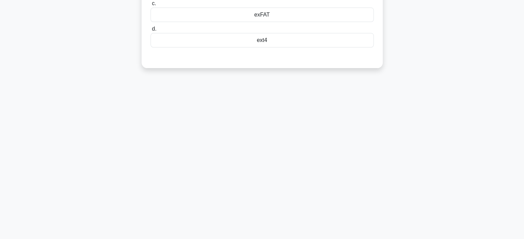
click at [407, 144] on div "36:42 Stop CompTIA A+ - Hardware and Network Troubleshooting Beginner 100/100 W…" at bounding box center [262, 64] width 454 height 344
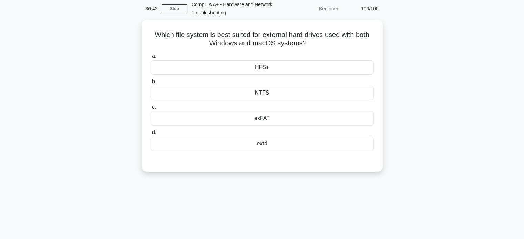
scroll to position [0, 0]
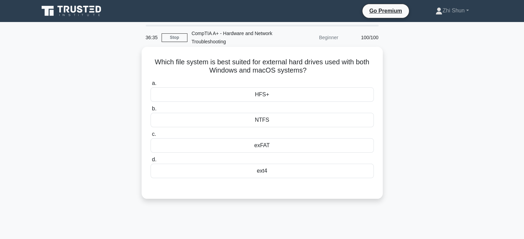
click at [260, 119] on div "NTFS" at bounding box center [261, 120] width 223 height 14
click at [150, 111] on input "b. NTFS" at bounding box center [150, 109] width 0 height 4
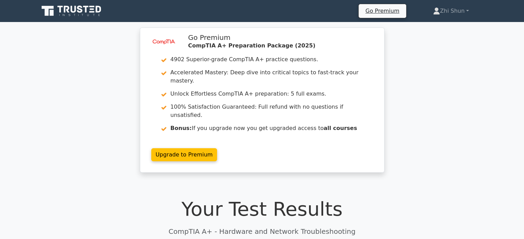
scroll to position [207, 0]
